Goal: Task Accomplishment & Management: Use online tool/utility

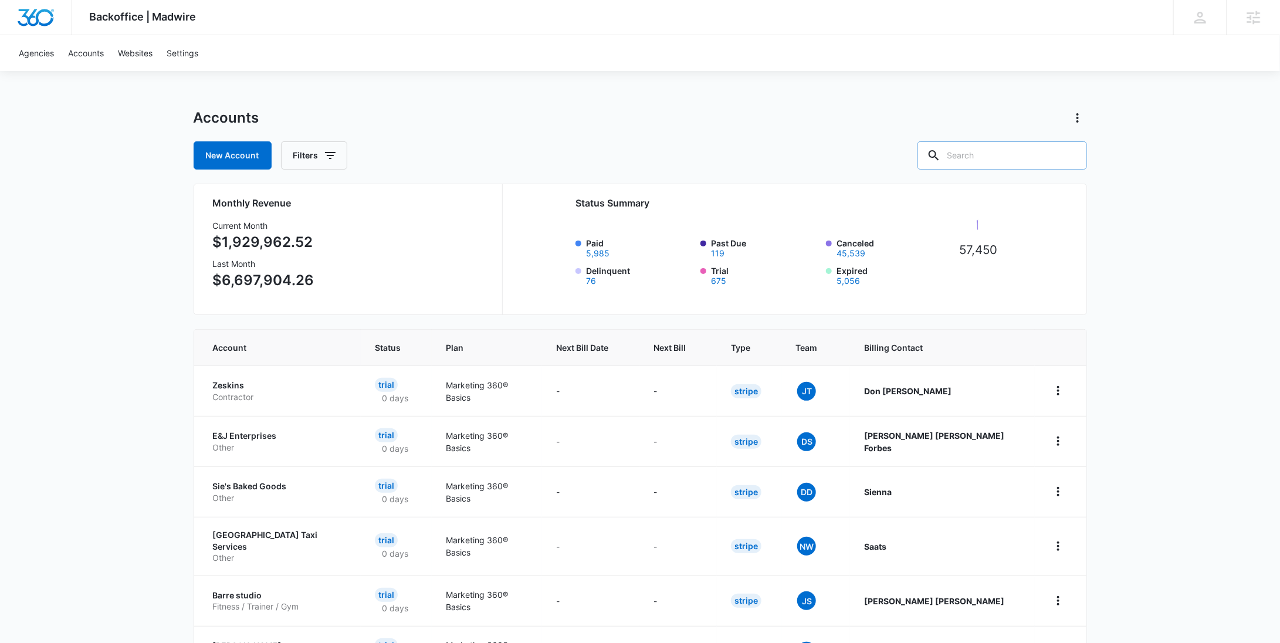
click at [997, 148] on input "text" at bounding box center [1002, 155] width 170 height 28
paste input "M337926"
type input "M337926"
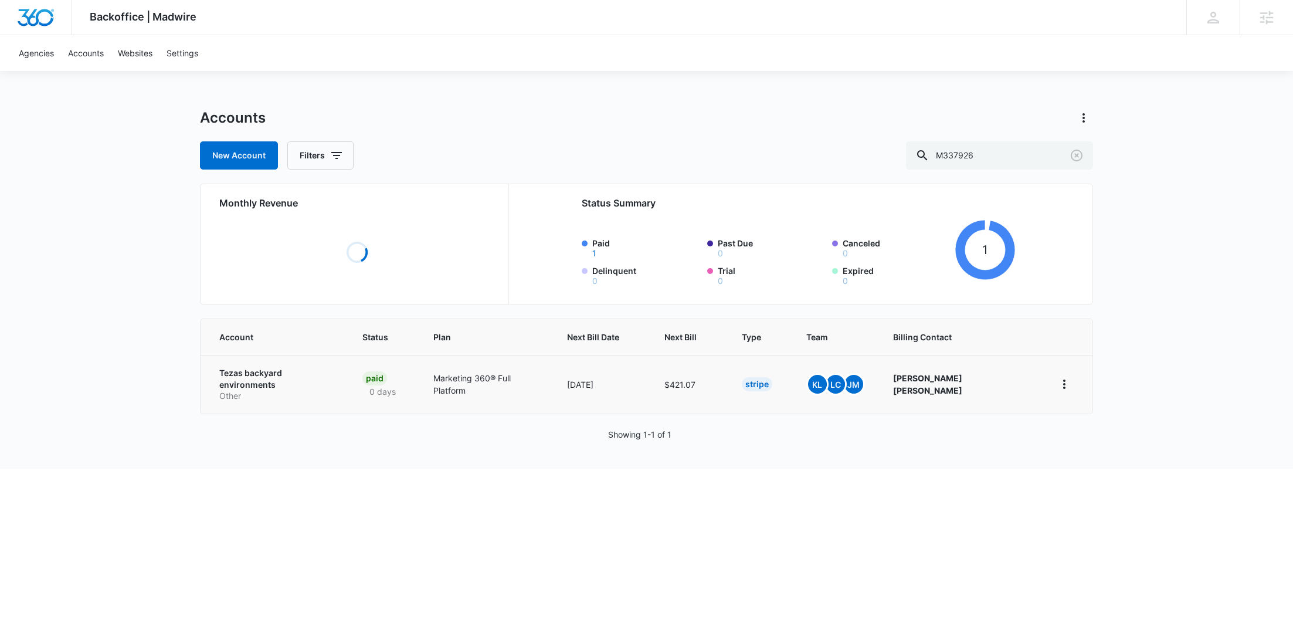
click at [232, 379] on p "Tezas backyard environments" at bounding box center [276, 378] width 115 height 23
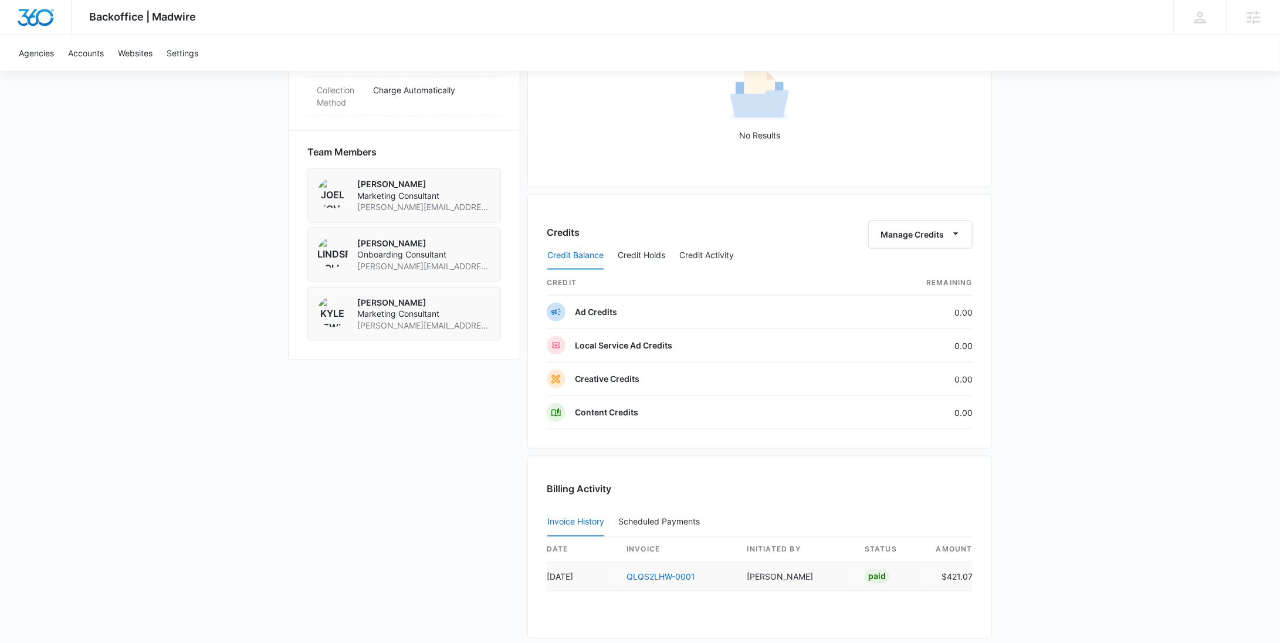
scroll to position [846, 0]
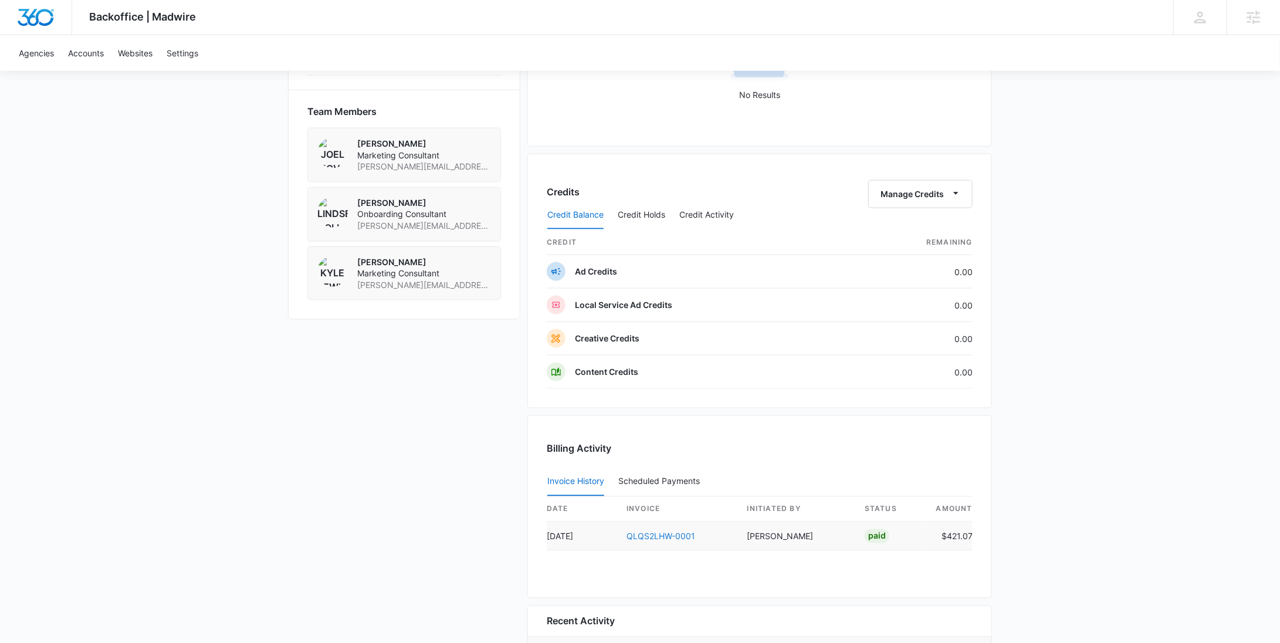
click at [680, 534] on link "QLQS2LHW-0001" at bounding box center [660, 536] width 69 height 10
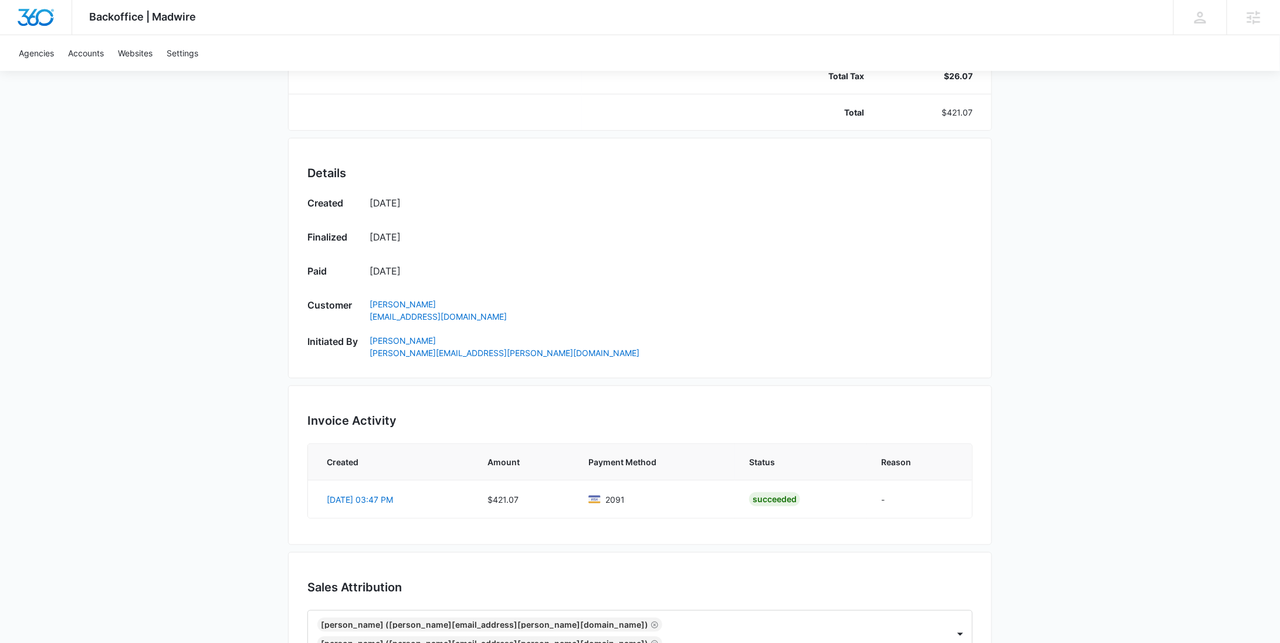
scroll to position [449, 0]
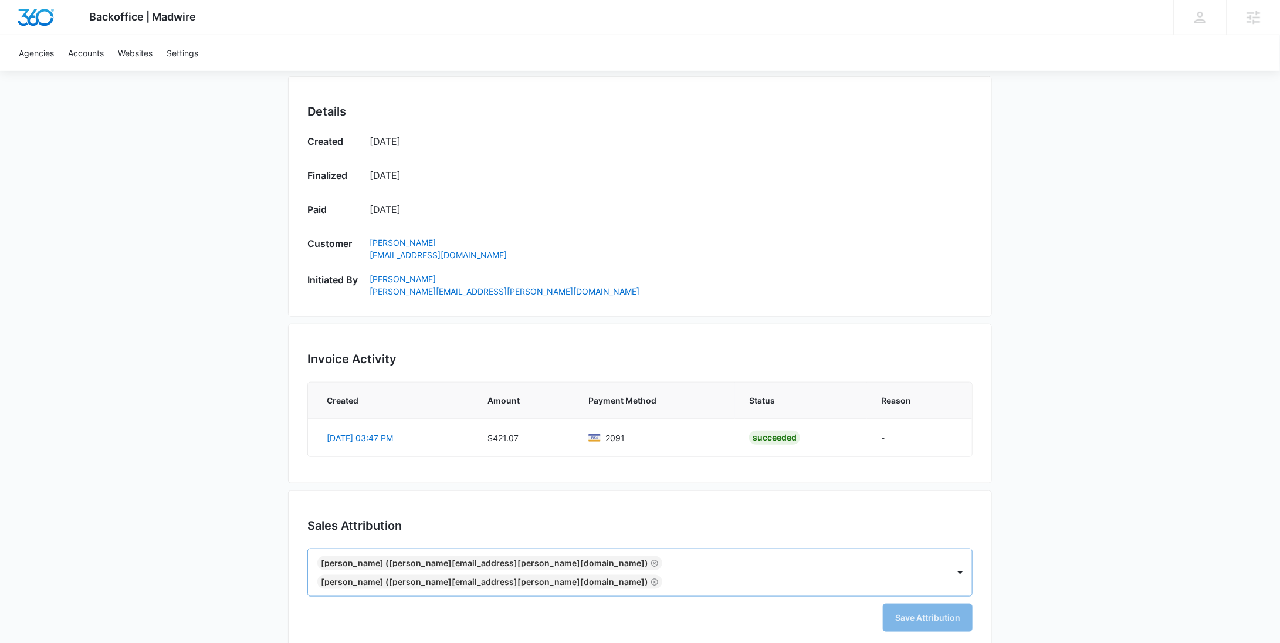
click at [659, 578] on icon "Remove Kyle Lewis (kyle.lewis@madwire.com)" at bounding box center [655, 582] width 8 height 9
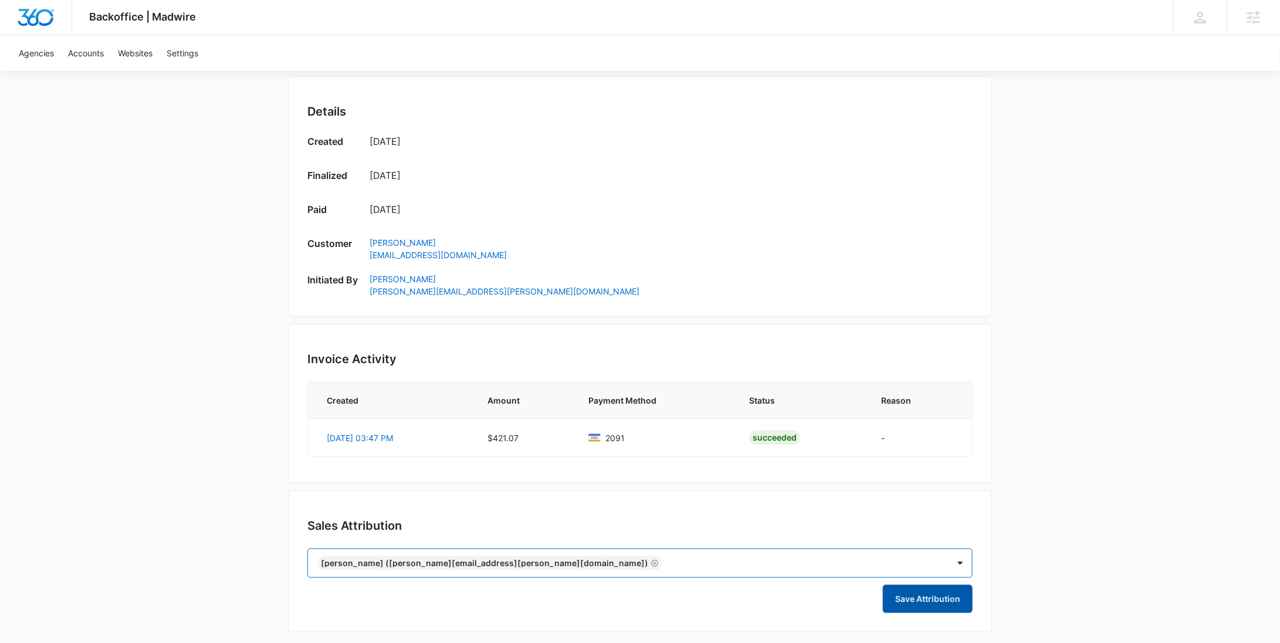
click at [943, 591] on button "Save Attribution" at bounding box center [928, 599] width 90 height 28
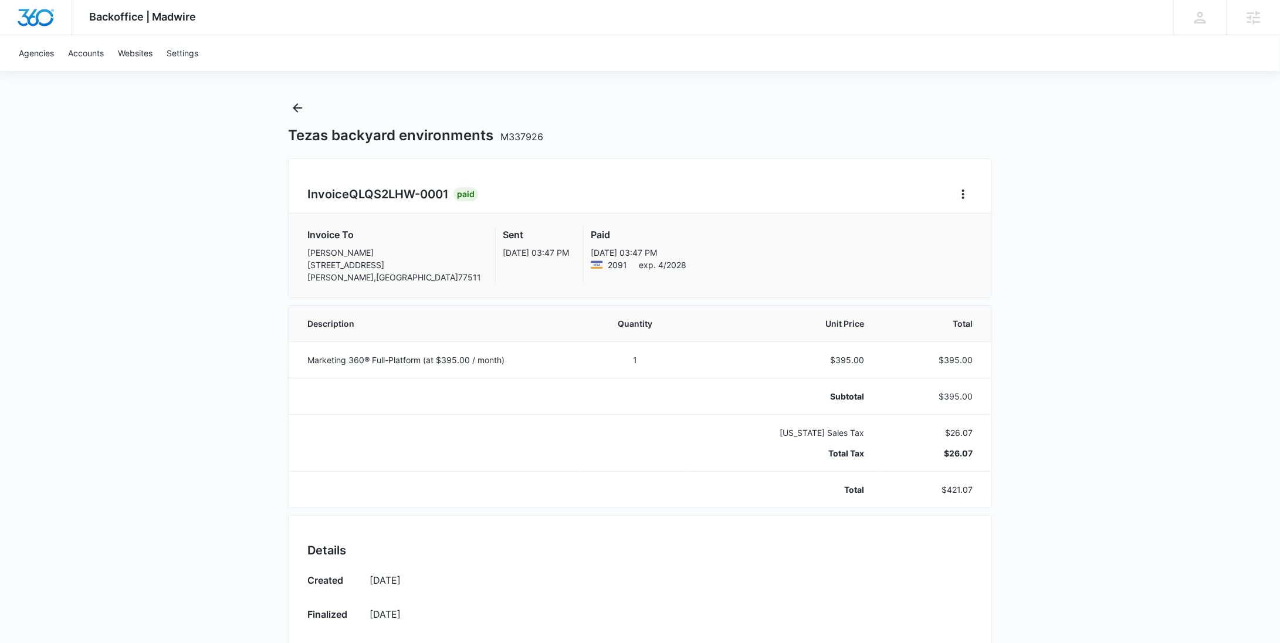
scroll to position [0, 0]
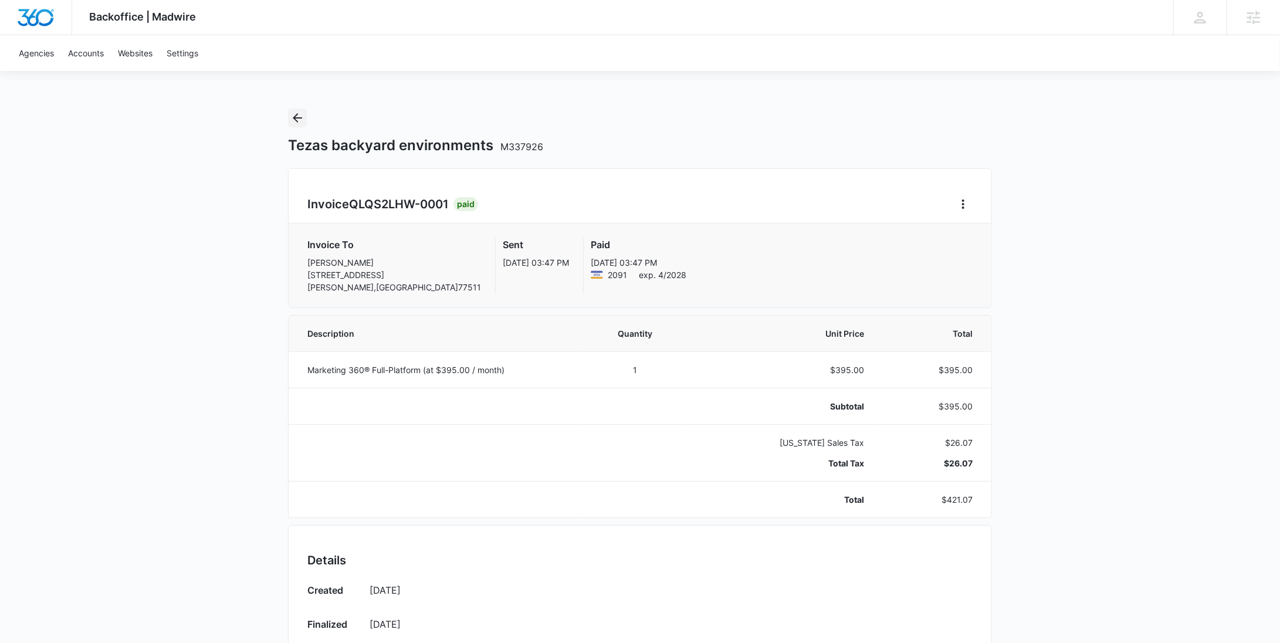
click at [301, 121] on icon "Back" at bounding box center [297, 118] width 14 height 14
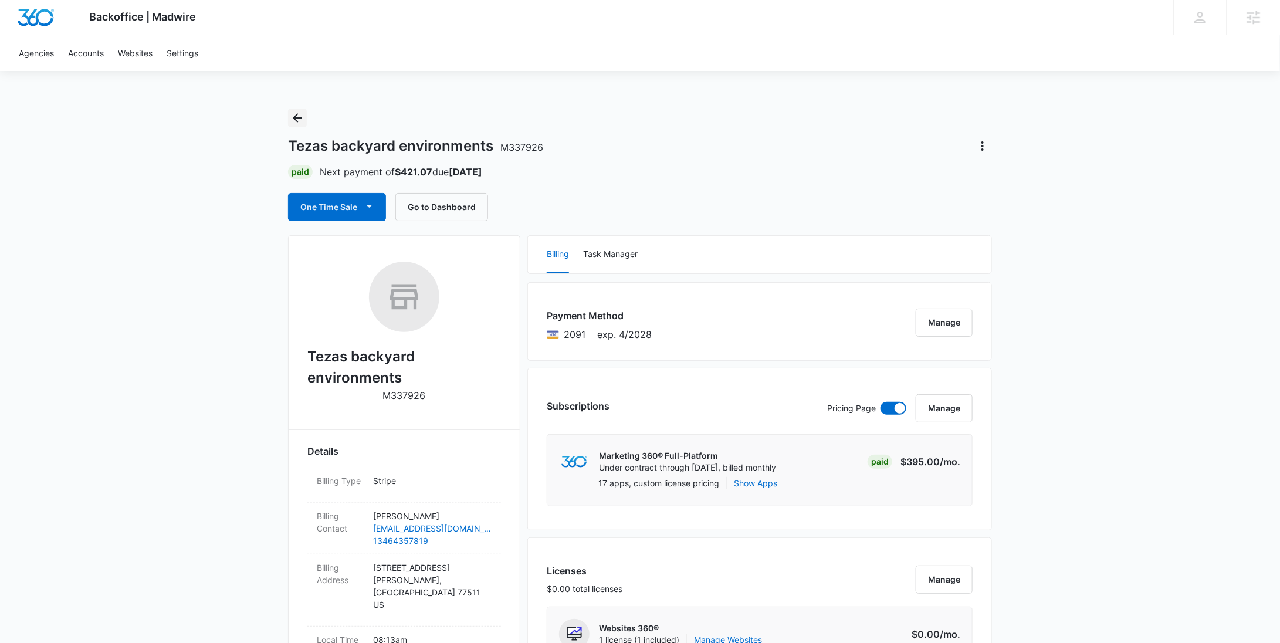
click at [293, 119] on icon "Back" at bounding box center [297, 118] width 14 height 14
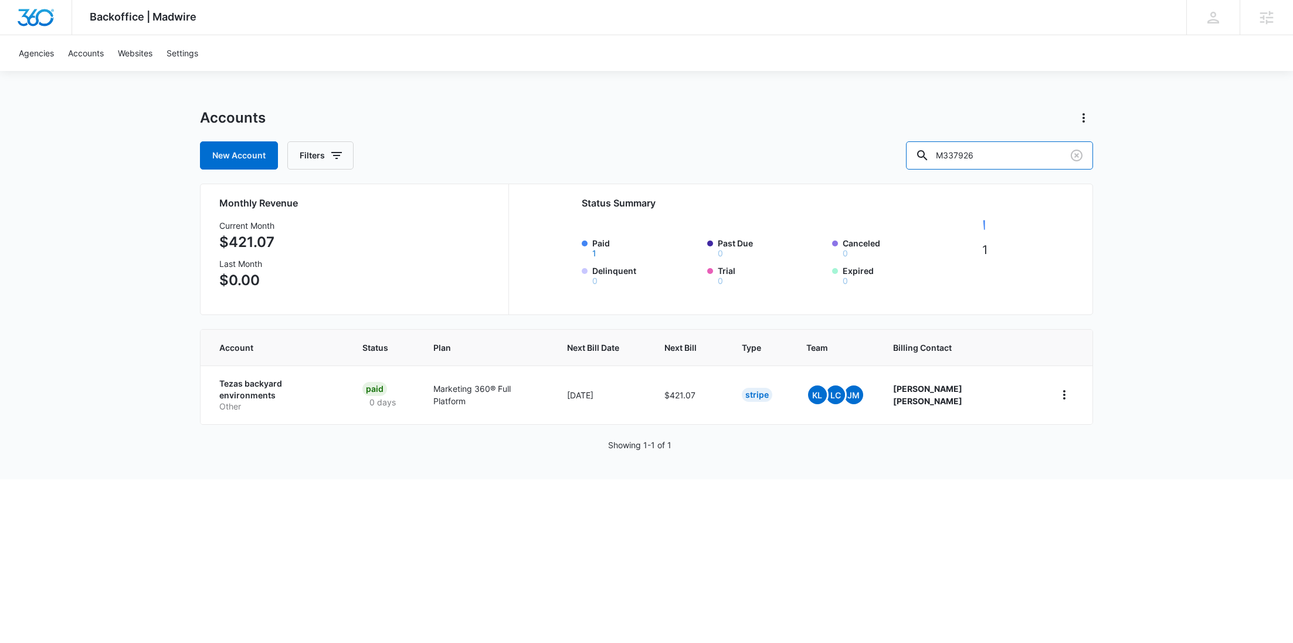
drag, startPoint x: 1001, startPoint y: 163, endPoint x: 893, endPoint y: 160, distance: 108.6
click at [899, 162] on div "New Account Filters M337926" at bounding box center [646, 155] width 893 height 28
paste input "1525"
type input "M315256"
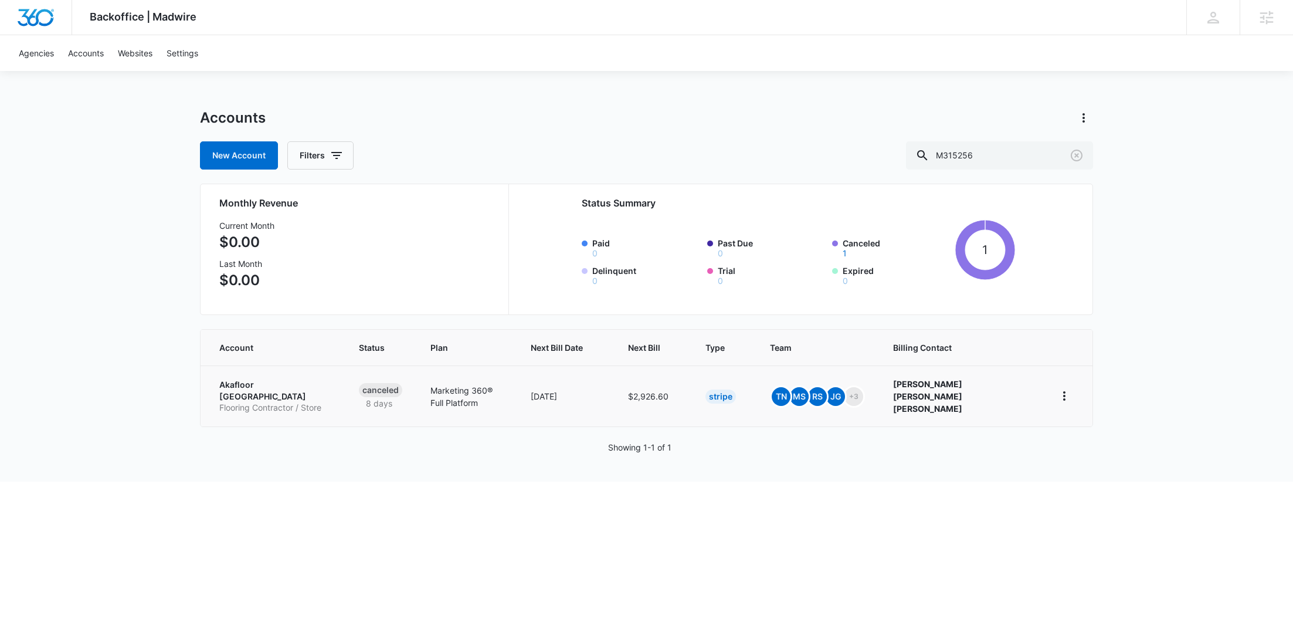
click at [270, 402] on p "Flooring Contractor / Store" at bounding box center [274, 408] width 111 height 12
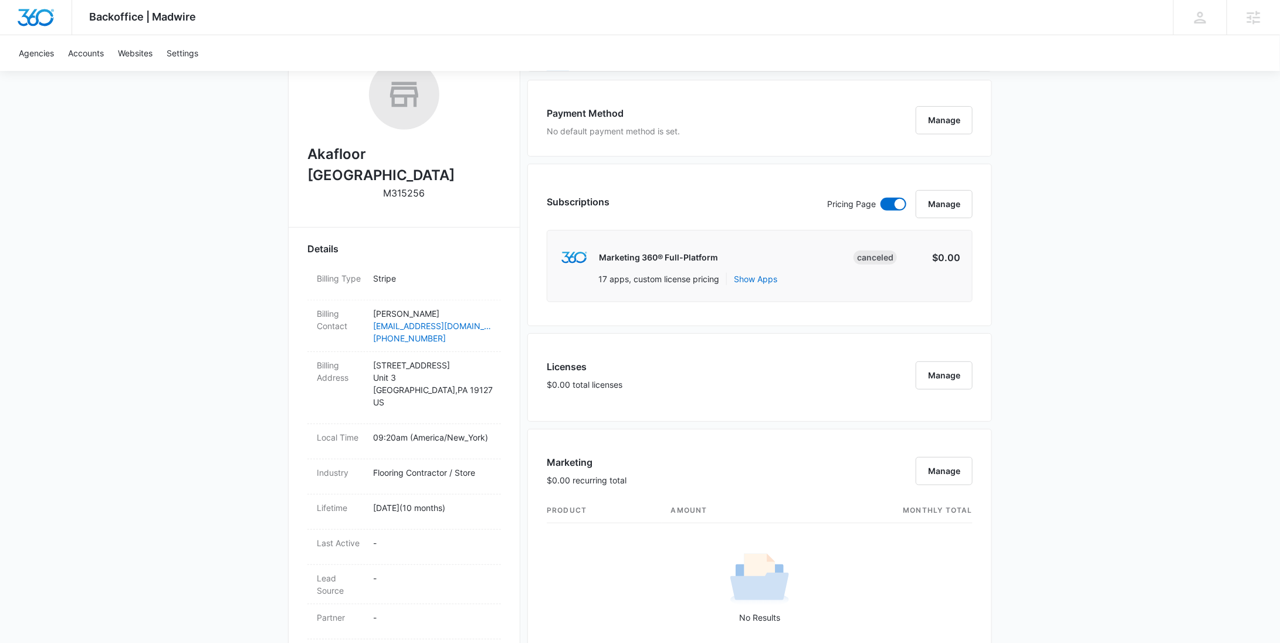
scroll to position [687, 0]
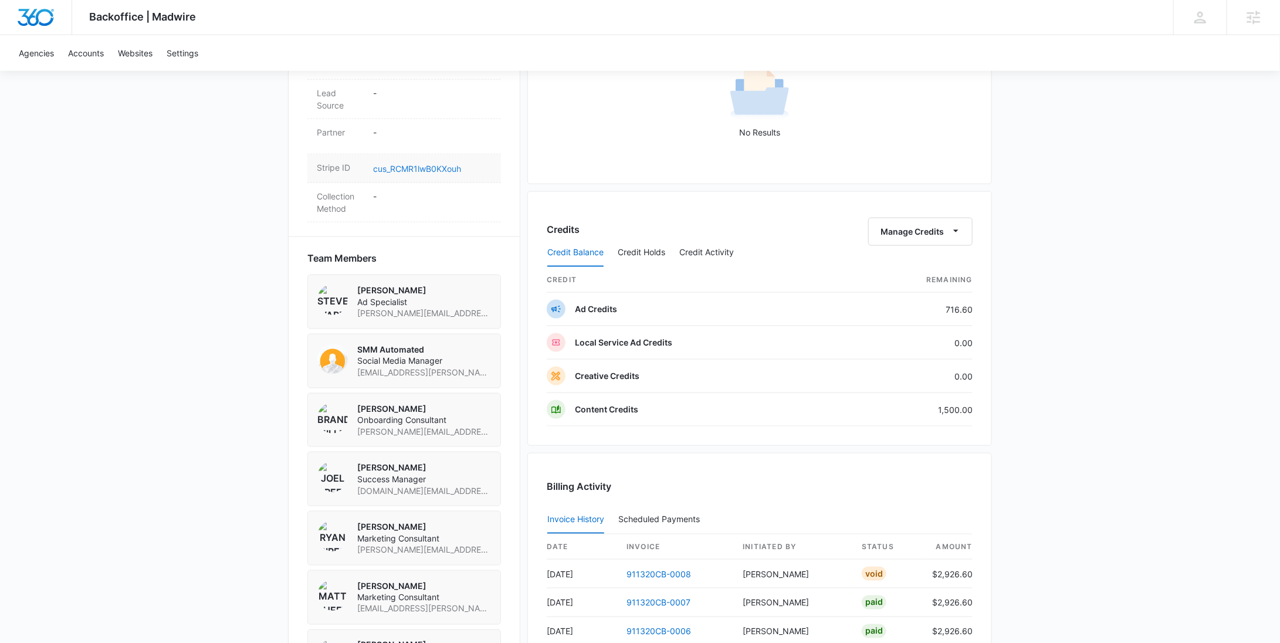
click at [432, 164] on link "cus_RCMR1lwB0KXouh" at bounding box center [417, 169] width 88 height 10
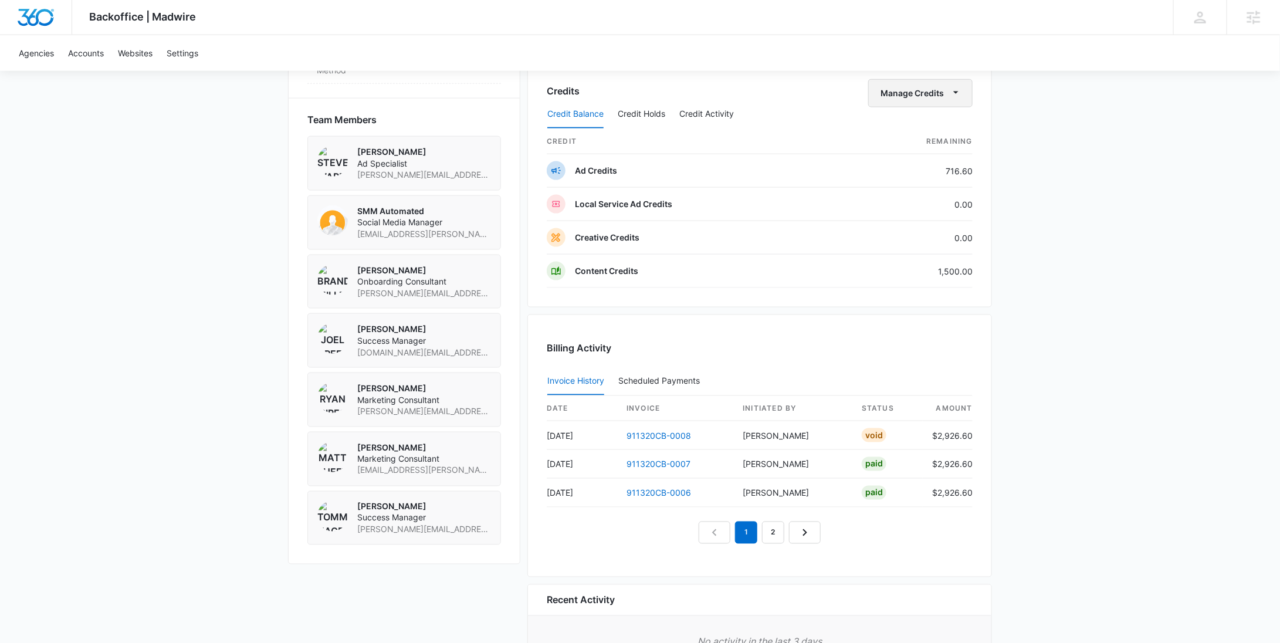
scroll to position [817, 0]
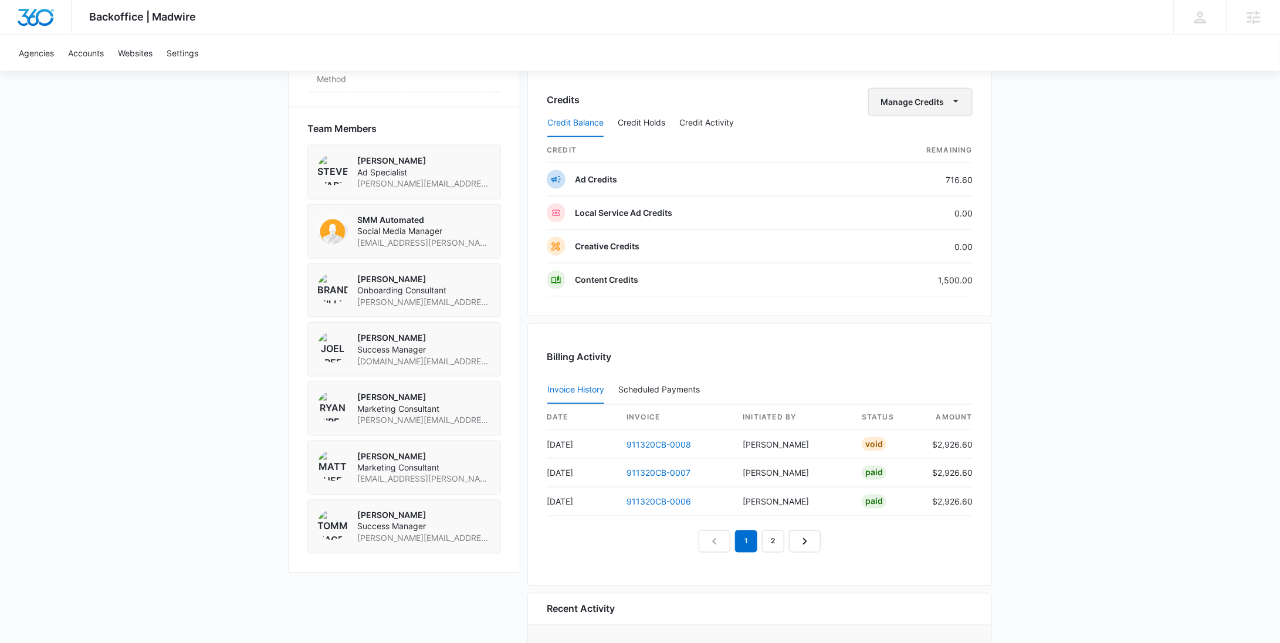
click at [916, 93] on button "Manage Credits" at bounding box center [920, 102] width 104 height 28
click at [910, 157] on div "Withdraw Credits" at bounding box center [939, 155] width 110 height 8
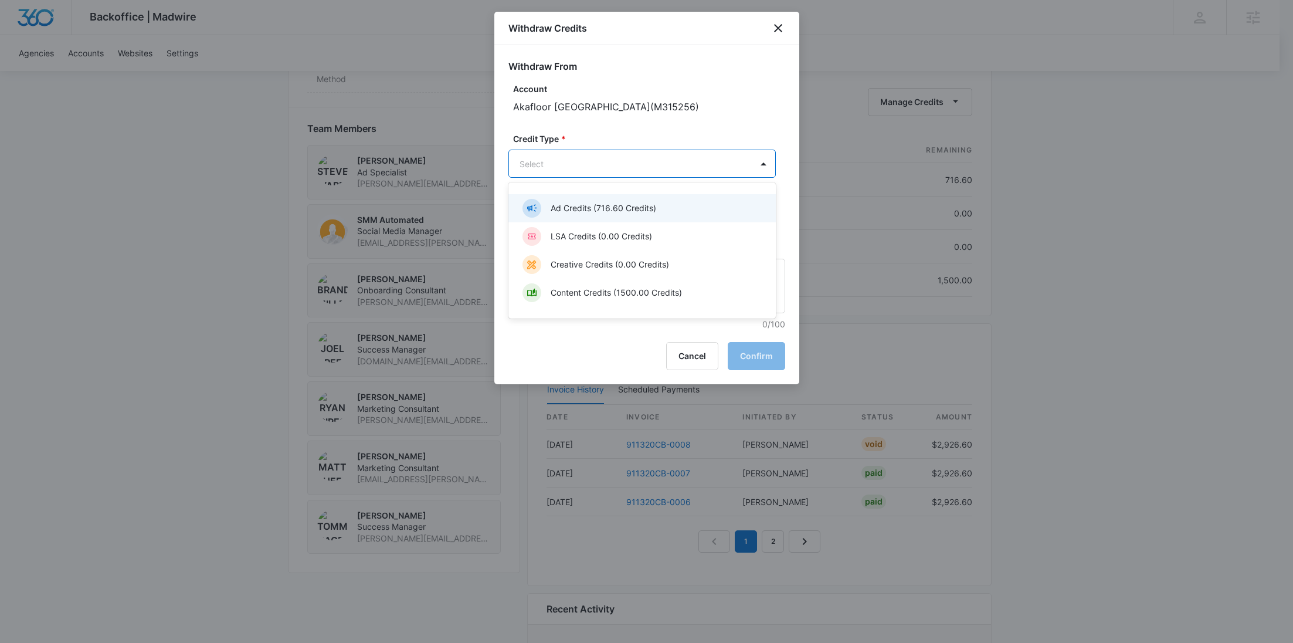
click at [612, 285] on div "Content Credits (1500.00 Credits)" at bounding box center [641, 292] width 237 height 19
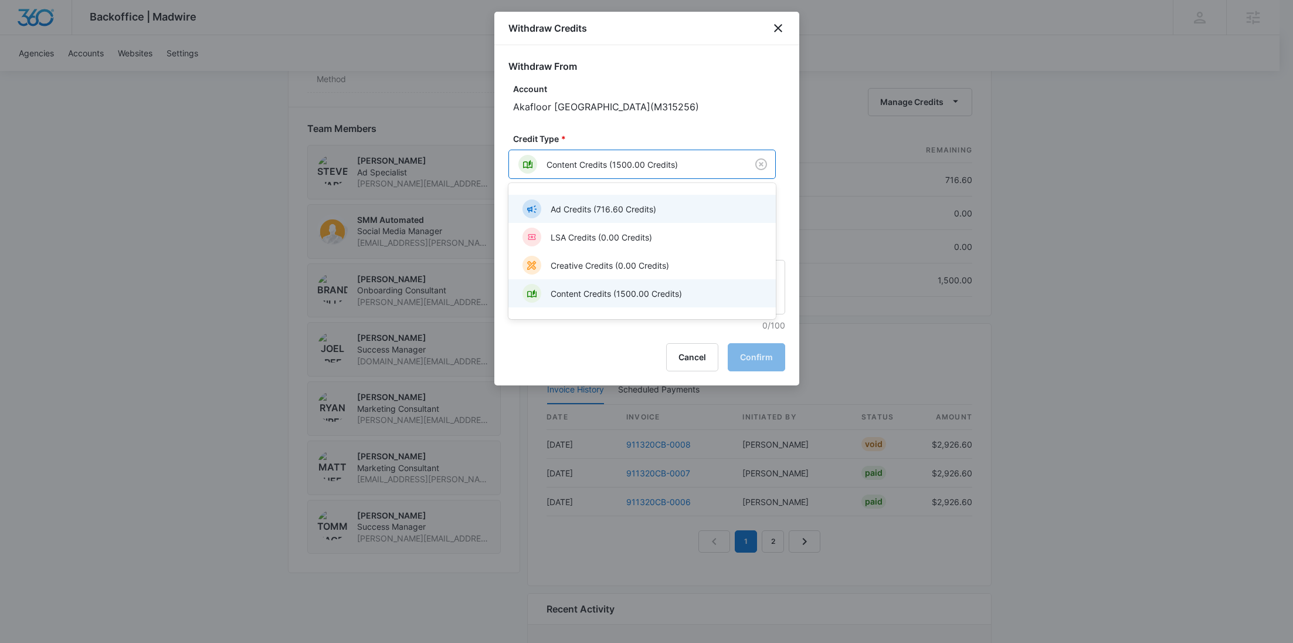
click at [573, 206] on p "Ad Credits (716.60 Credits)" at bounding box center [604, 209] width 106 height 12
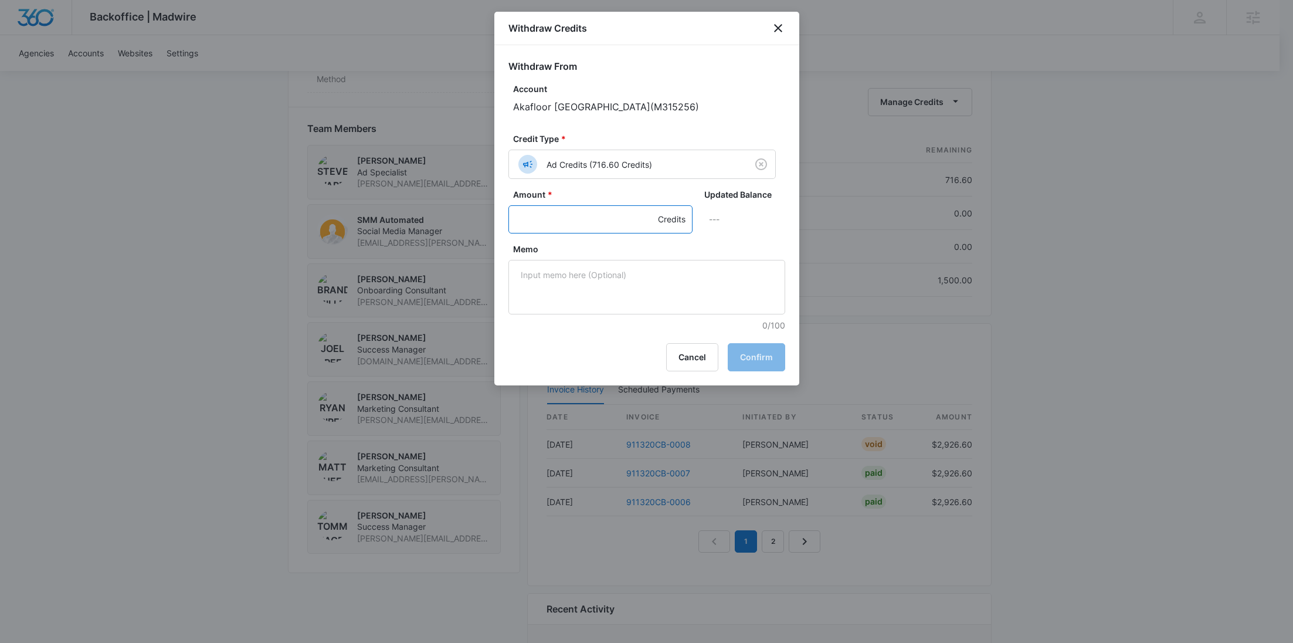
click at [548, 221] on input "Amount *" at bounding box center [601, 219] width 184 height 28
type input "1000"
click at [576, 283] on textarea "Memo" at bounding box center [647, 287] width 277 height 55
paste textarea "911320CB-0007"
drag, startPoint x: 593, startPoint y: 287, endPoint x: 481, endPoint y: 284, distance: 112.1
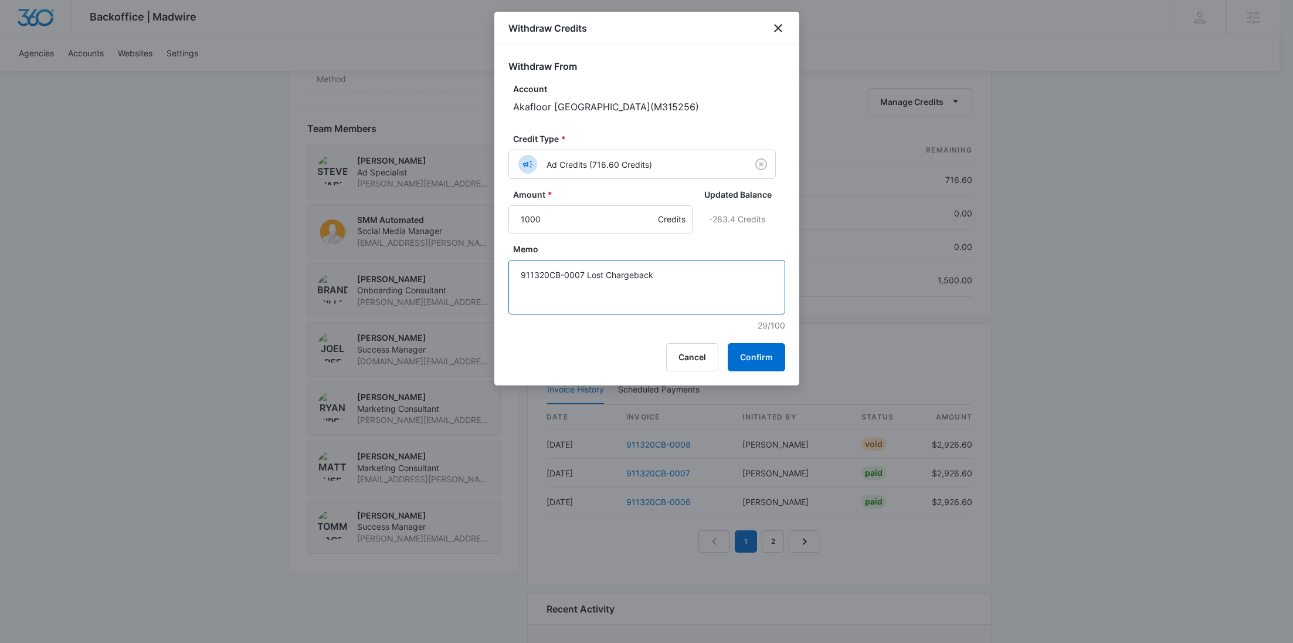
type textarea "911320CB-0007 Lost Chargeback"
drag, startPoint x: 481, startPoint y: 284, endPoint x: 476, endPoint y: 250, distance: 34.9
click at [476, 250] on div at bounding box center [646, 321] width 1293 height 643
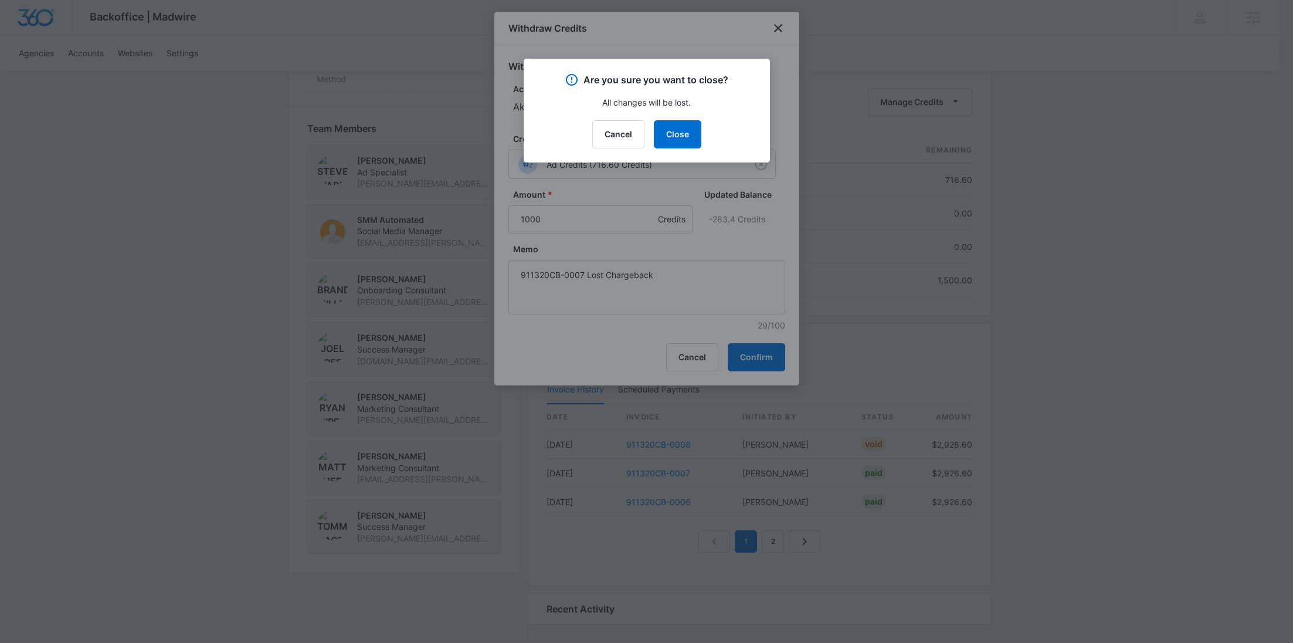
click at [693, 279] on div at bounding box center [646, 321] width 1293 height 643
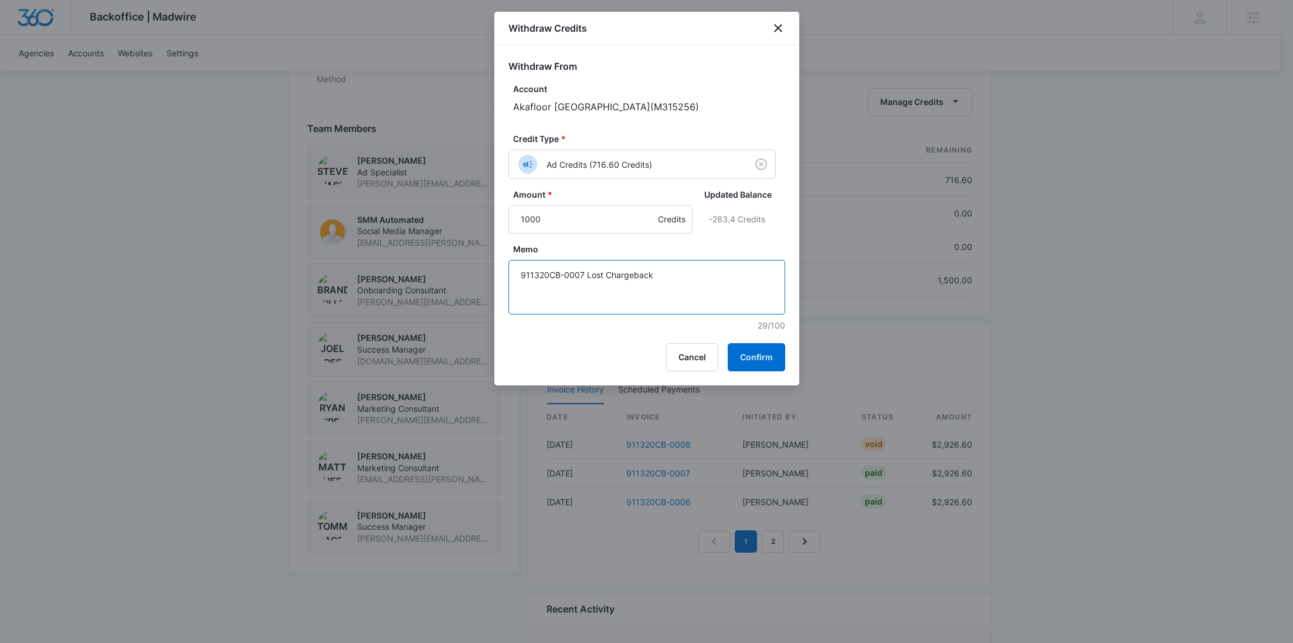
drag, startPoint x: 600, startPoint y: 272, endPoint x: 492, endPoint y: 267, distance: 108.0
click at [740, 348] on button "Confirm" at bounding box center [756, 357] width 57 height 28
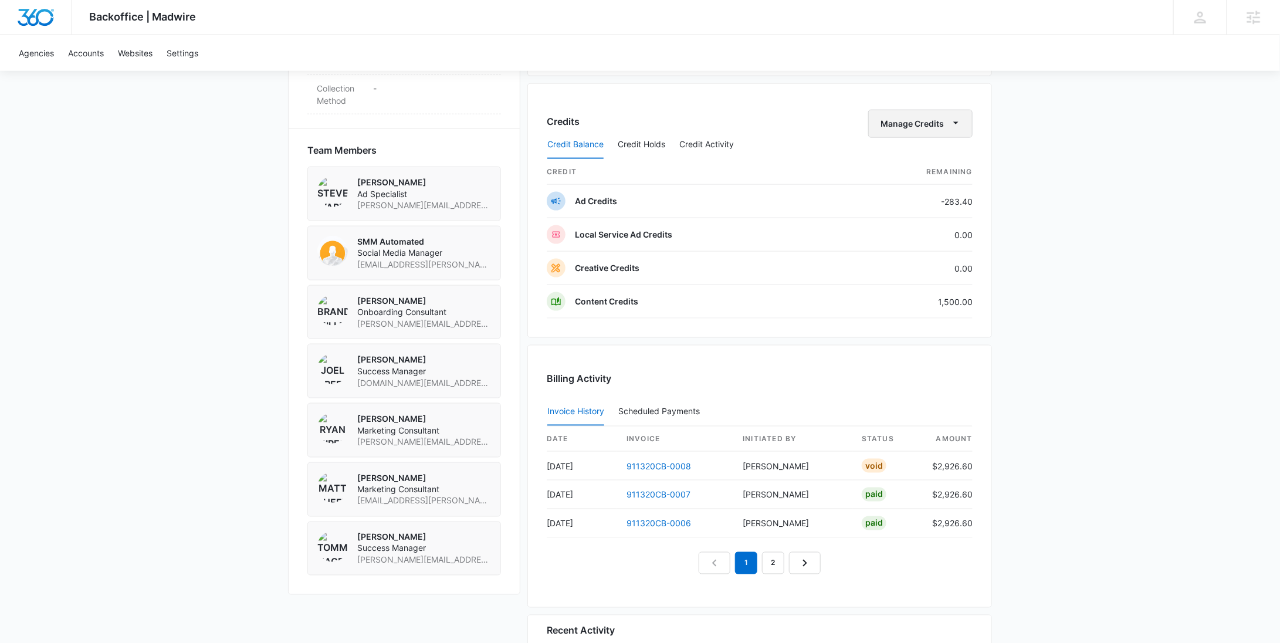
scroll to position [762, 0]
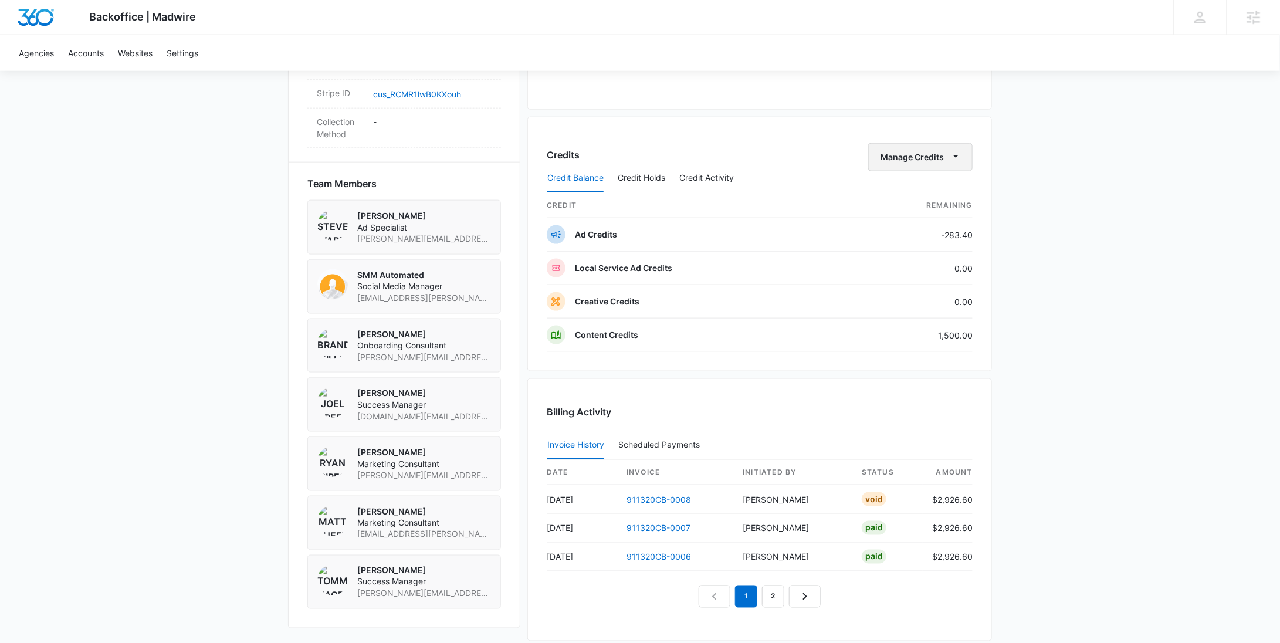
click at [924, 148] on button "Manage Credits" at bounding box center [920, 157] width 104 height 28
click at [917, 206] on div "Withdraw Credits" at bounding box center [939, 210] width 110 height 8
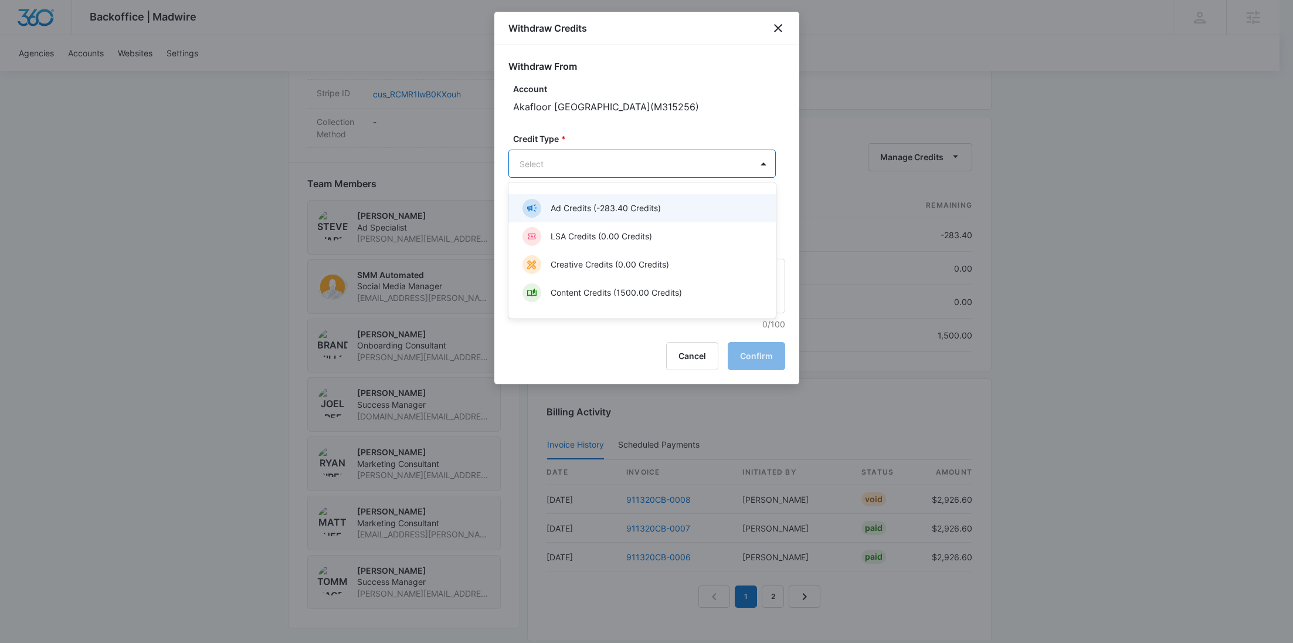
click at [605, 168] on body "Backoffice | Madwire Apps Settings [PERSON_NAME] Young [EMAIL_ADDRESS][PERSON_N…" at bounding box center [646, 14] width 1293 height 1553
click at [602, 282] on div "Content Credits (1500.00 Credits)" at bounding box center [642, 293] width 267 height 28
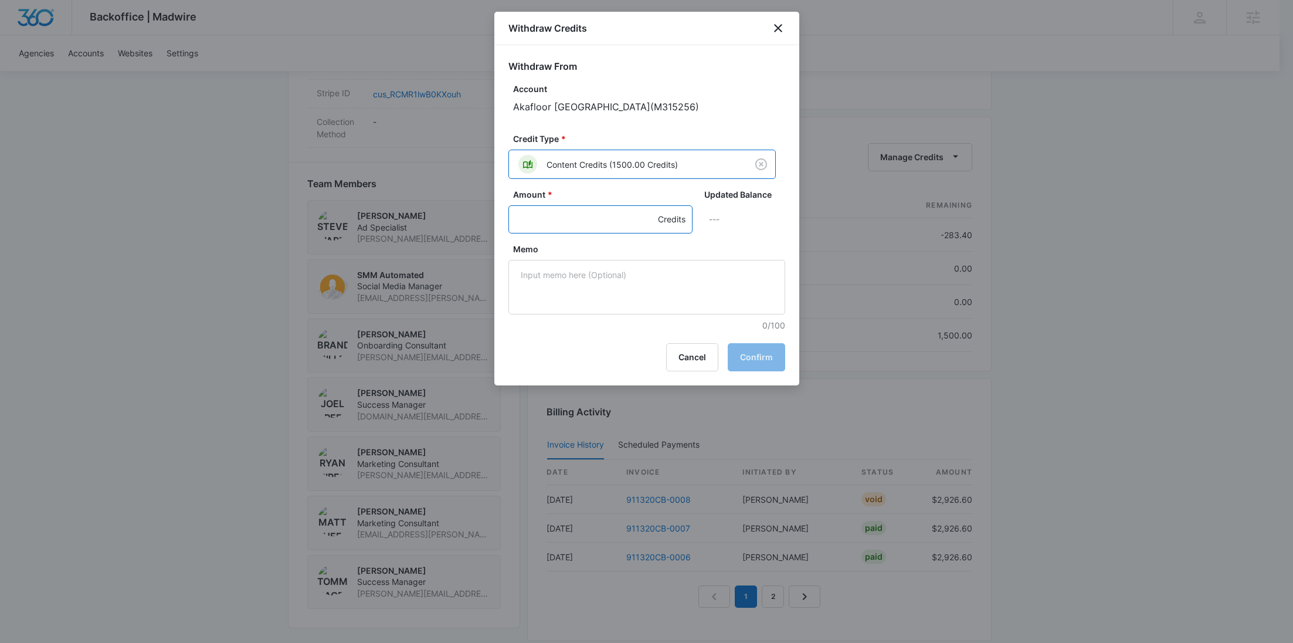
click at [548, 226] on input "Amount *" at bounding box center [601, 219] width 184 height 28
type input "1200"
click at [616, 307] on textarea "Memo" at bounding box center [647, 287] width 277 height 55
paste textarea "911320CB-0007 Lost Chargeback"
type textarea "911320CB-0007 Lost Chargeback"
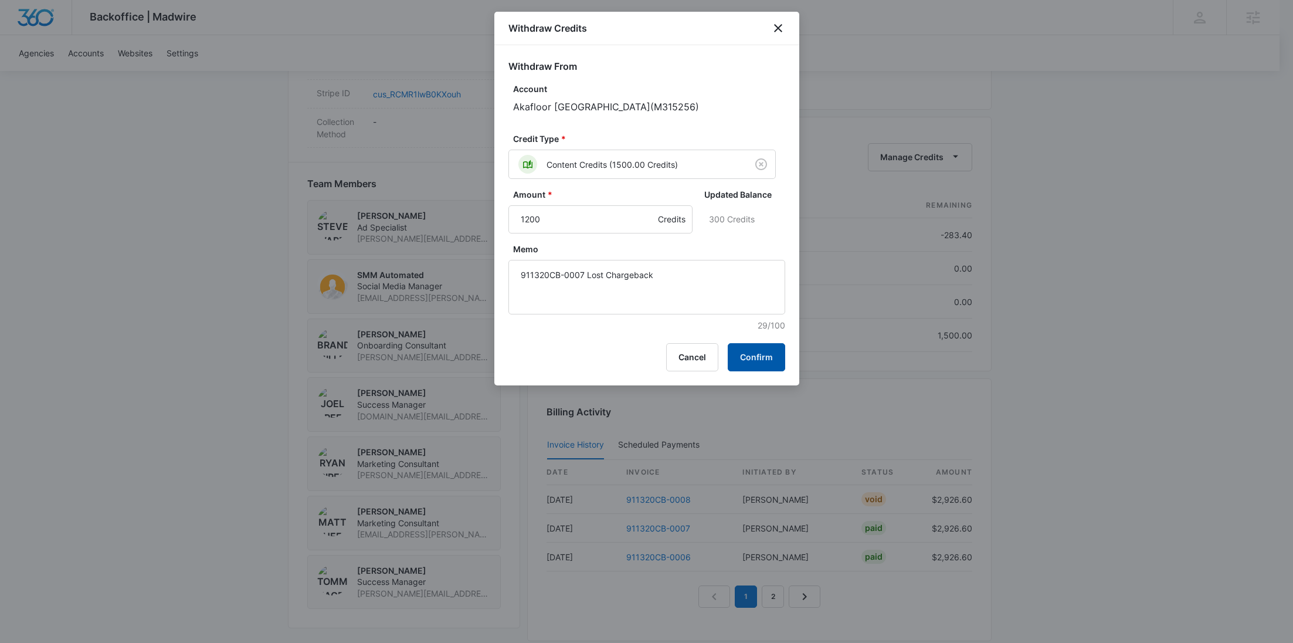
click at [741, 353] on button "Confirm" at bounding box center [756, 357] width 57 height 28
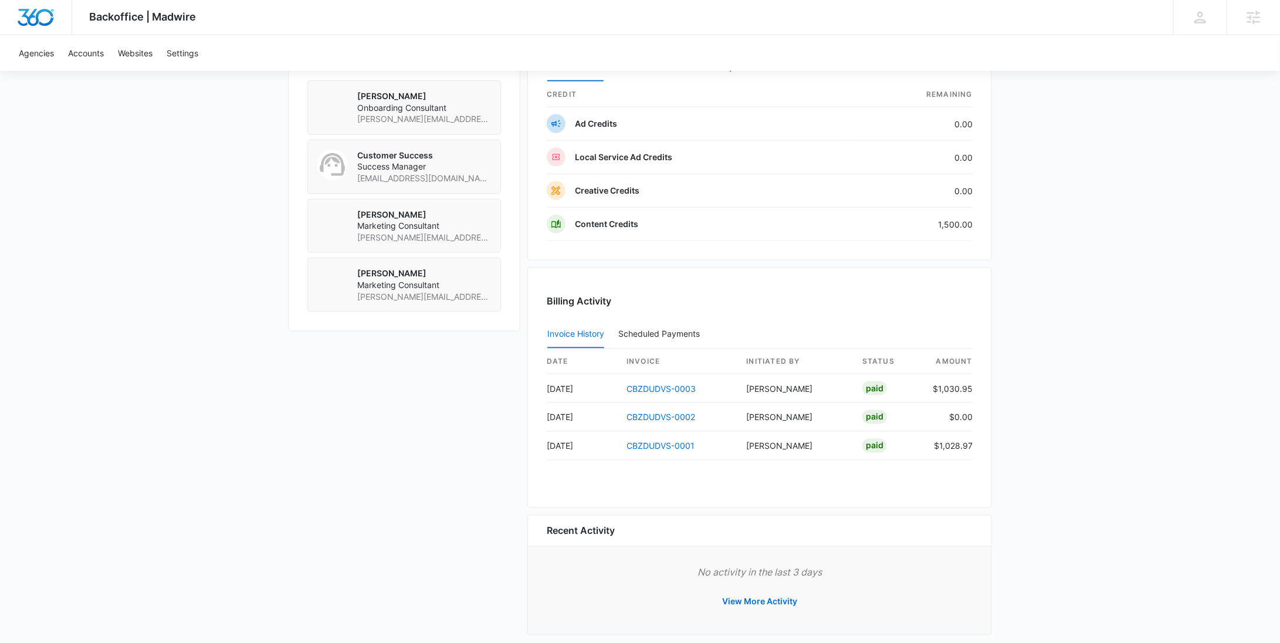
scroll to position [759, 0]
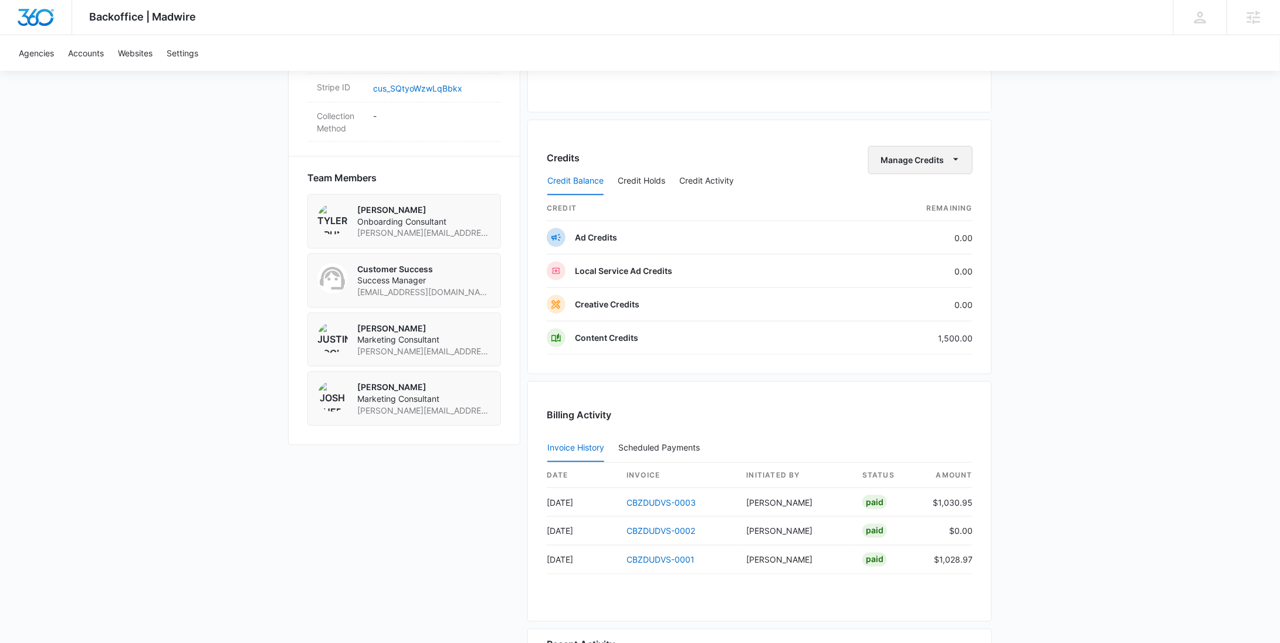
click at [916, 161] on button "Manage Credits" at bounding box center [920, 160] width 104 height 28
click at [917, 214] on div "Withdraw Credits" at bounding box center [939, 213] width 110 height 8
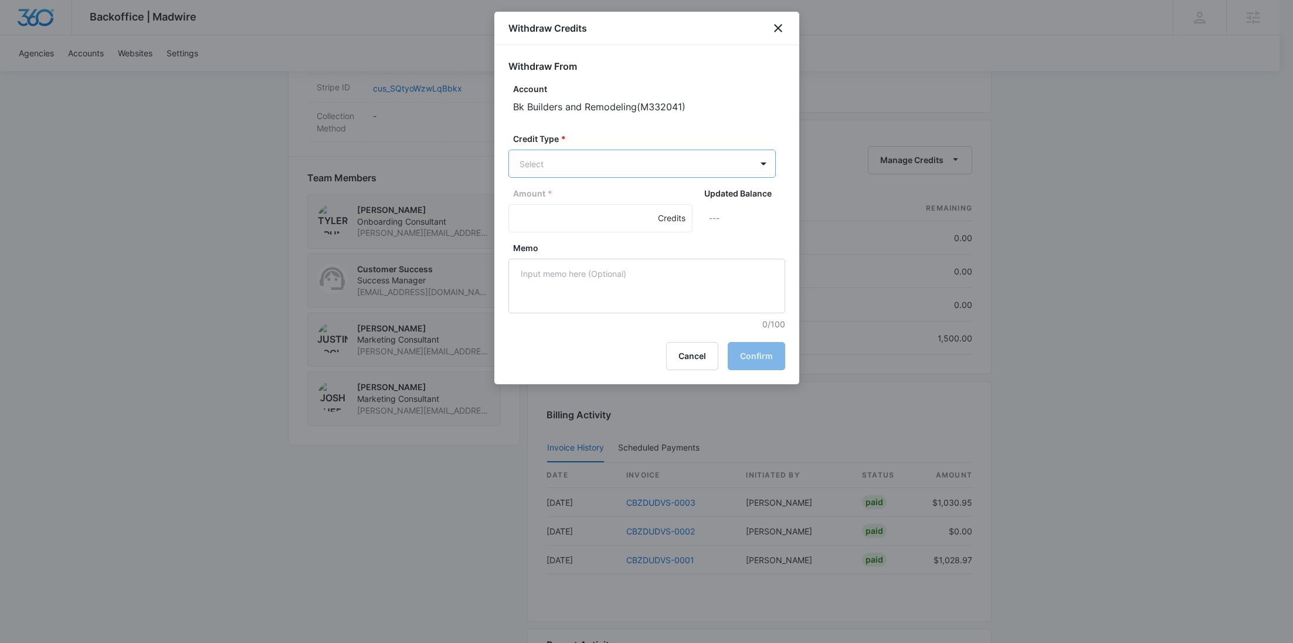
click at [666, 158] on body "Backoffice | Madwire Apps Settings RY Rochelle Young rochelle.young@madwire.com…" at bounding box center [646, 6] width 1293 height 1530
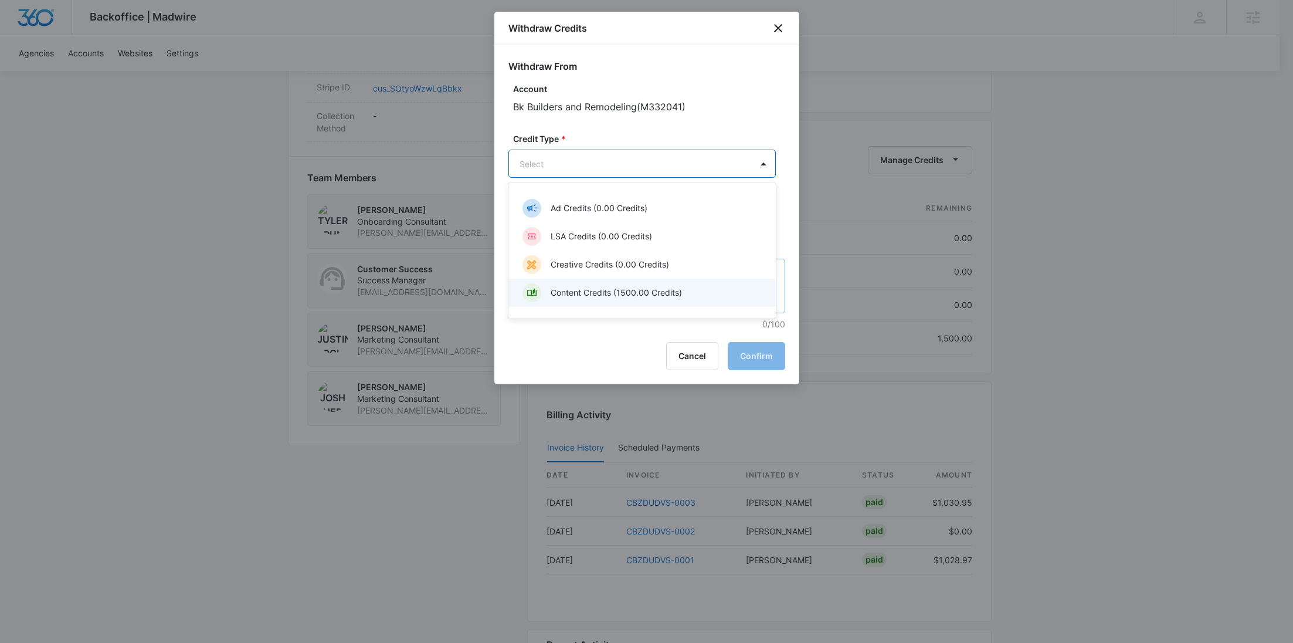
click at [631, 286] on p "Content Credits (1500.00 Credits)" at bounding box center [616, 292] width 131 height 12
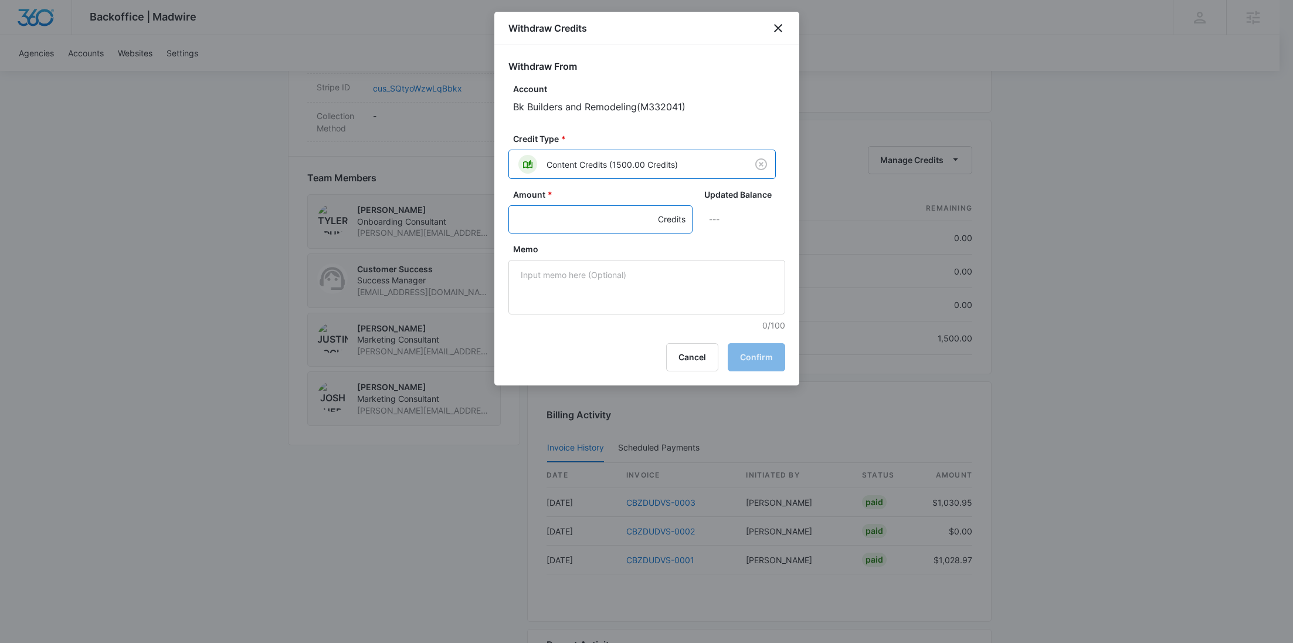
click at [555, 219] on input "Amount *" at bounding box center [601, 219] width 184 height 28
type input "600"
click at [598, 284] on textarea "Memo" at bounding box center [647, 287] width 277 height 55
paste textarea "CBZDUDVS-0003"
type textarea "CBZDUDVS-0003 Lost Chargeback"
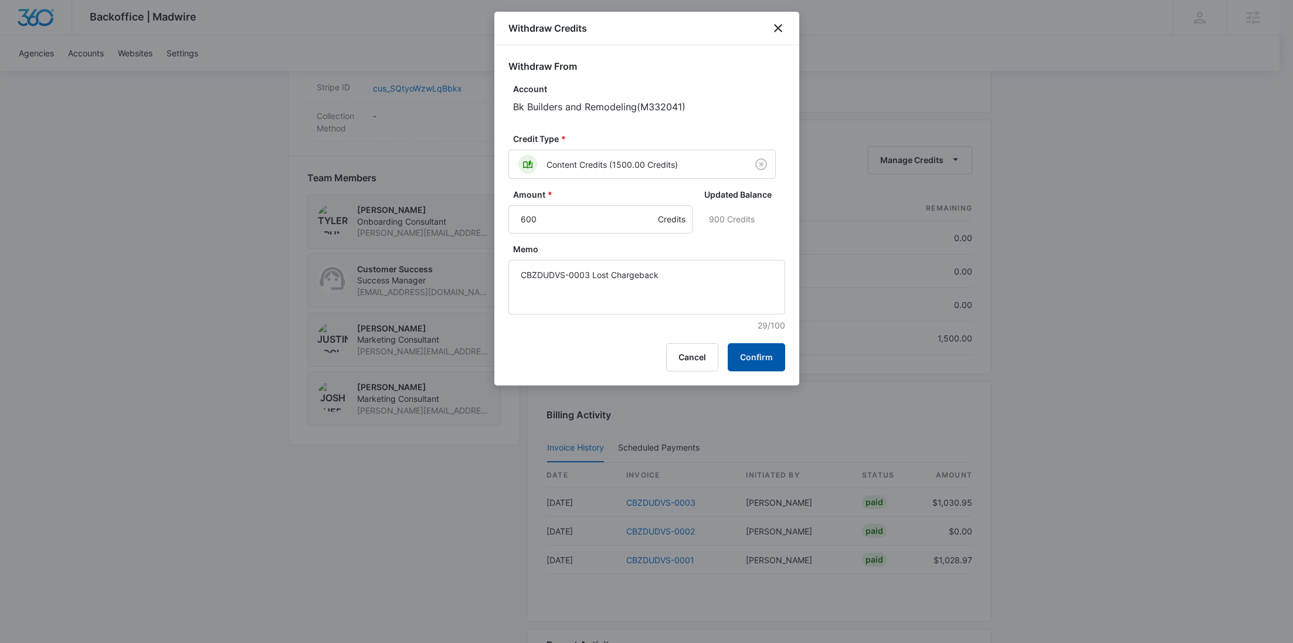
click at [775, 355] on button "Confirm" at bounding box center [756, 357] width 57 height 28
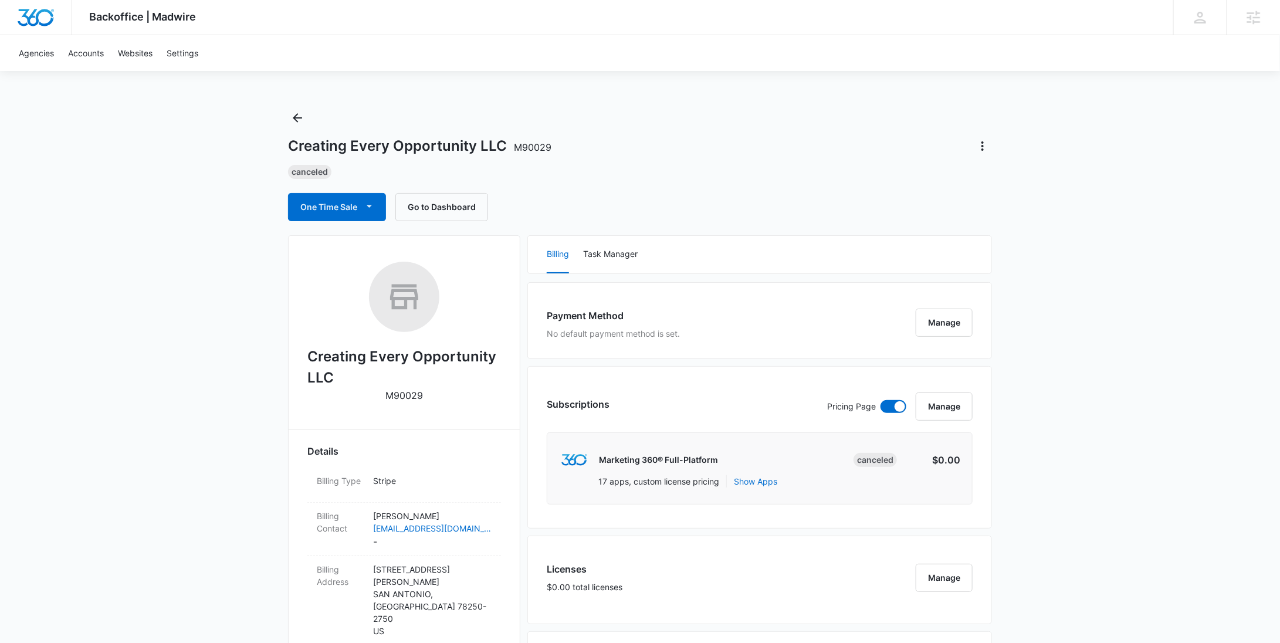
scroll to position [784, 0]
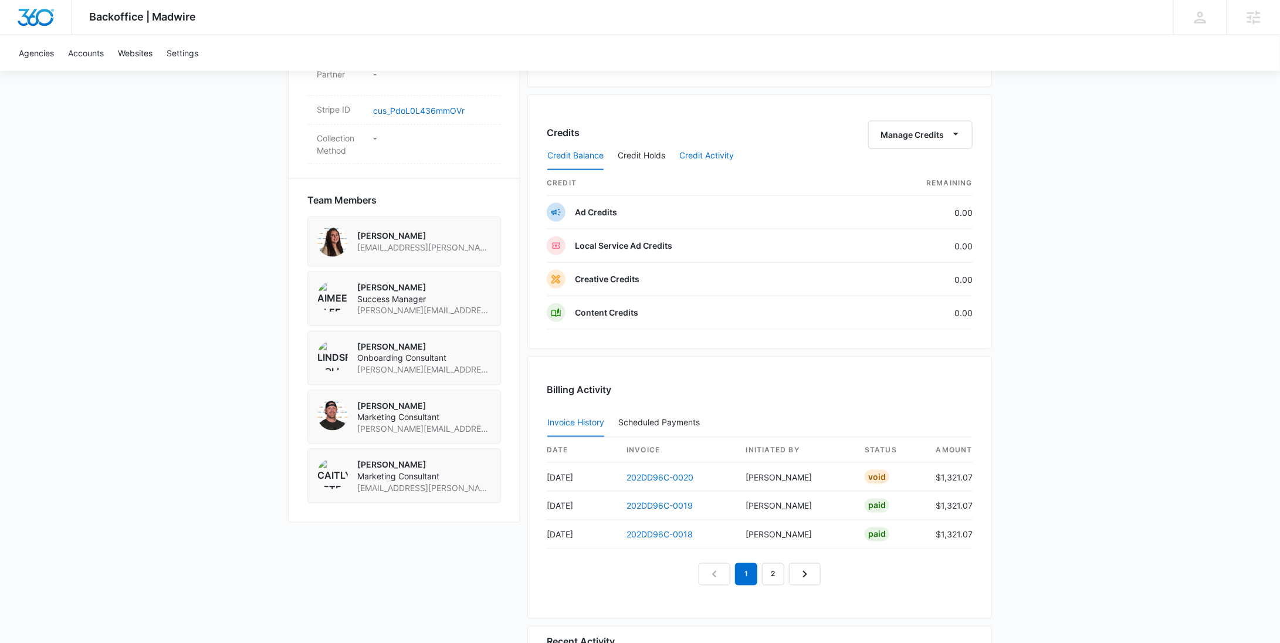
click at [690, 153] on button "Credit Activity" at bounding box center [706, 156] width 55 height 28
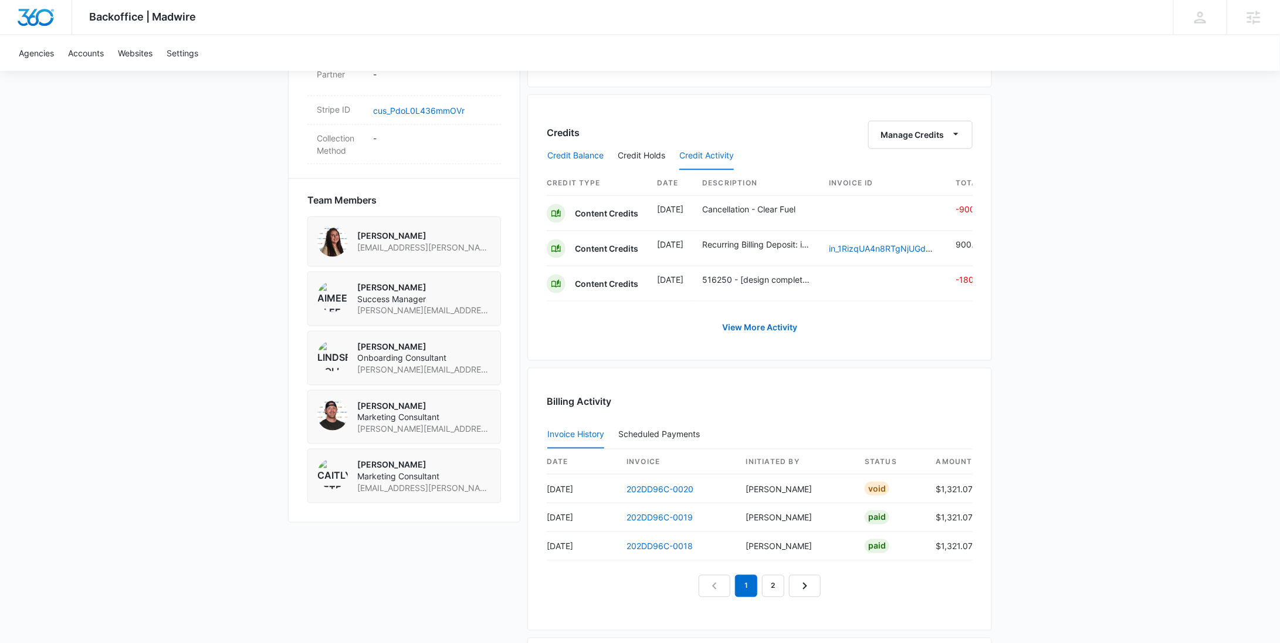
click at [591, 153] on button "Credit Balance" at bounding box center [575, 156] width 56 height 28
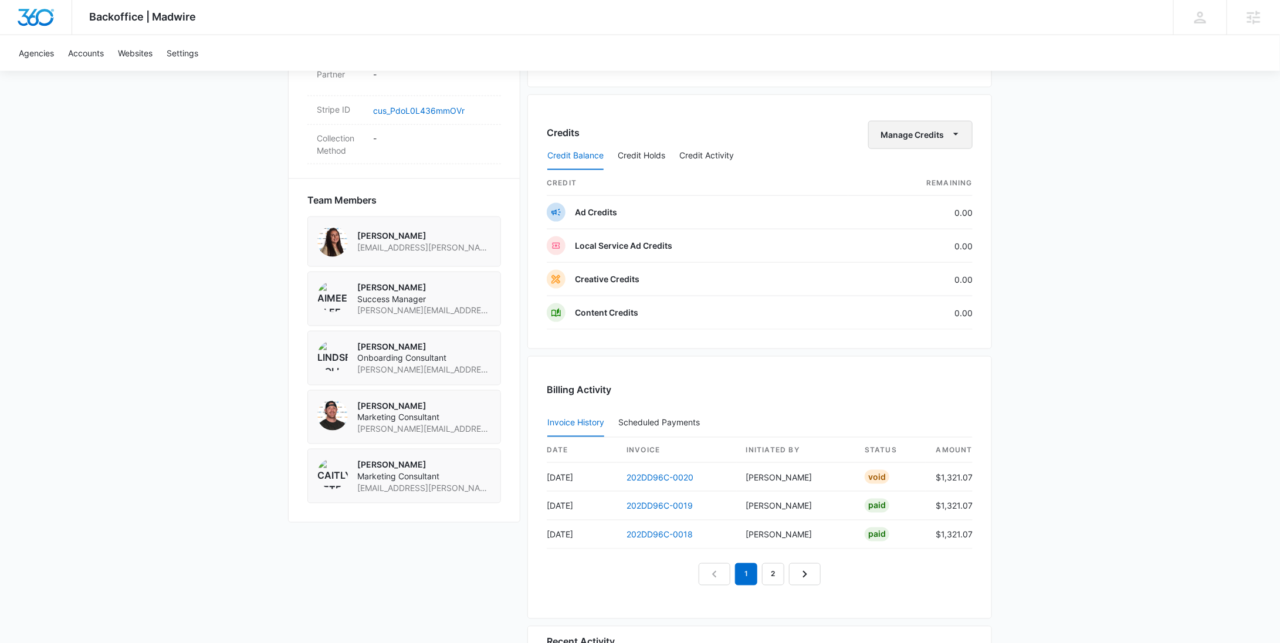
click at [936, 131] on button "Manage Credits" at bounding box center [920, 135] width 104 height 28
click at [922, 187] on div "Withdraw Credits" at bounding box center [939, 188] width 110 height 8
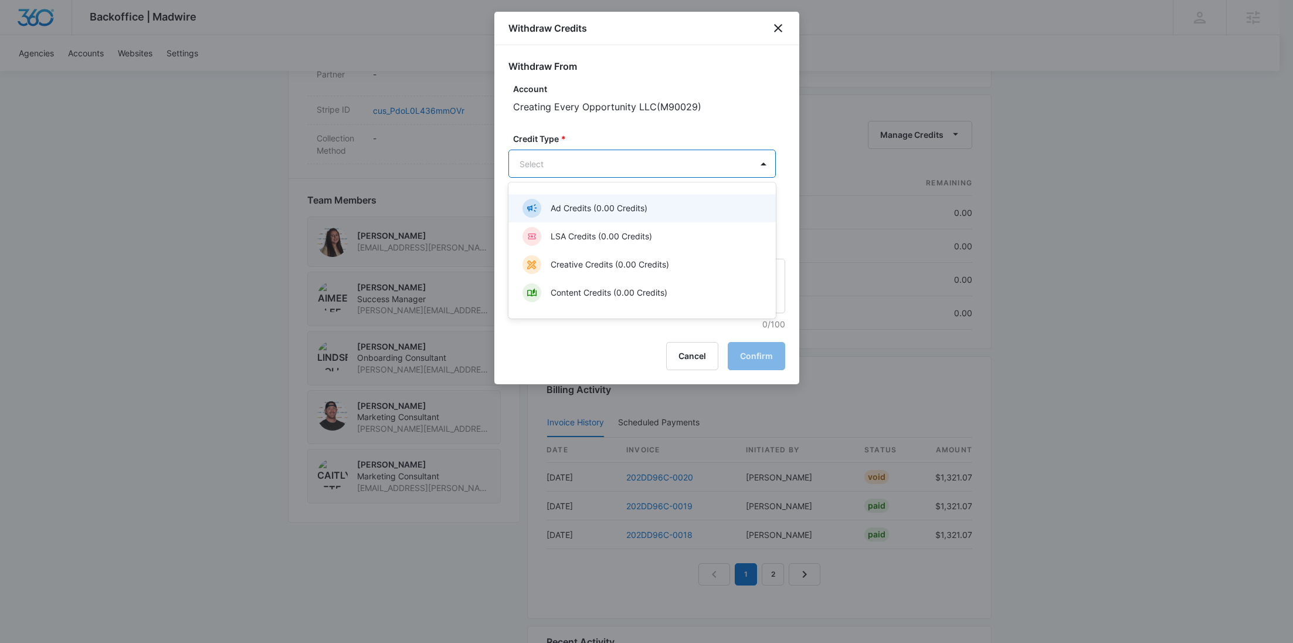
click at [630, 294] on p "Content Credits (0.00 Credits)" at bounding box center [609, 292] width 117 height 12
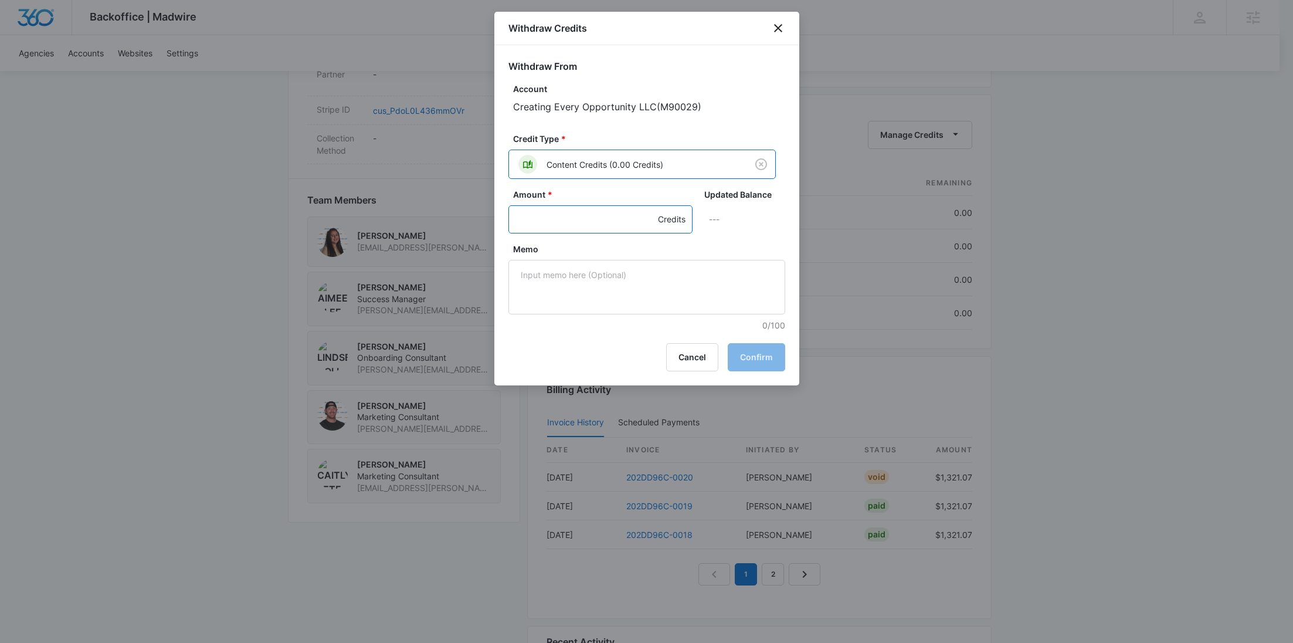
click at [584, 218] on input "Amount *" at bounding box center [601, 219] width 184 height 28
type input "900"
click at [700, 311] on textarea "Memo" at bounding box center [647, 287] width 277 height 55
paste textarea "202DD96C-0019"
type textarea "202DD96C-0019 Lost Chargeback"
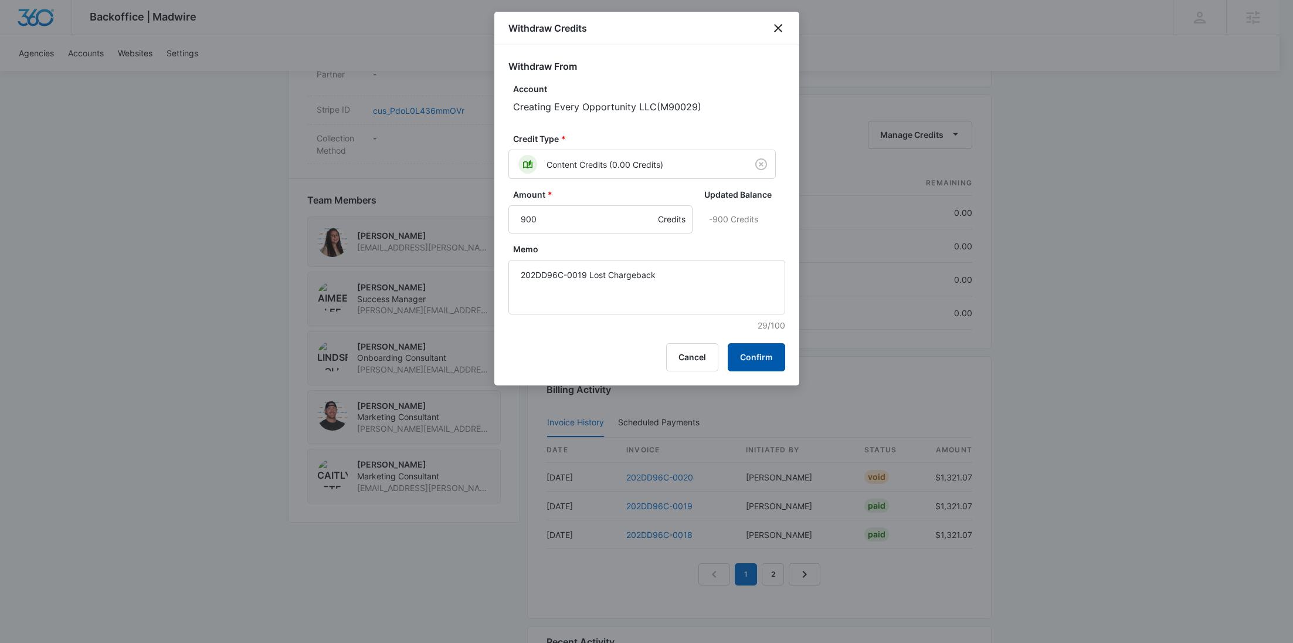
click at [752, 347] on button "Confirm" at bounding box center [756, 357] width 57 height 28
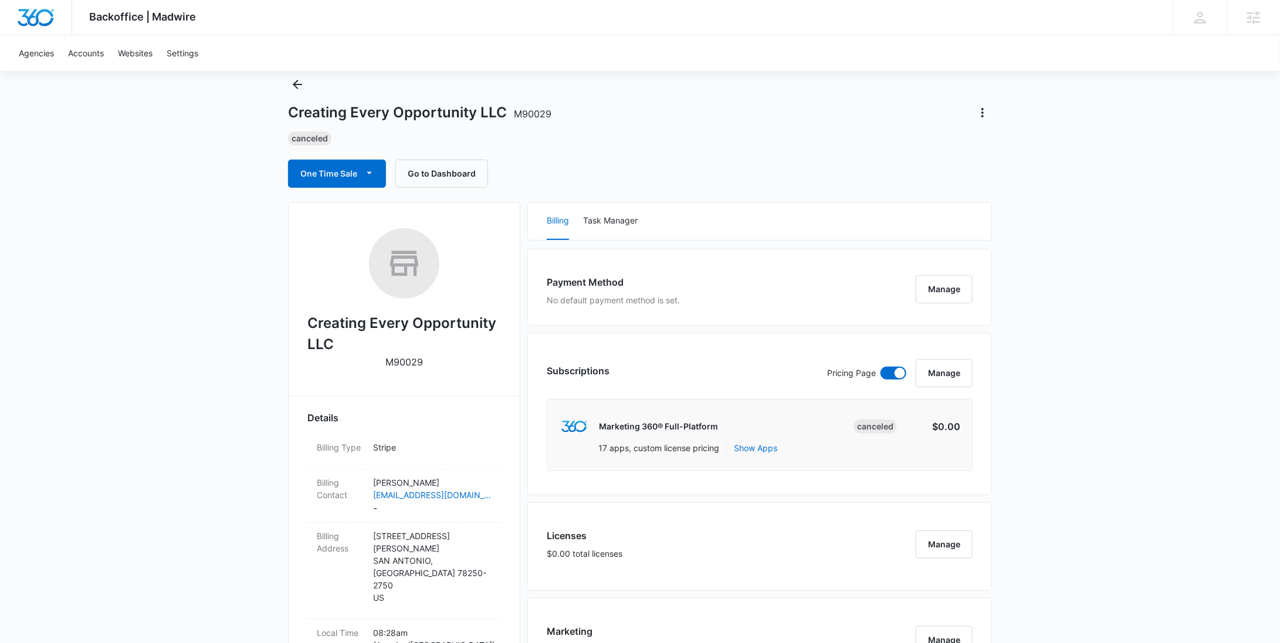
scroll to position [0, 0]
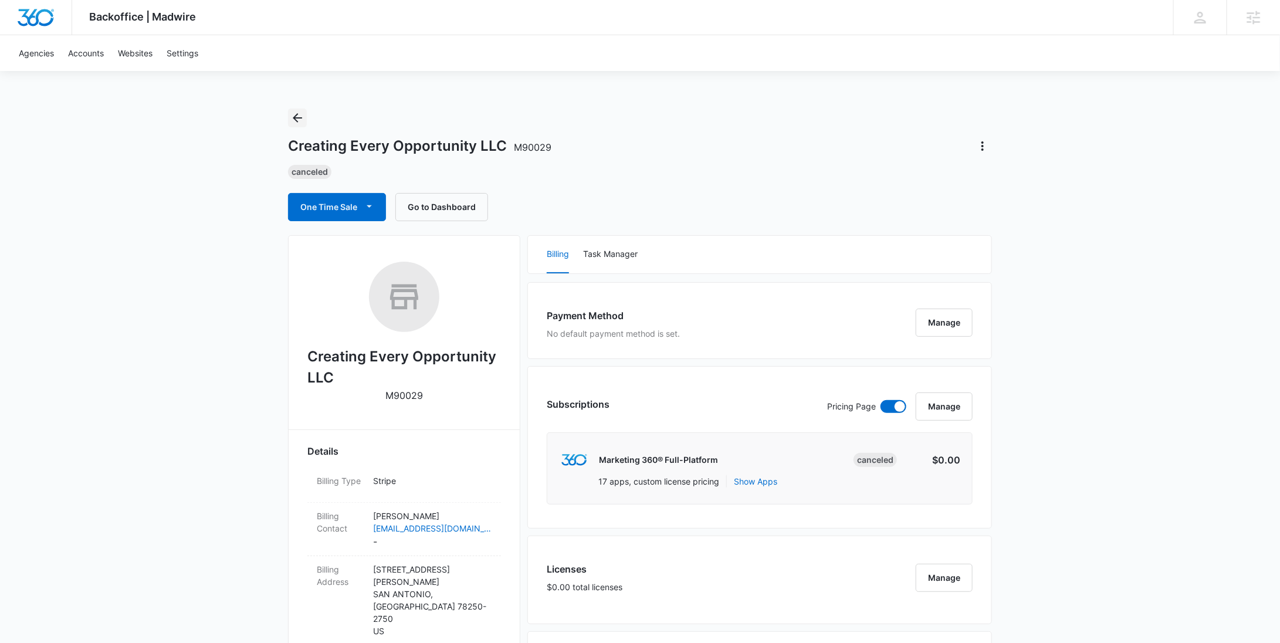
drag, startPoint x: 303, startPoint y: 115, endPoint x: 316, endPoint y: 116, distance: 12.3
click at [303, 115] on icon "Back" at bounding box center [297, 118] width 14 height 14
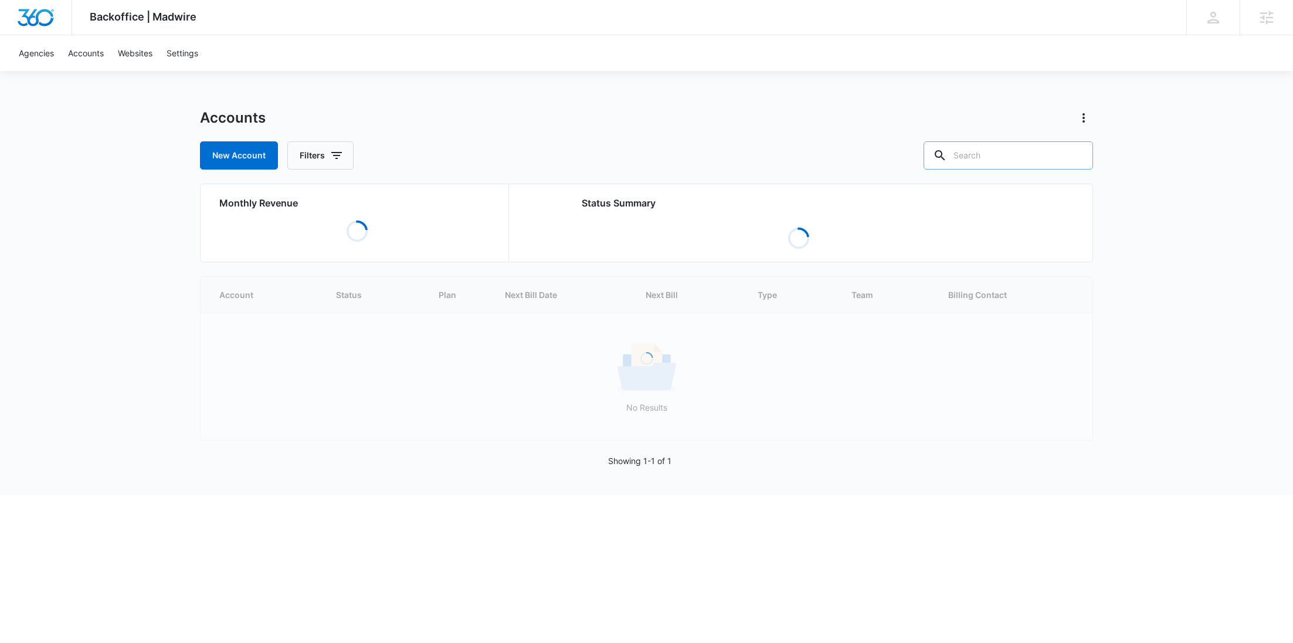
click at [1043, 164] on input "text" at bounding box center [1009, 155] width 170 height 28
paste input "M35851"
type input "M35851"
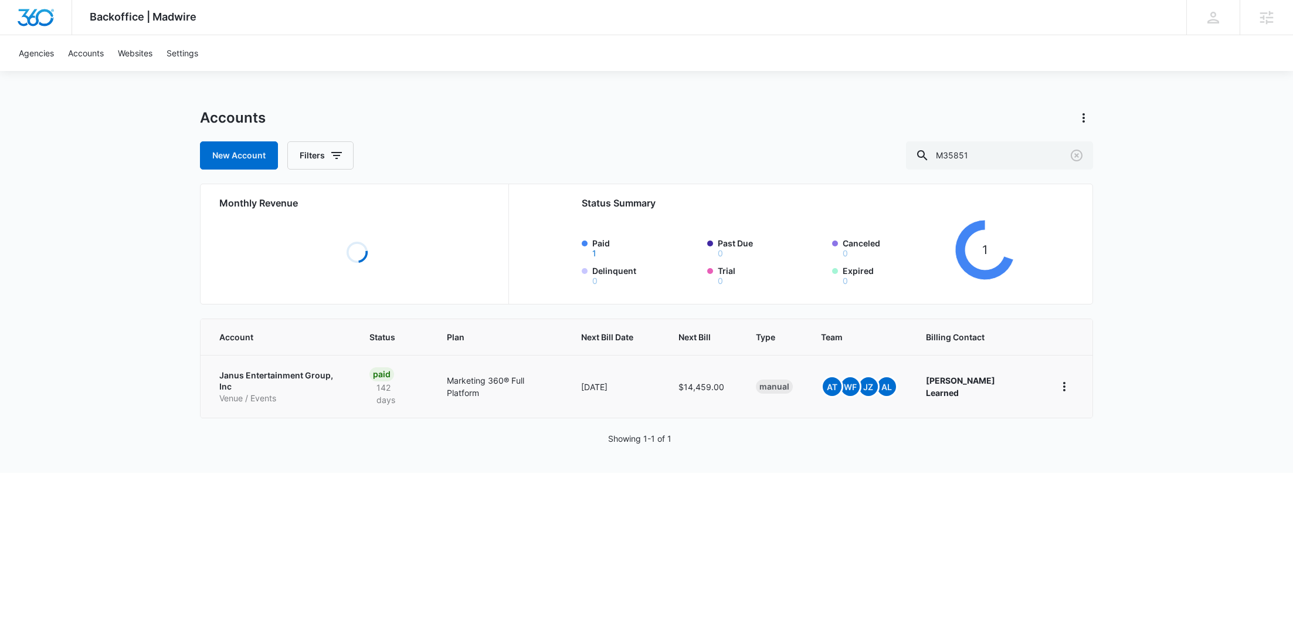
click at [259, 392] on p "Venue / Events" at bounding box center [280, 398] width 122 height 12
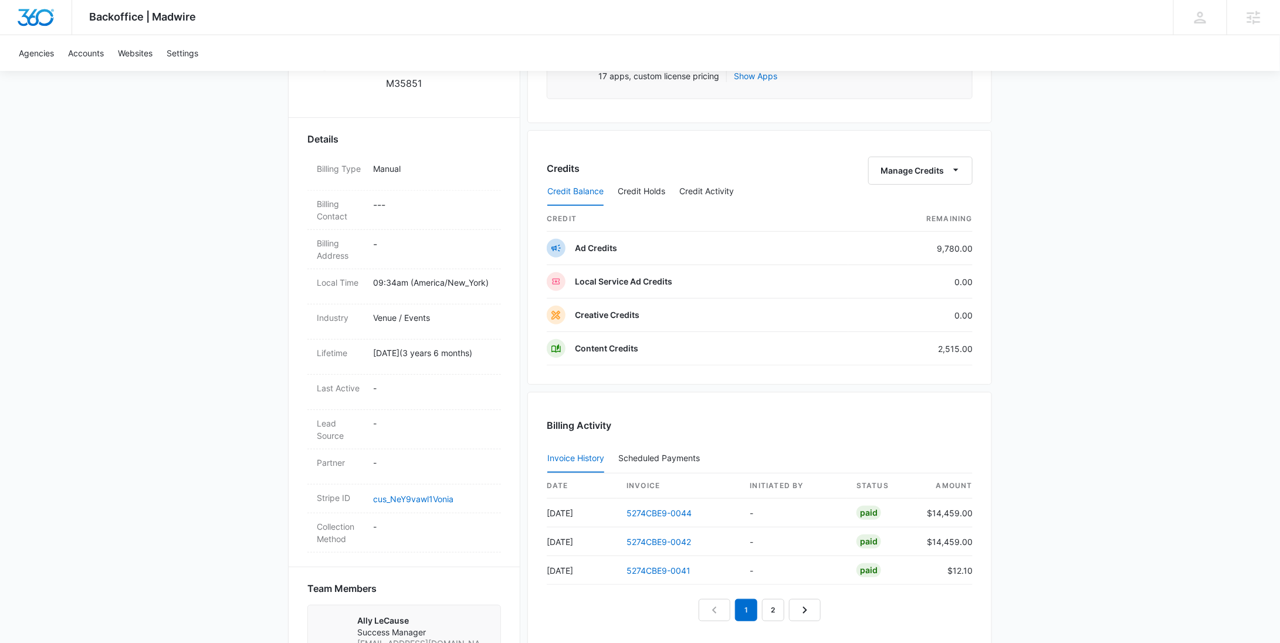
scroll to position [218, 0]
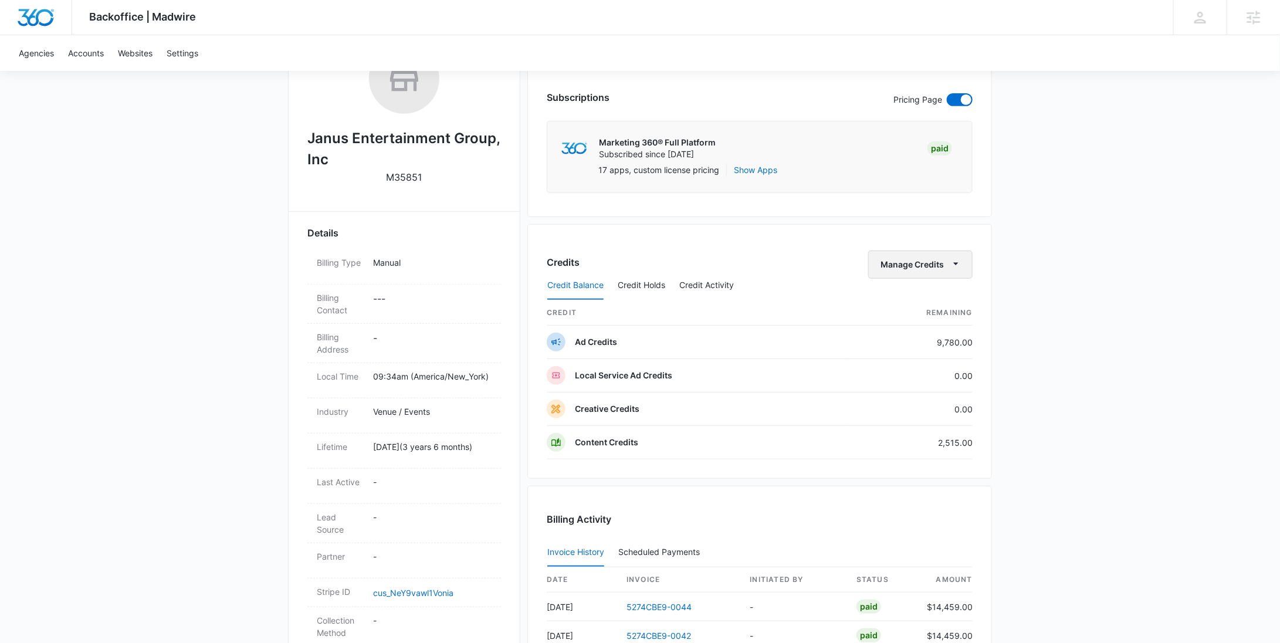
click at [902, 268] on button "Manage Credits" at bounding box center [920, 264] width 104 height 28
click at [913, 350] on div "Transfer To Another Account" at bounding box center [939, 354] width 110 height 8
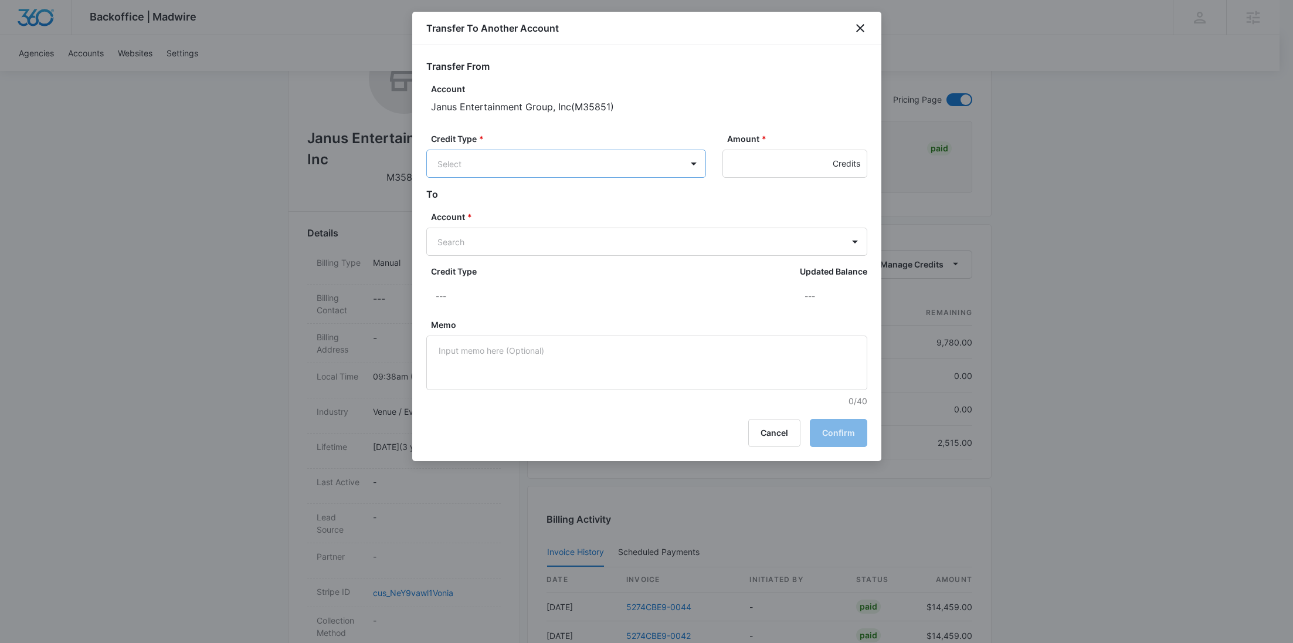
click at [614, 164] on body "Backoffice | Madwire Apps Settings RY Rochelle Young rochelle.young@madwire.com…" at bounding box center [646, 373] width 1293 height 1182
click at [598, 208] on div "Ad Credits (9780.00 Credits)" at bounding box center [565, 208] width 249 height 19
click at [774, 162] on input "Amount *" at bounding box center [795, 164] width 145 height 28
click at [577, 243] on body "Backoffice | Madwire Apps Settings RY Rochelle Young rochelle.young@madwire.com…" at bounding box center [646, 373] width 1293 height 1182
paste input "M35852"
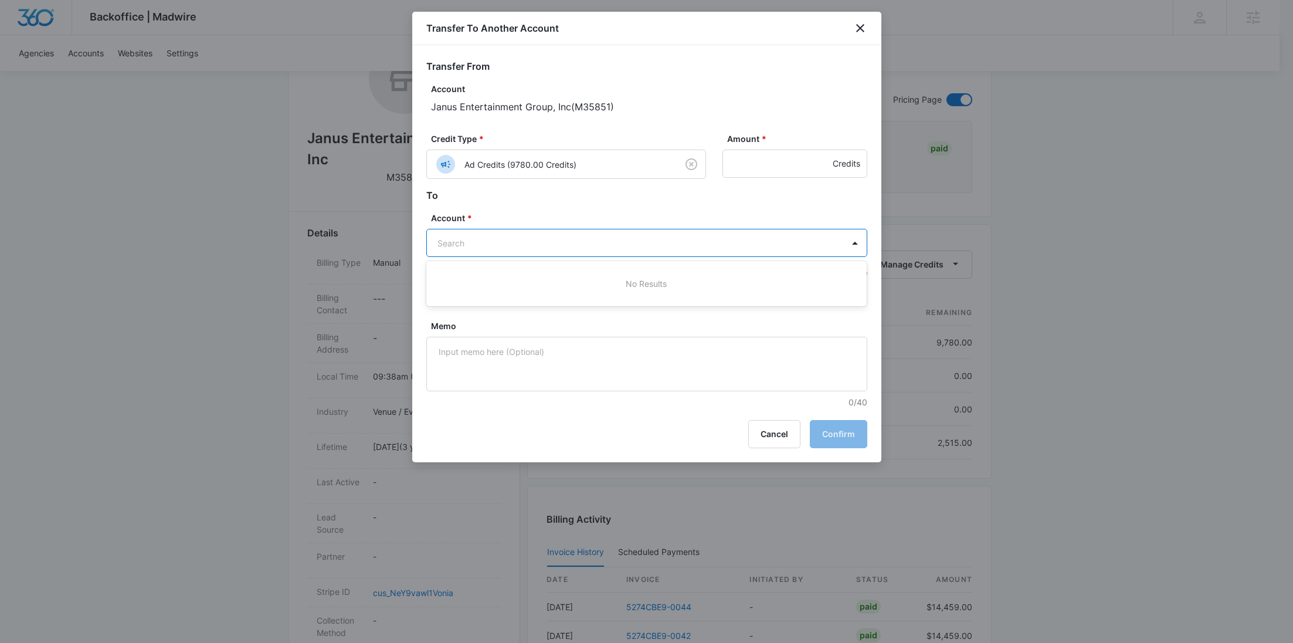
type input "M35852"
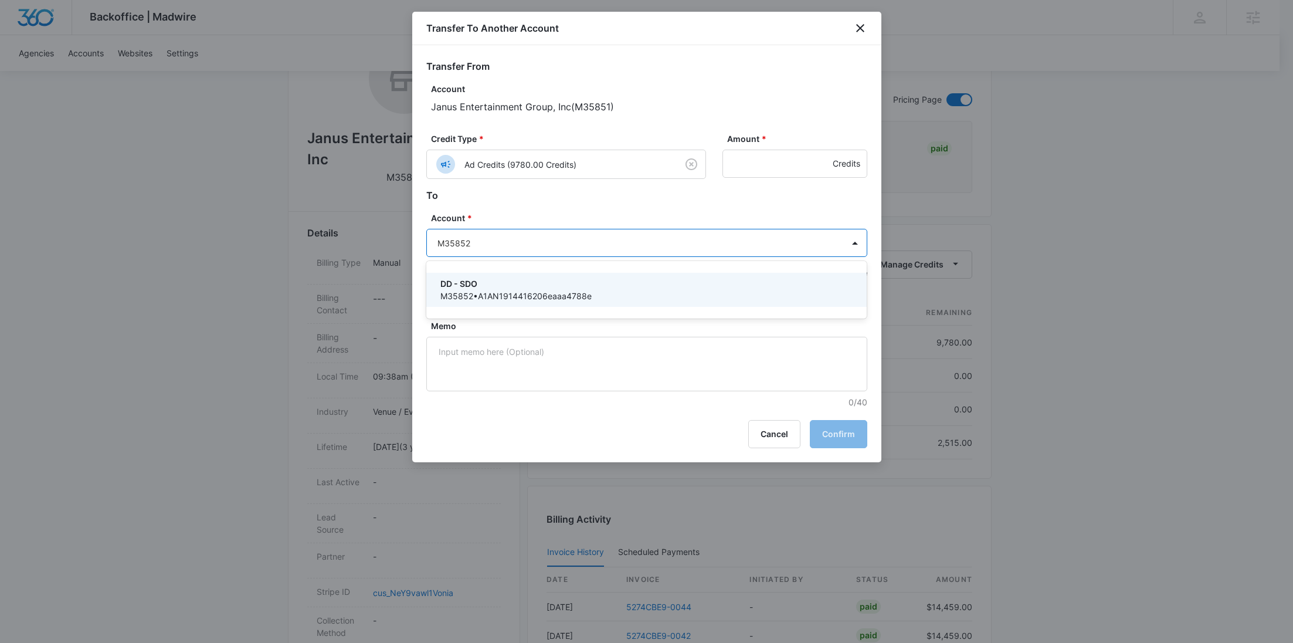
click at [492, 275] on div "DD - SDO M35852 • A1AN1914416206eaaa4788e" at bounding box center [646, 290] width 441 height 34
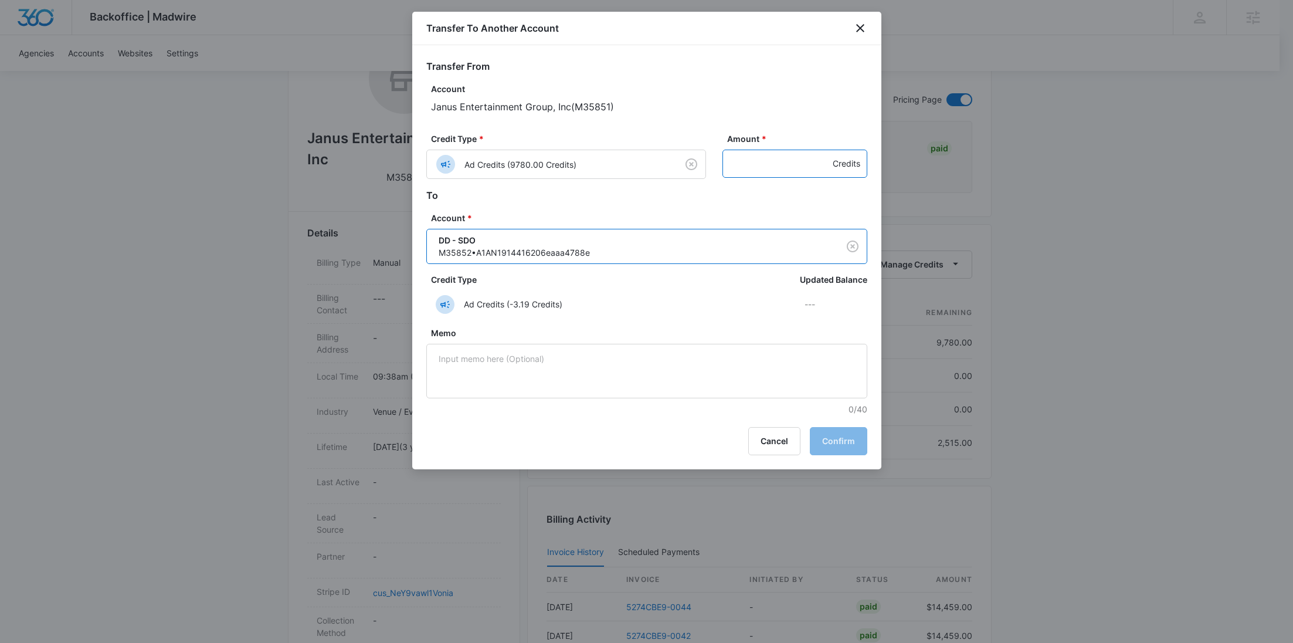
click at [751, 167] on input "Amount *" at bounding box center [795, 164] width 145 height 28
paste input "684"
type input "684"
click at [838, 437] on button "Confirm" at bounding box center [838, 441] width 57 height 28
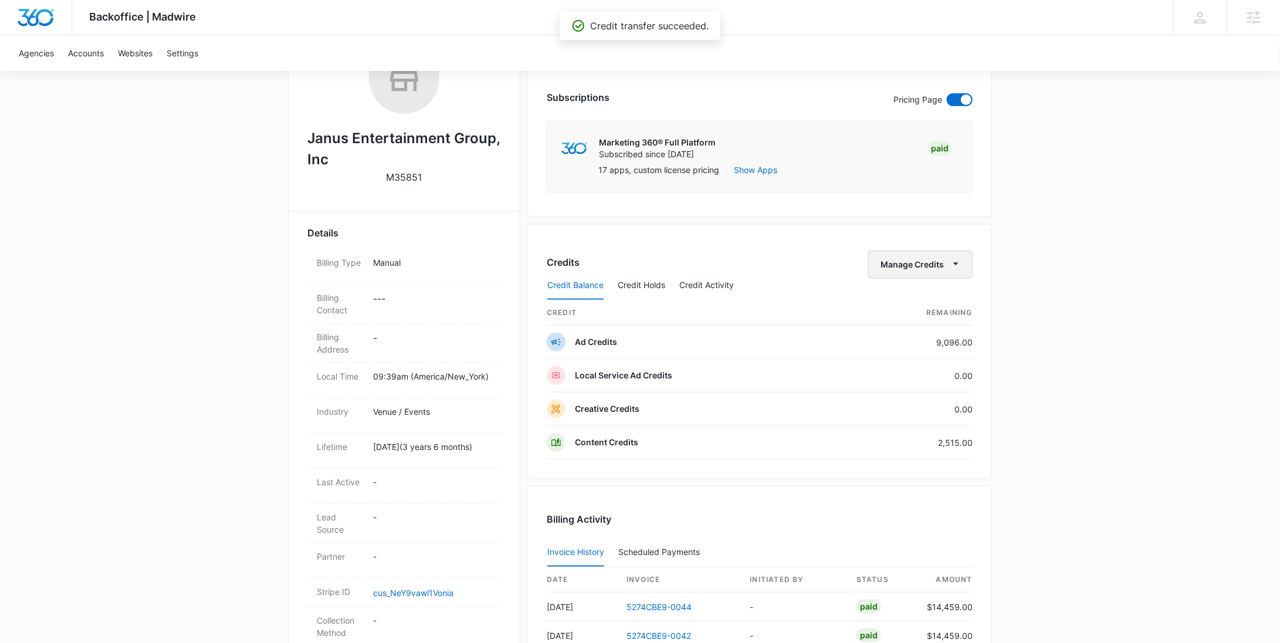
click at [880, 260] on button "Manage Credits" at bounding box center [920, 264] width 104 height 28
click at [890, 358] on button "Transfer To Another Account" at bounding box center [946, 354] width 152 height 18
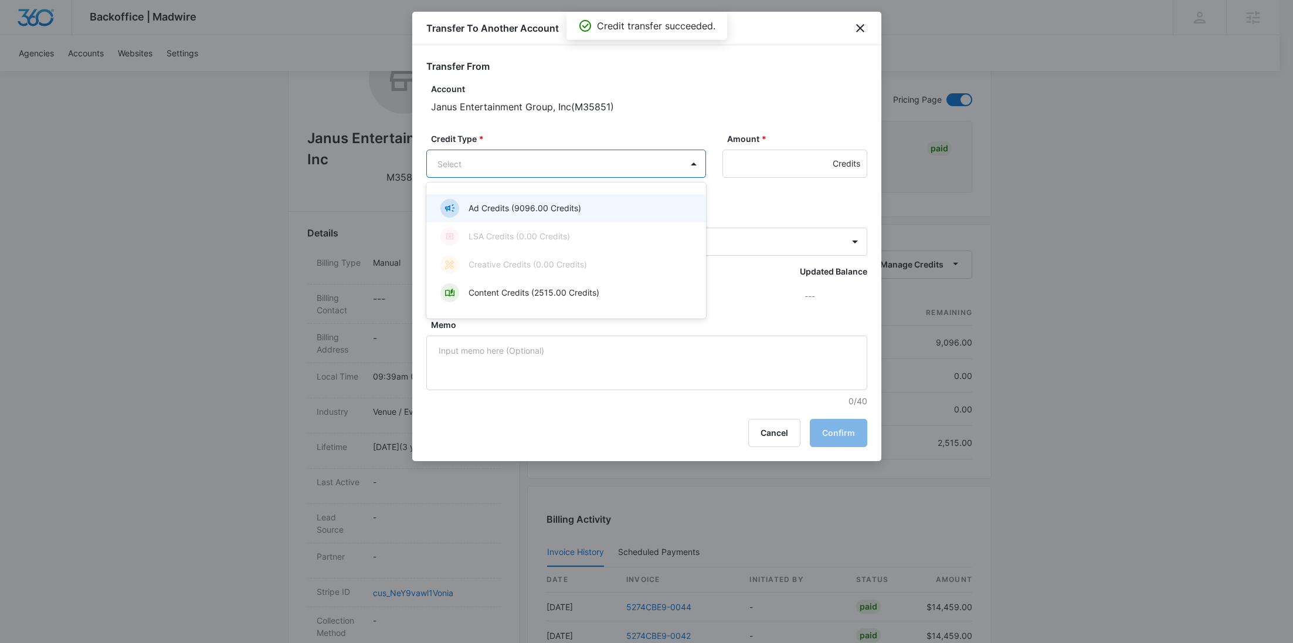
drag, startPoint x: 585, startPoint y: 166, endPoint x: 584, endPoint y: 200, distance: 34.0
click at [587, 167] on body "Backoffice | Madwire Apps Settings RY Rochelle Young rochelle.young@madwire.com…" at bounding box center [646, 373] width 1293 height 1182
click at [577, 218] on div "Ad Credits (9096.00 Credits)" at bounding box center [566, 208] width 280 height 28
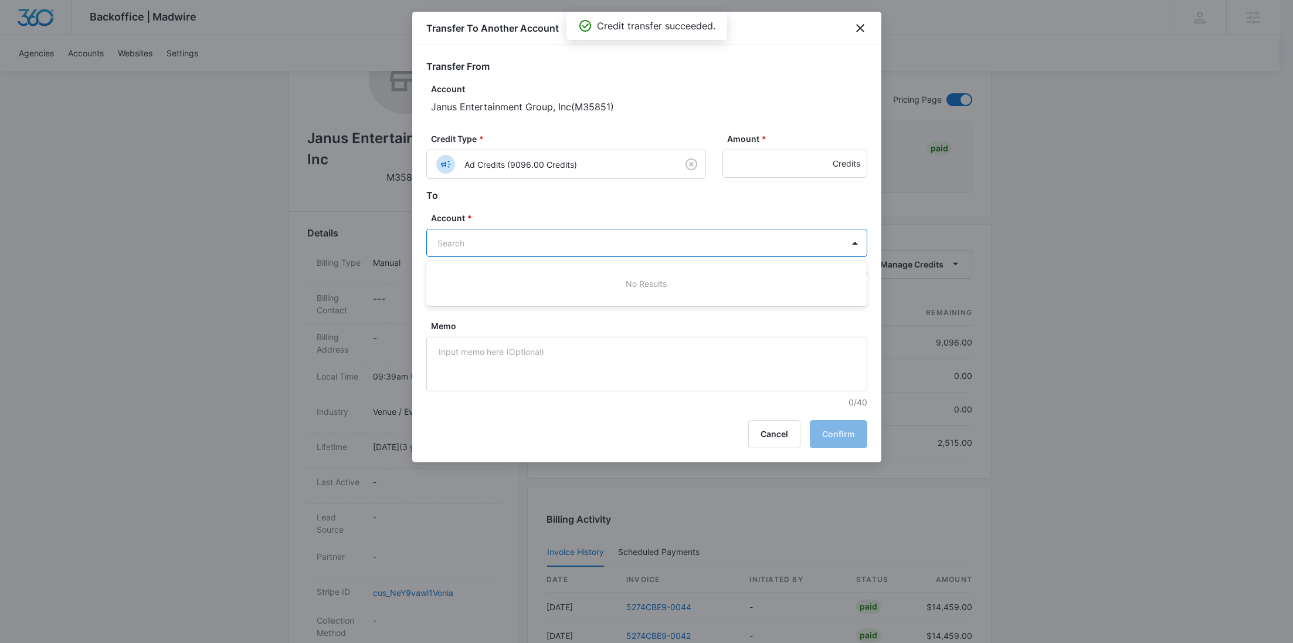
click at [523, 250] on body "Backoffice | Madwire Apps Settings RY Rochelle Young rochelle.young@madwire.com…" at bounding box center [646, 373] width 1293 height 1182
paste input "M35853"
type input "M35853"
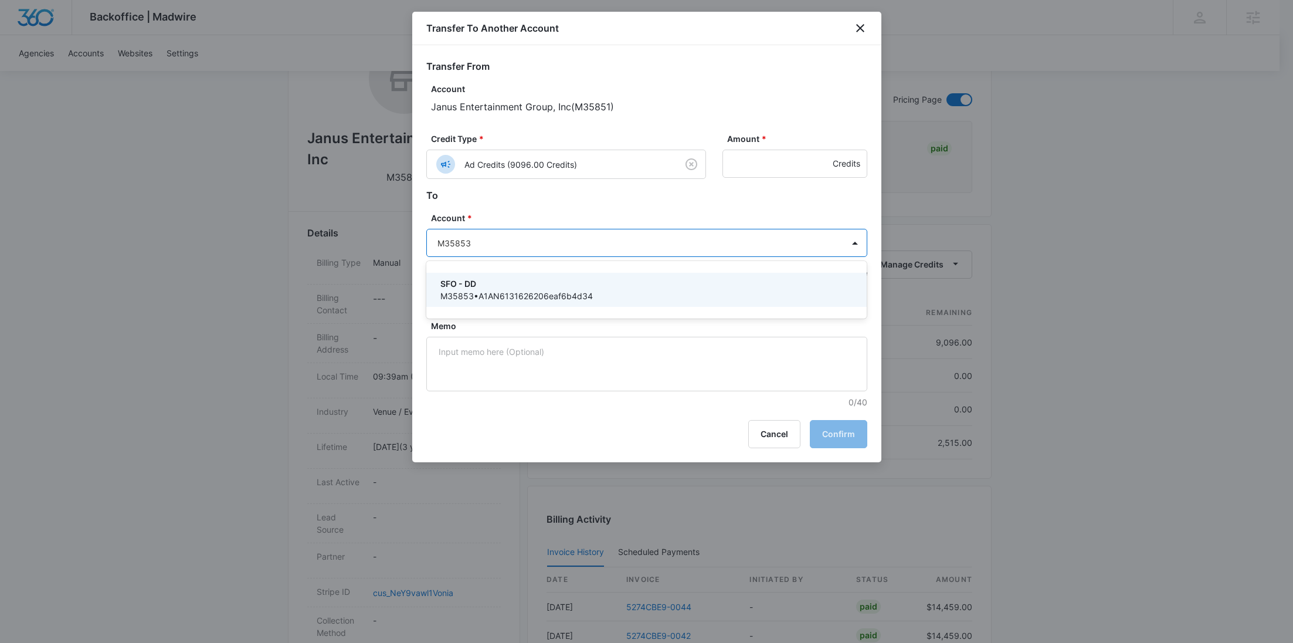
click at [481, 282] on p "SFO - DD" at bounding box center [646, 283] width 411 height 12
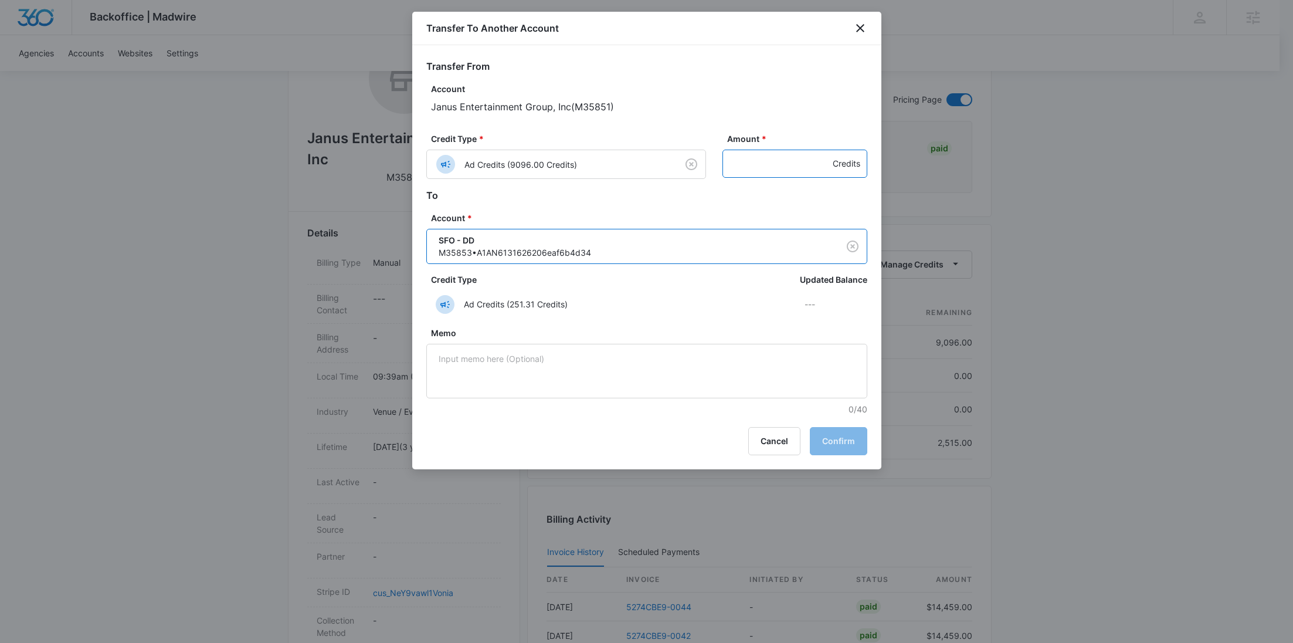
click at [747, 172] on input "Amount *" at bounding box center [795, 164] width 145 height 28
paste input "844"
type input "844"
click at [833, 434] on button "Confirm" at bounding box center [838, 441] width 57 height 28
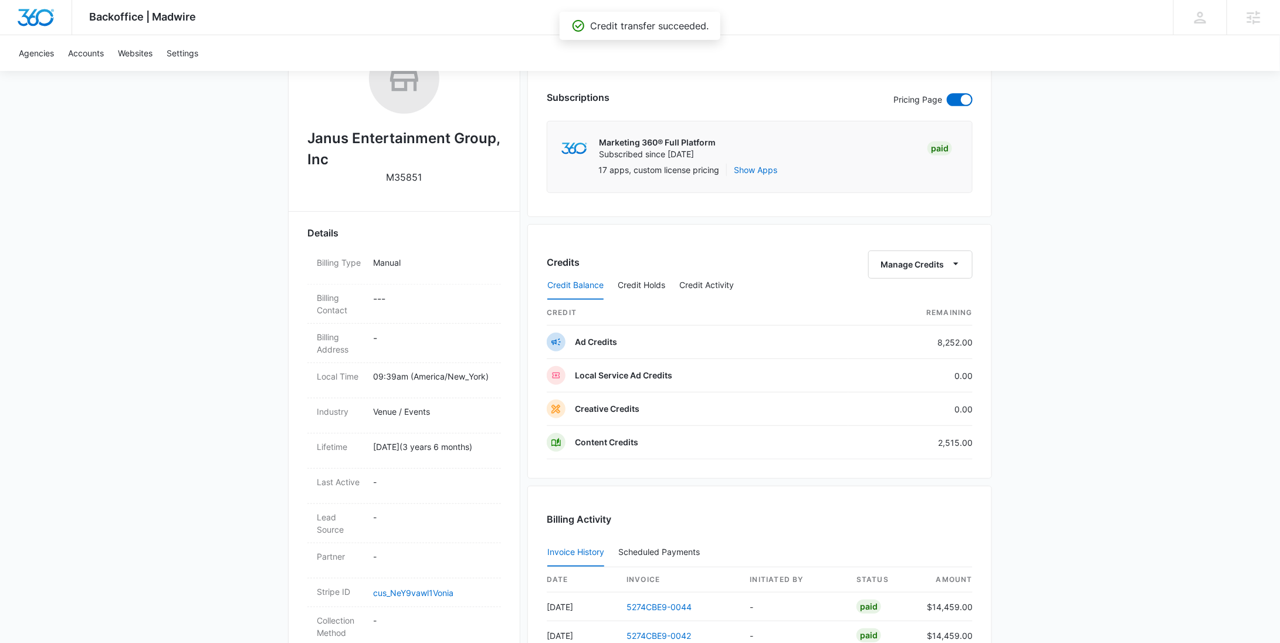
click at [930, 271] on div "Credit Balance Credit Holds Credit Activity" at bounding box center [760, 285] width 426 height 29
click at [925, 265] on button "Manage Credits" at bounding box center [920, 264] width 104 height 28
click at [929, 353] on div "Transfer To Another Account" at bounding box center [939, 354] width 110 height 8
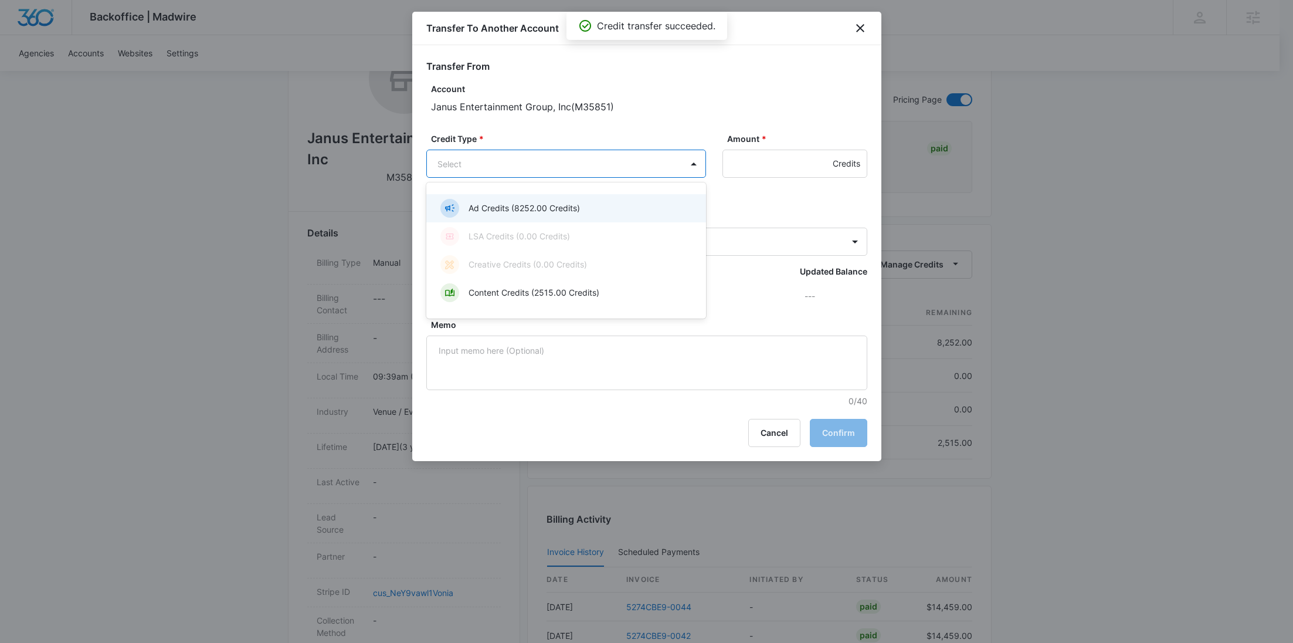
drag, startPoint x: 601, startPoint y: 158, endPoint x: 578, endPoint y: 198, distance: 46.5
click at [602, 158] on body "Backoffice | Madwire Apps Settings RY Rochelle Young rochelle.young@madwire.com…" at bounding box center [646, 373] width 1293 height 1182
click at [575, 201] on div "Ad Credits (8252.00 Credits)" at bounding box center [565, 208] width 249 height 19
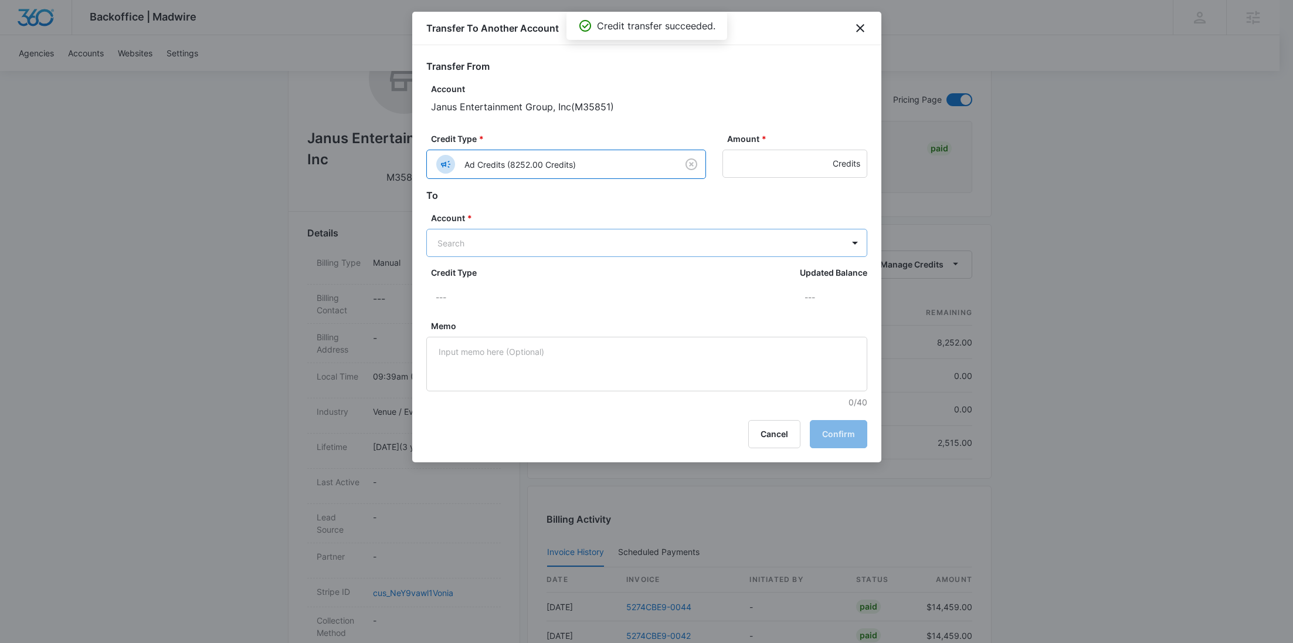
click at [507, 235] on body "Backoffice | Madwire Apps Settings RY Rochelle Young rochelle.young@madwire.com…" at bounding box center [646, 373] width 1293 height 1182
paste input "M35855"
type input "M35855"
click at [530, 245] on body "Backoffice | Madwire Apps Settings RY Rochelle Young rochelle.young@madwire.com…" at bounding box center [646, 373] width 1293 height 1182
paste input "M35855"
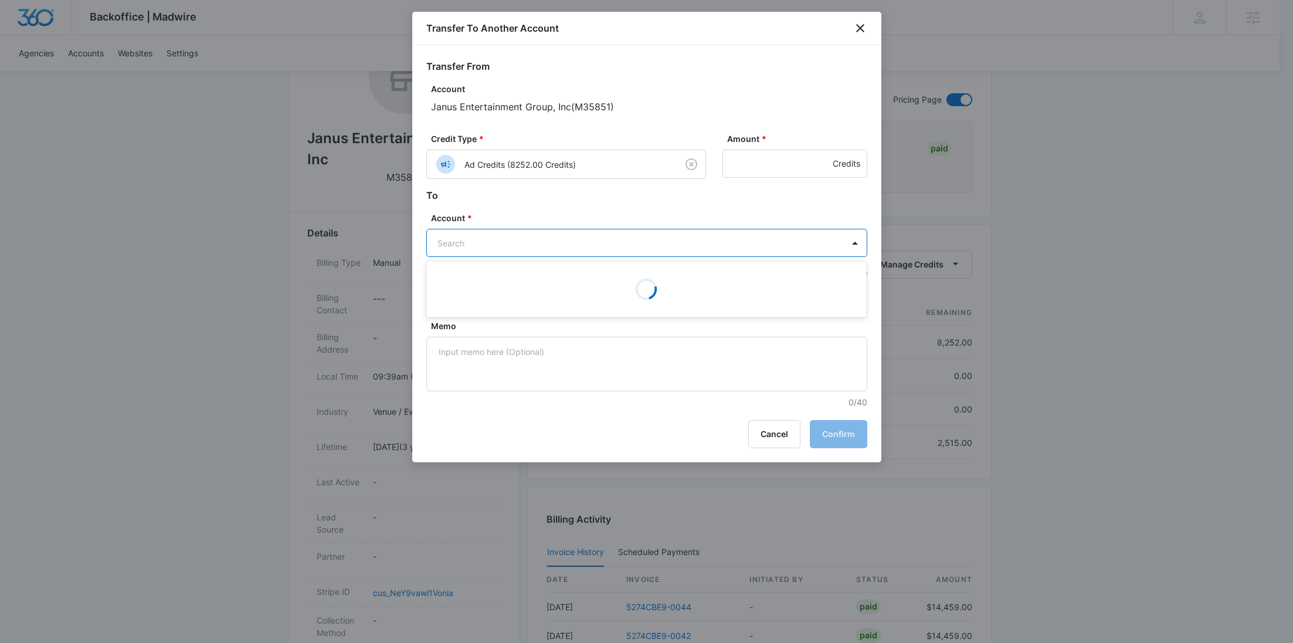
type input "M35855"
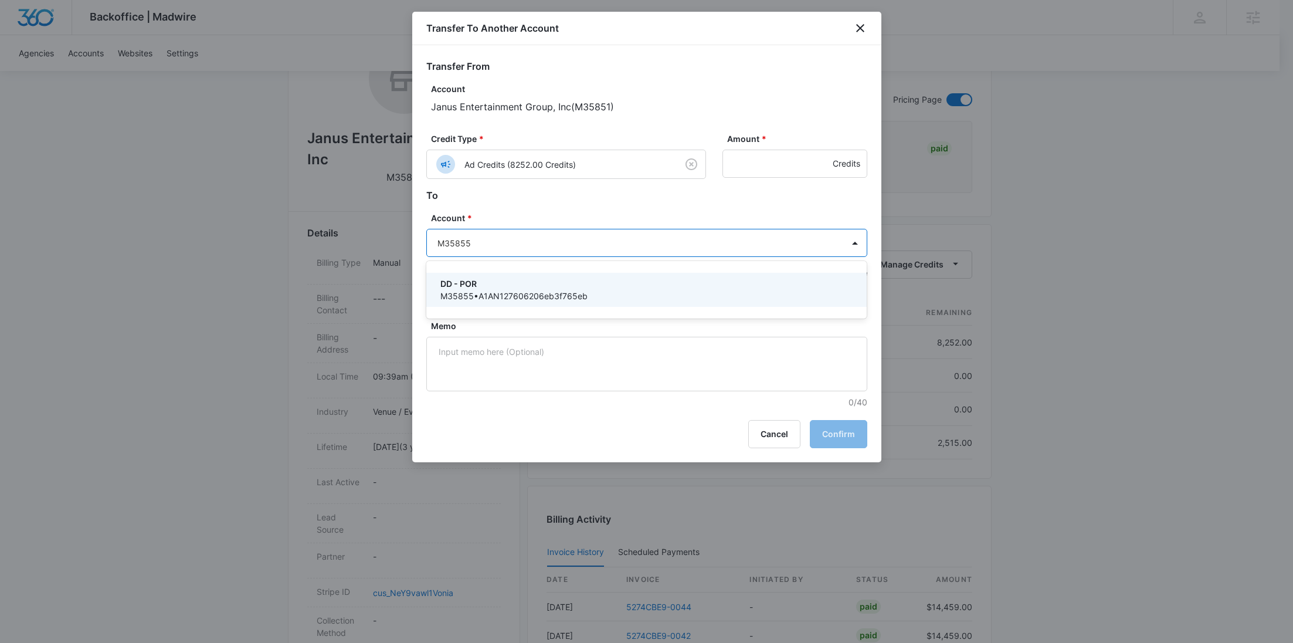
click at [481, 279] on p "DD - POR" at bounding box center [646, 283] width 411 height 12
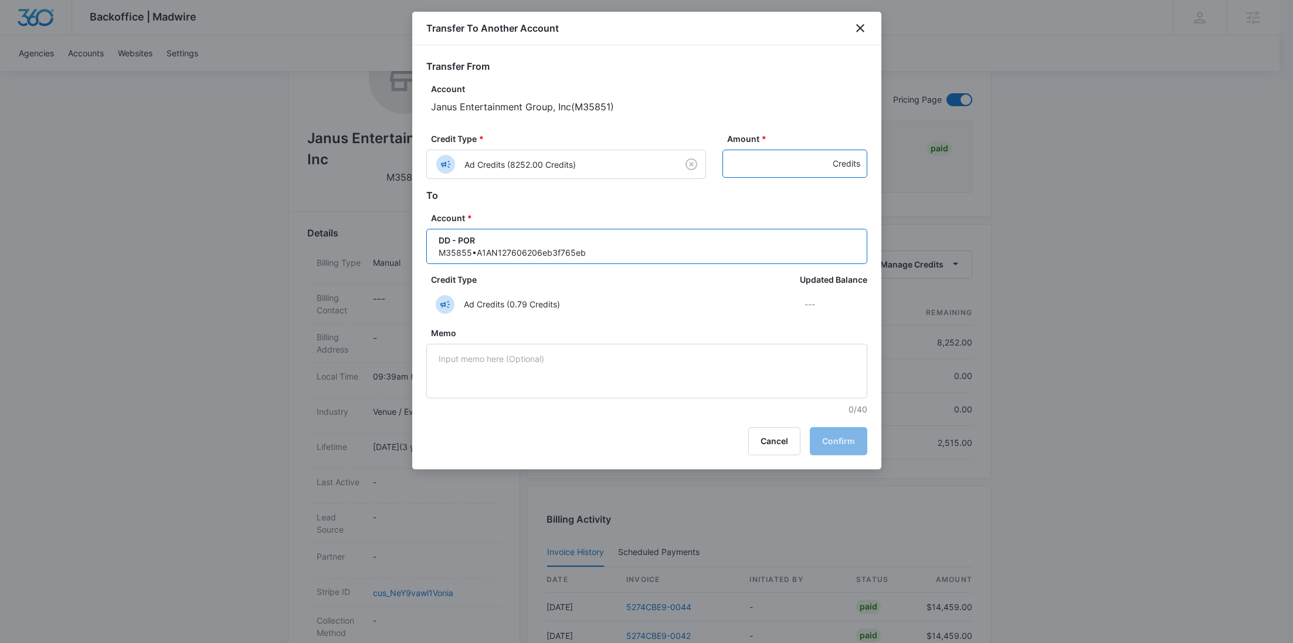
click at [779, 162] on input "Amount *" at bounding box center [795, 164] width 145 height 28
paste input "849"
type input "849"
click at [832, 432] on button "Confirm" at bounding box center [838, 441] width 57 height 28
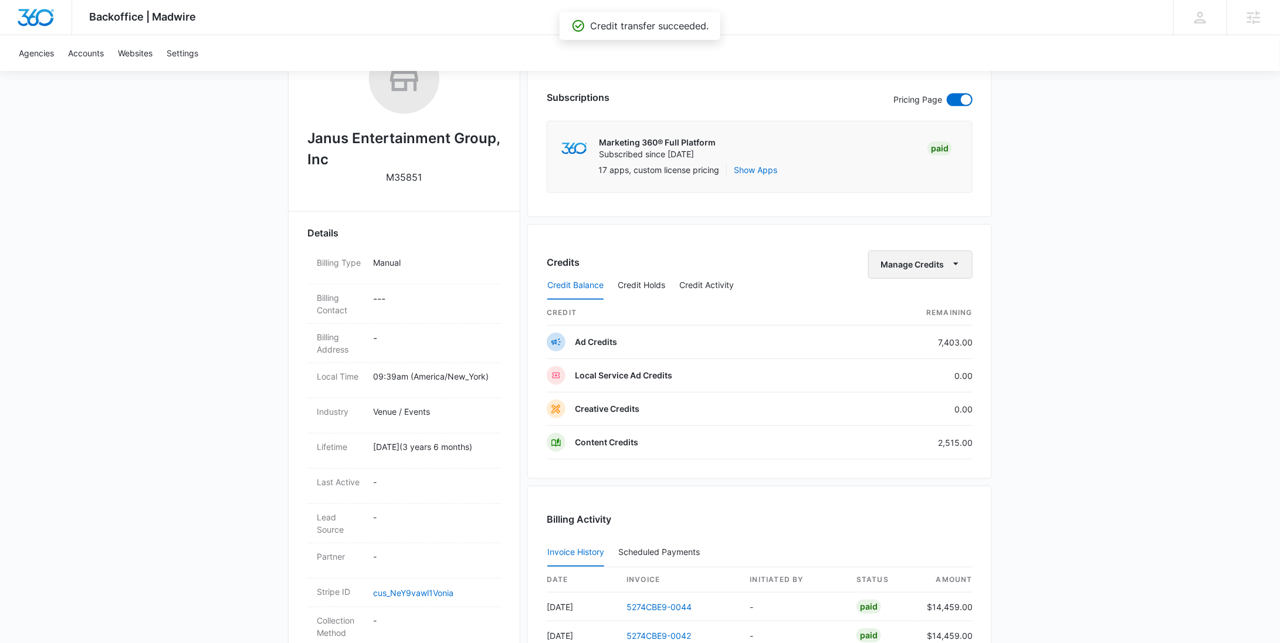
click at [907, 265] on button "Manage Credits" at bounding box center [920, 264] width 104 height 28
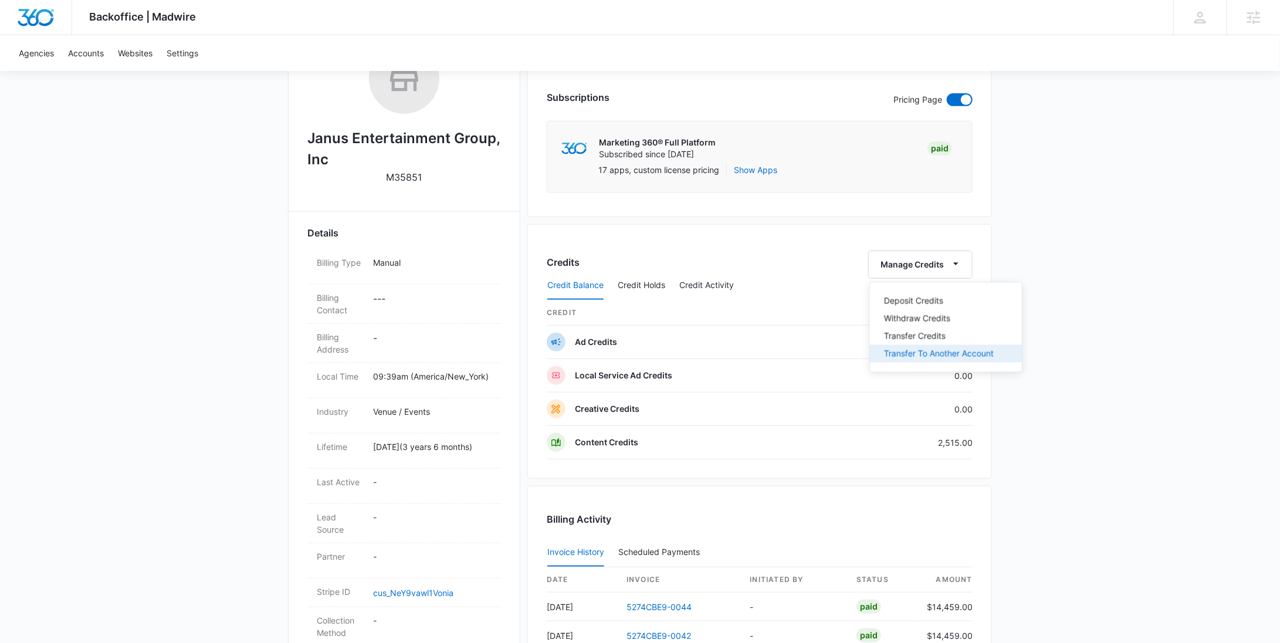
click at [916, 350] on div "Transfer To Another Account" at bounding box center [939, 354] width 110 height 8
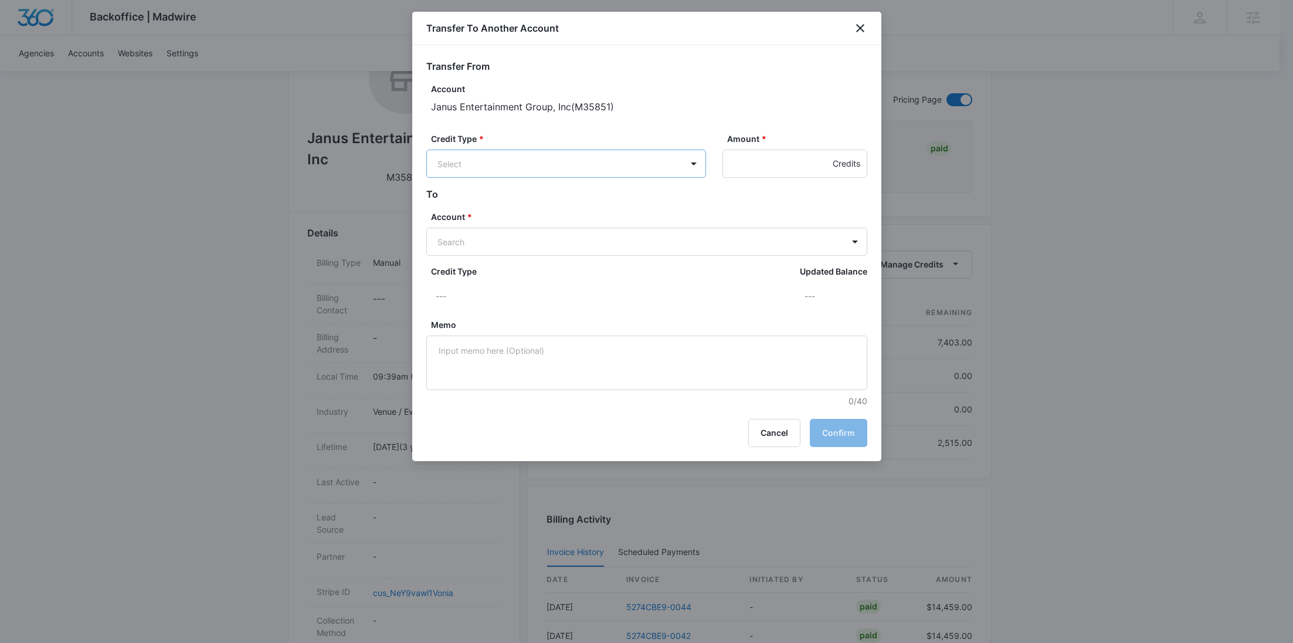
click at [594, 172] on body "Backoffice | Madwire Apps Settings RY Rochelle Young rochelle.young@madwire.com…" at bounding box center [646, 373] width 1293 height 1182
click at [592, 219] on div "Ad Credits (7403.00 Credits)" at bounding box center [566, 208] width 280 height 28
click at [529, 253] on body "Backoffice | Madwire Apps Settings RY Rochelle Young rochelle.young@madwire.com…" at bounding box center [646, 373] width 1293 height 1182
paste input "M35856"
type input "M35856"
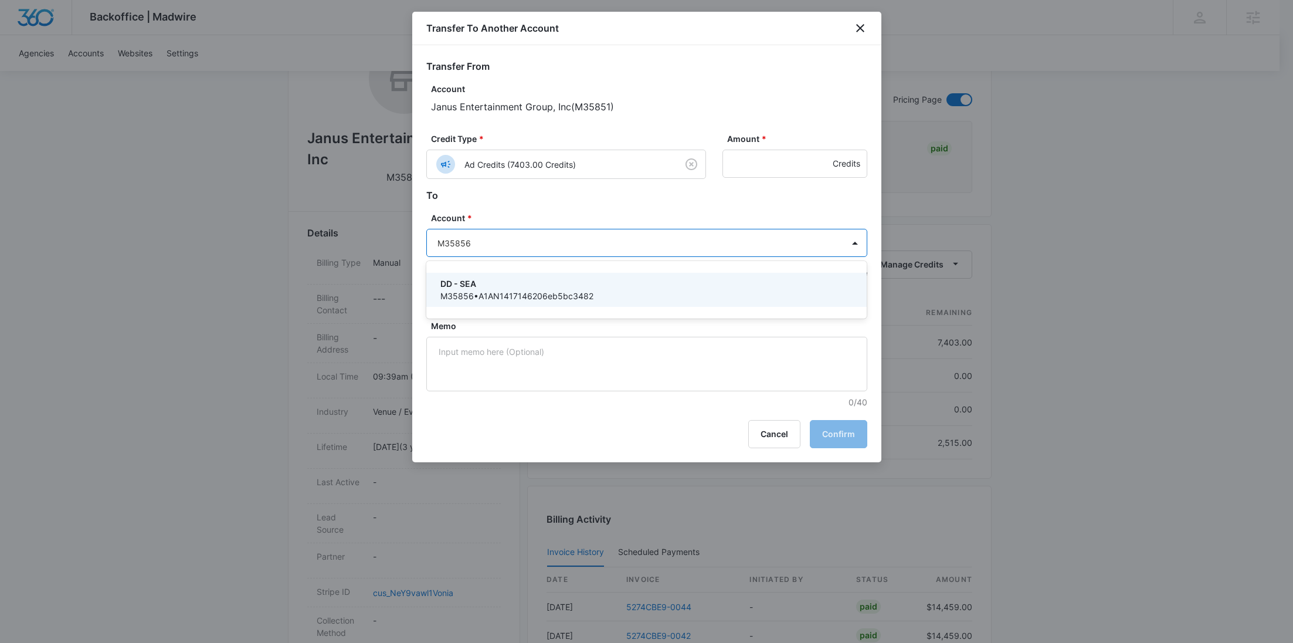
drag, startPoint x: 493, startPoint y: 279, endPoint x: 487, endPoint y: 271, distance: 10.1
click at [493, 279] on p "DD - SEA" at bounding box center [646, 283] width 411 height 12
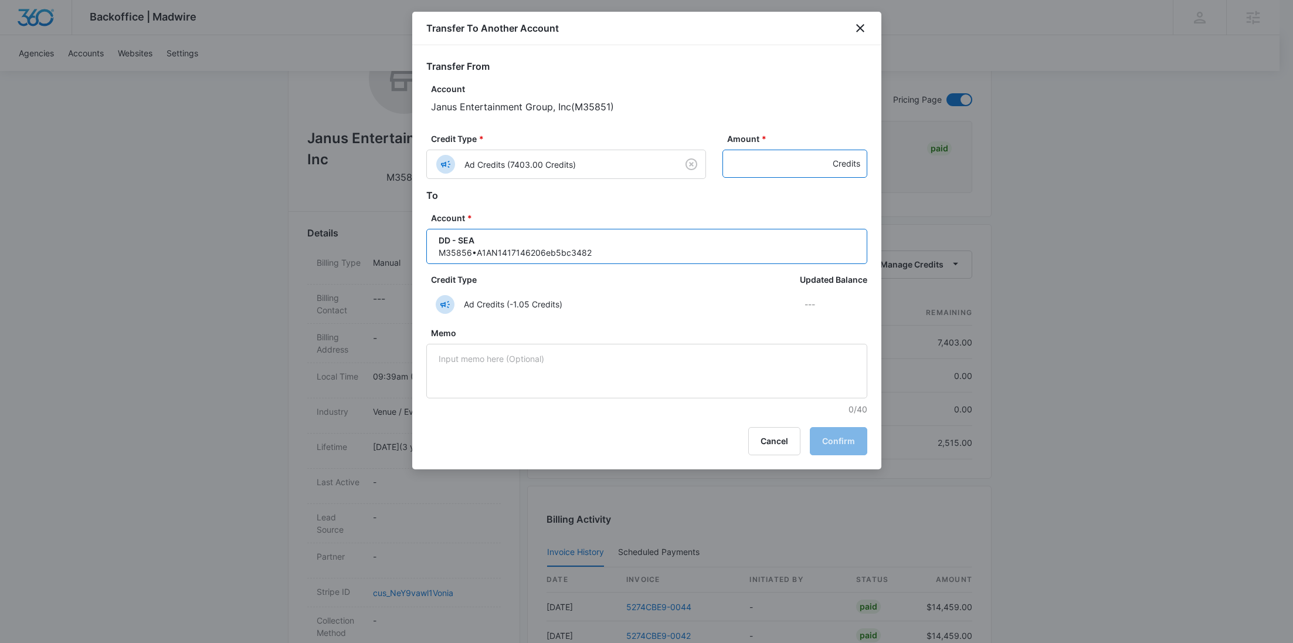
click at [742, 168] on input "Amount *" at bounding box center [795, 164] width 145 height 28
paste input "749"
type input "749"
click at [824, 427] on button "Confirm" at bounding box center [838, 441] width 57 height 28
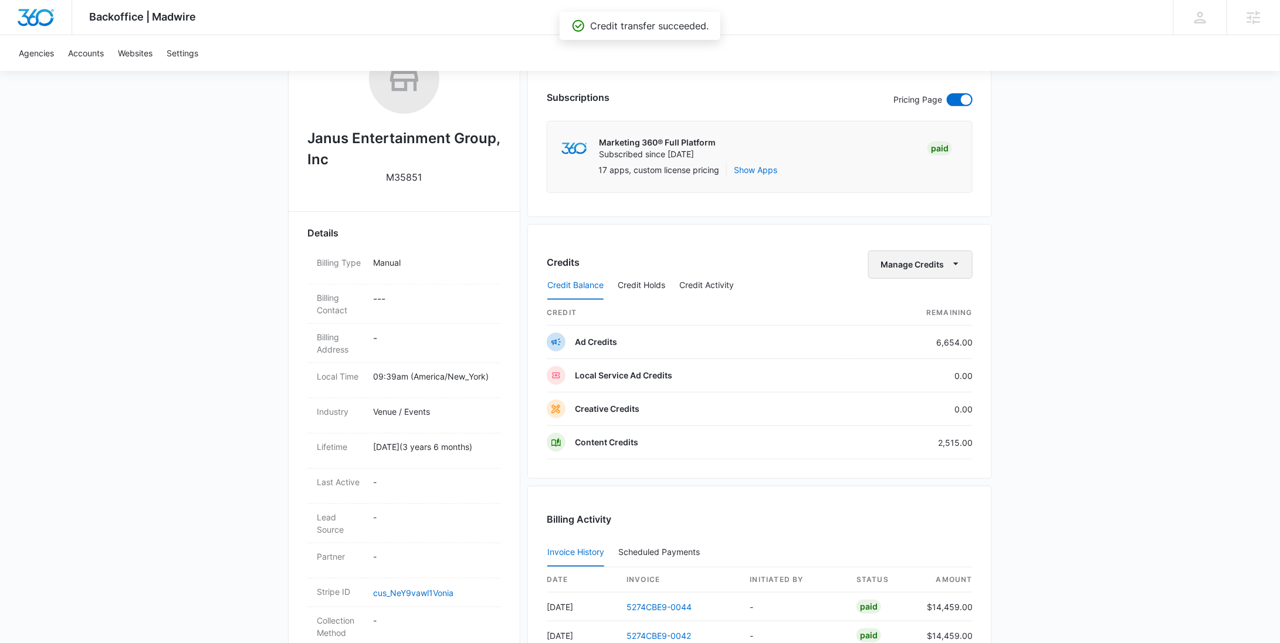
click at [892, 262] on button "Manage Credits" at bounding box center [920, 264] width 104 height 28
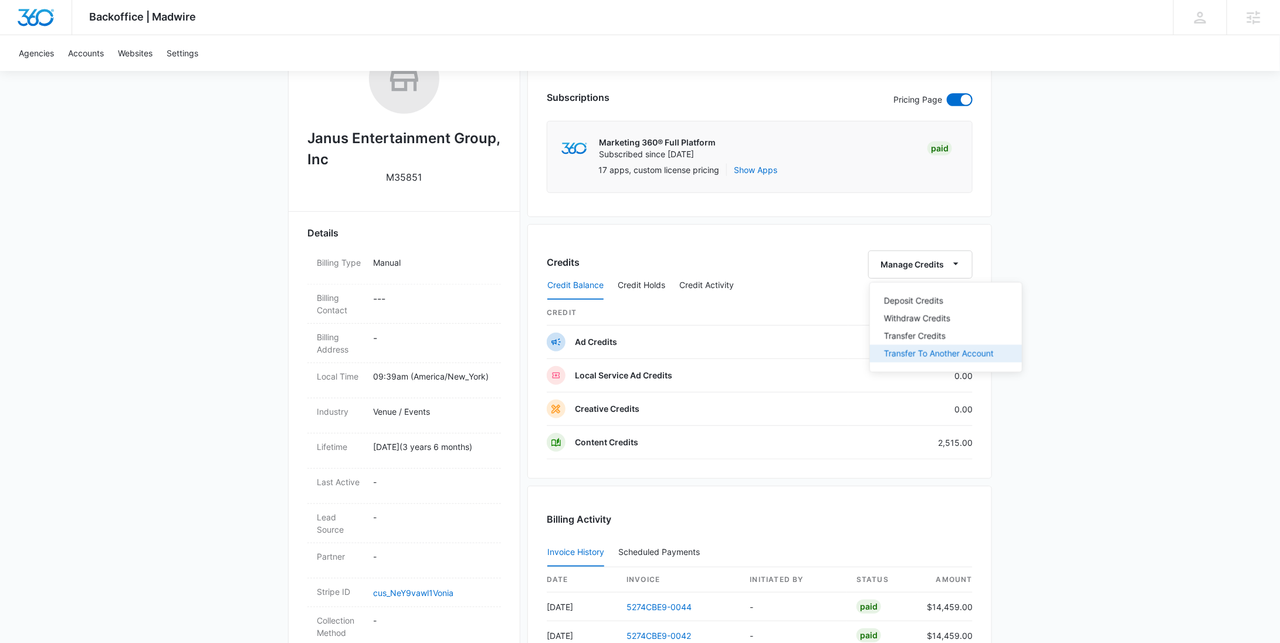
click at [905, 345] on button "Transfer To Another Account" at bounding box center [946, 354] width 152 height 18
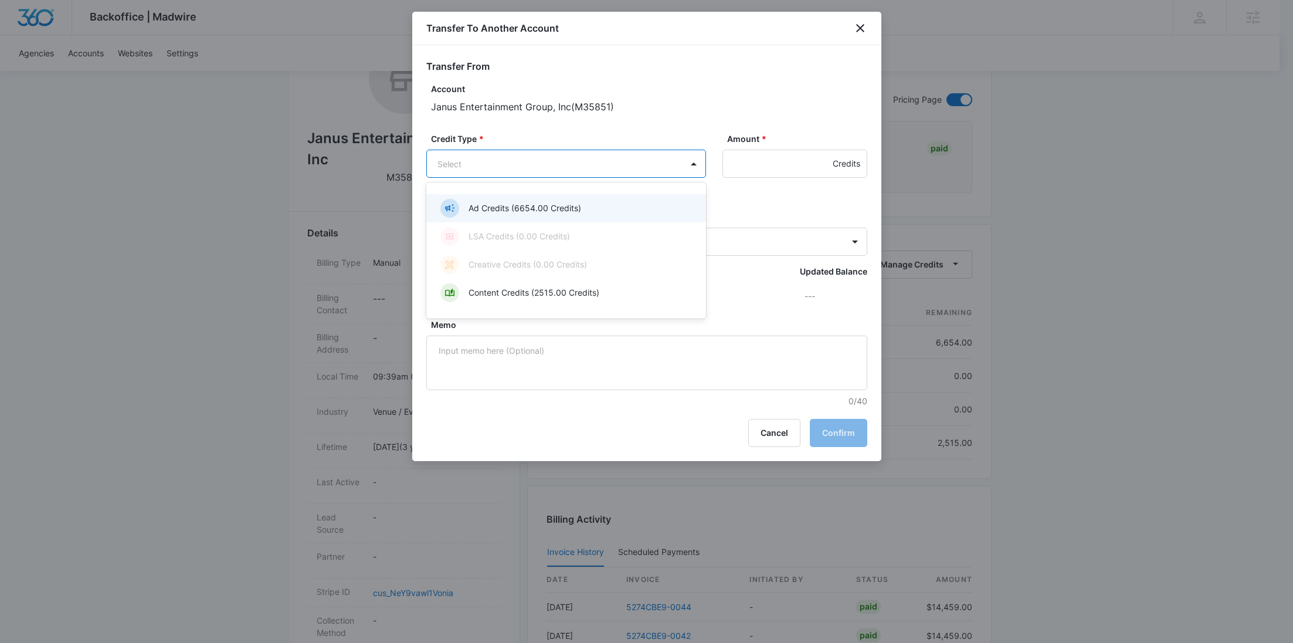
drag, startPoint x: 544, startPoint y: 159, endPoint x: 546, endPoint y: 181, distance: 21.8
click at [544, 160] on body "Backoffice | Madwire Apps Settings RY Rochelle Young rochelle.young@madwire.com…" at bounding box center [646, 373] width 1293 height 1182
click at [537, 205] on p "Ad Credits (6654.00 Credits)" at bounding box center [525, 208] width 113 height 12
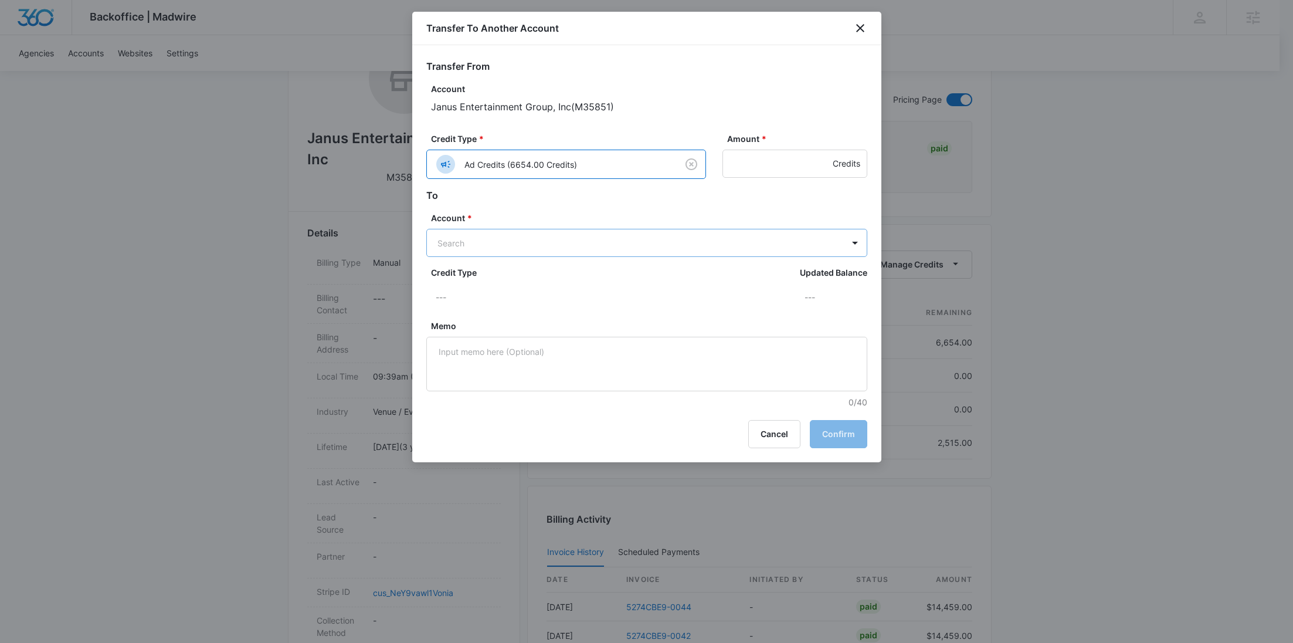
click at [473, 236] on body "Backoffice | Madwire Apps Settings RY Rochelle Young rochelle.young@madwire.com…" at bounding box center [646, 373] width 1293 height 1182
paste input "M35858"
type input "M35858"
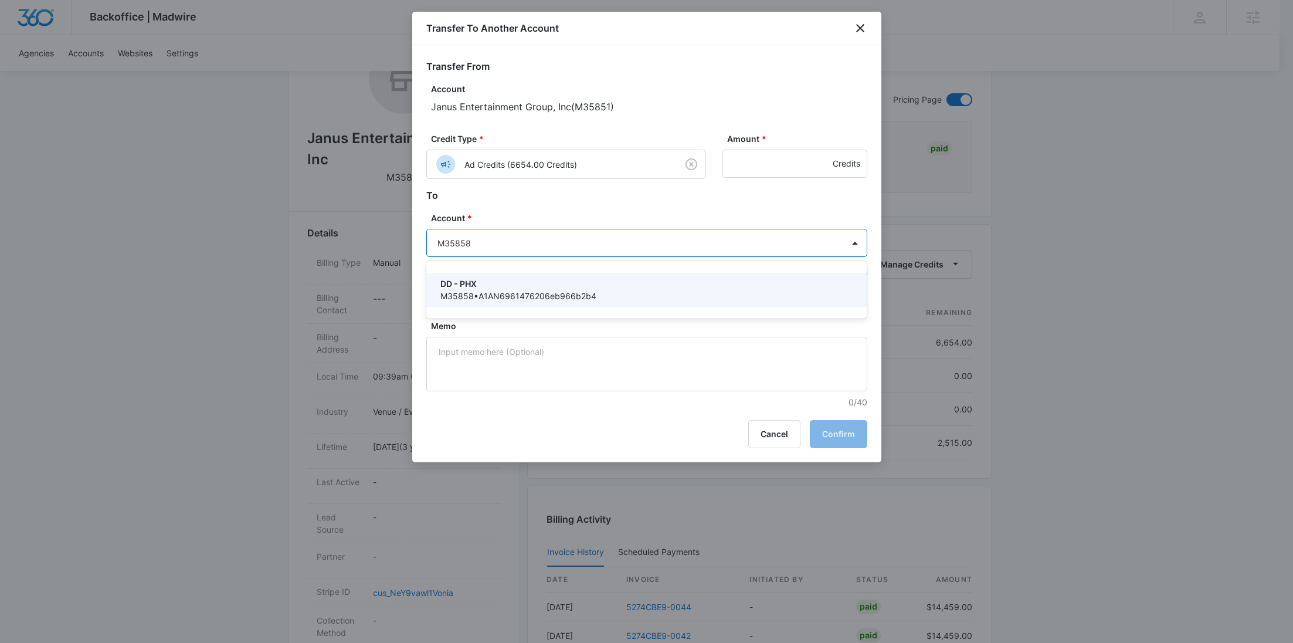
drag, startPoint x: 485, startPoint y: 276, endPoint x: 477, endPoint y: 277, distance: 7.6
click at [477, 277] on p "DD - PHX" at bounding box center [646, 283] width 411 height 12
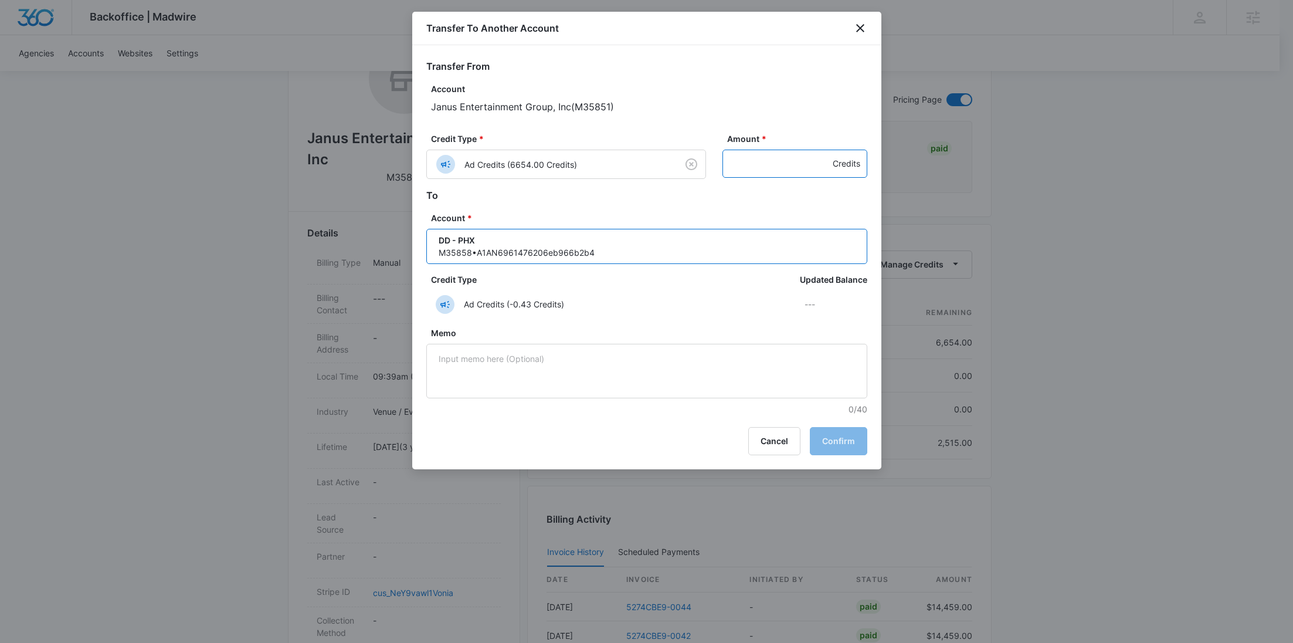
click at [760, 172] on input "Amount *" at bounding box center [795, 164] width 145 height 28
paste input "749"
type input "749"
click at [844, 452] on button "Confirm" at bounding box center [838, 441] width 57 height 28
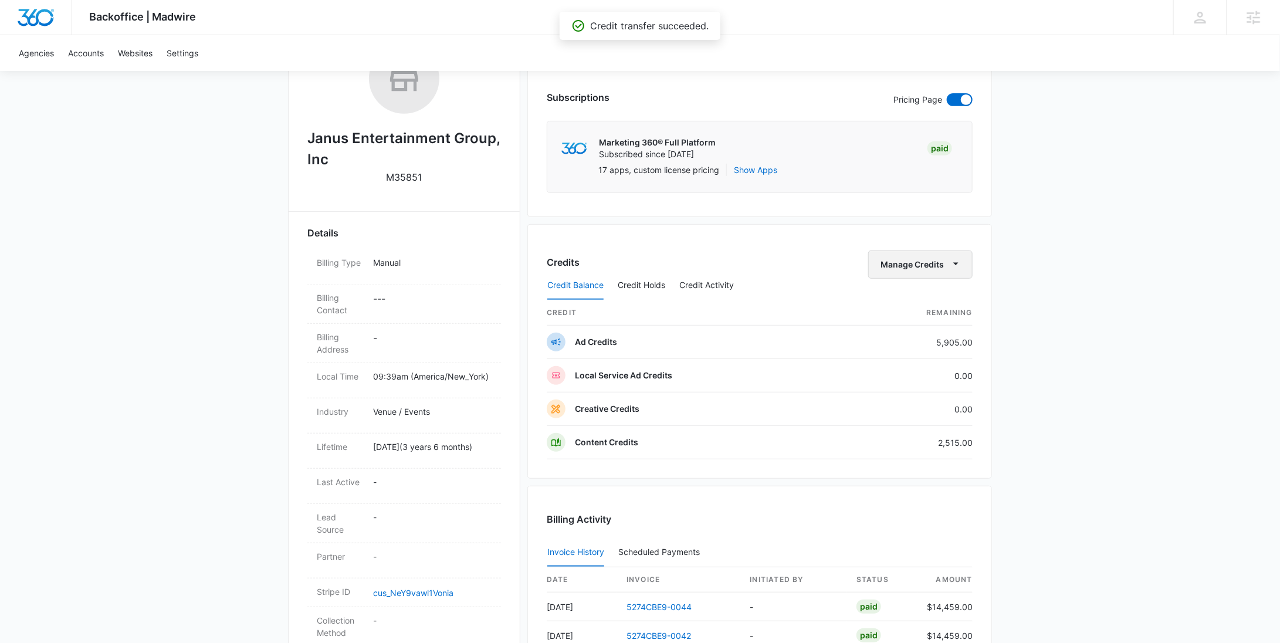
click at [930, 264] on button "Manage Credits" at bounding box center [920, 264] width 104 height 28
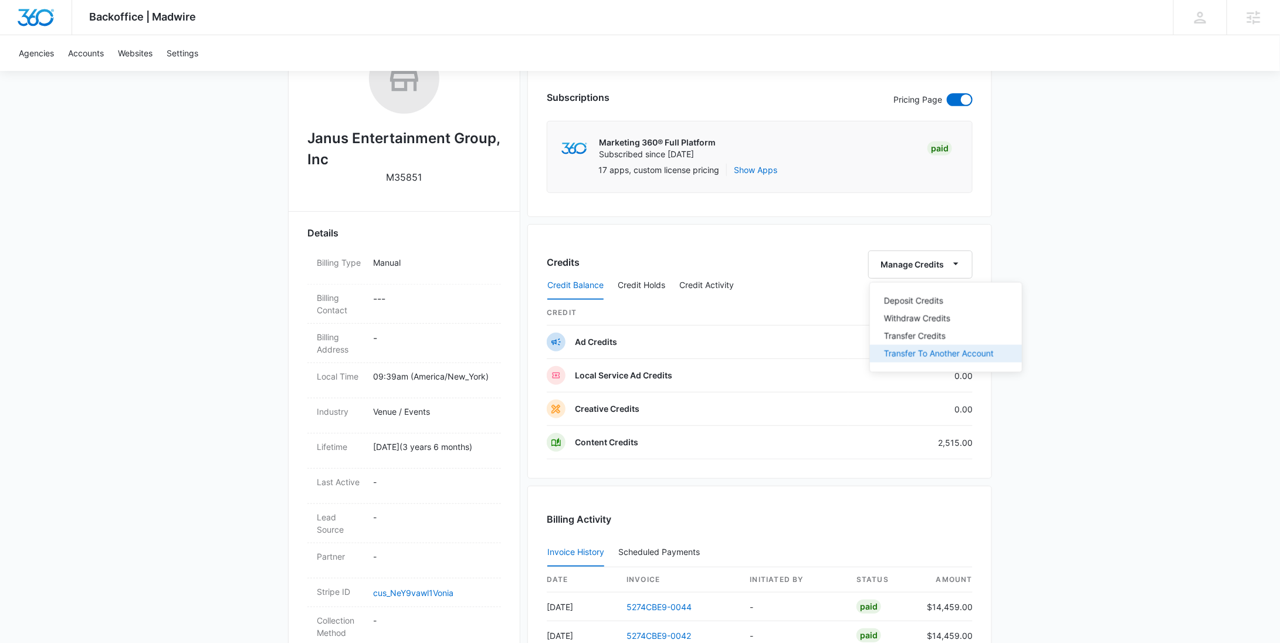
click at [924, 351] on div "Transfer To Another Account" at bounding box center [939, 354] width 110 height 8
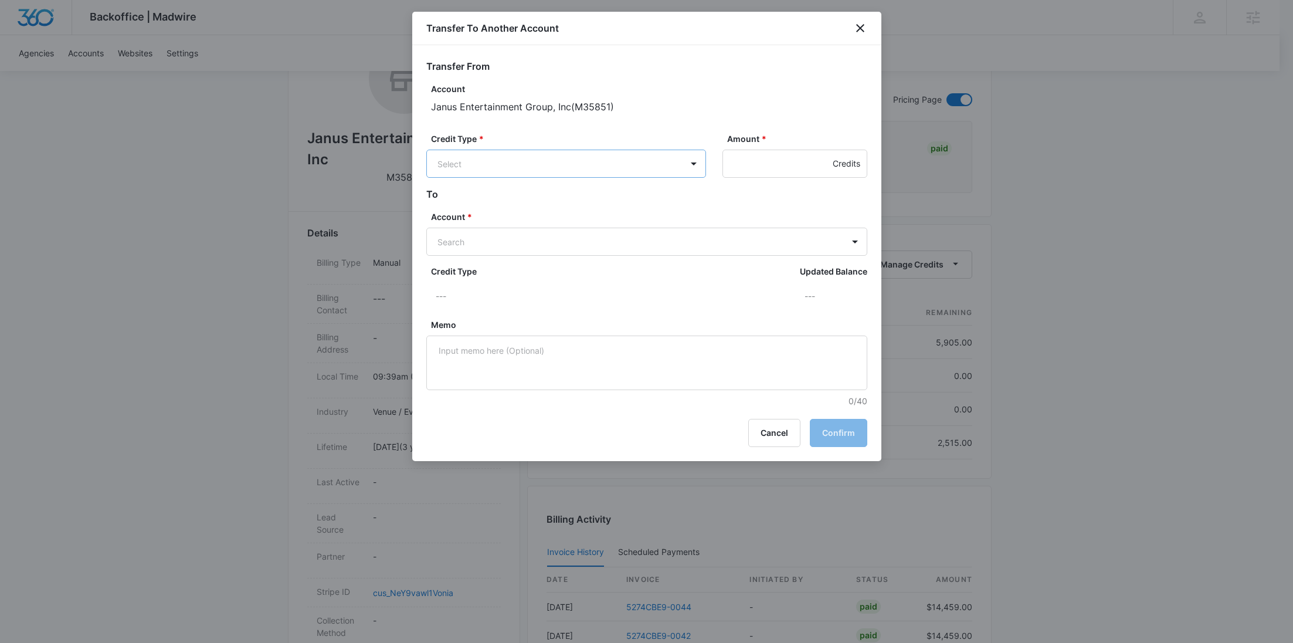
click at [531, 175] on body "Backoffice | Madwire Apps Settings RY Rochelle Young rochelle.young@madwire.com…" at bounding box center [646, 373] width 1293 height 1182
click at [532, 204] on p "Ad Credits (5905.00 Credits)" at bounding box center [525, 208] width 113 height 12
click at [486, 233] on body "Backoffice | Madwire Apps Settings RY Rochelle Young rochelle.young@madwire.com…" at bounding box center [646, 373] width 1293 height 1182
paste input "M35859"
type input "M35859"
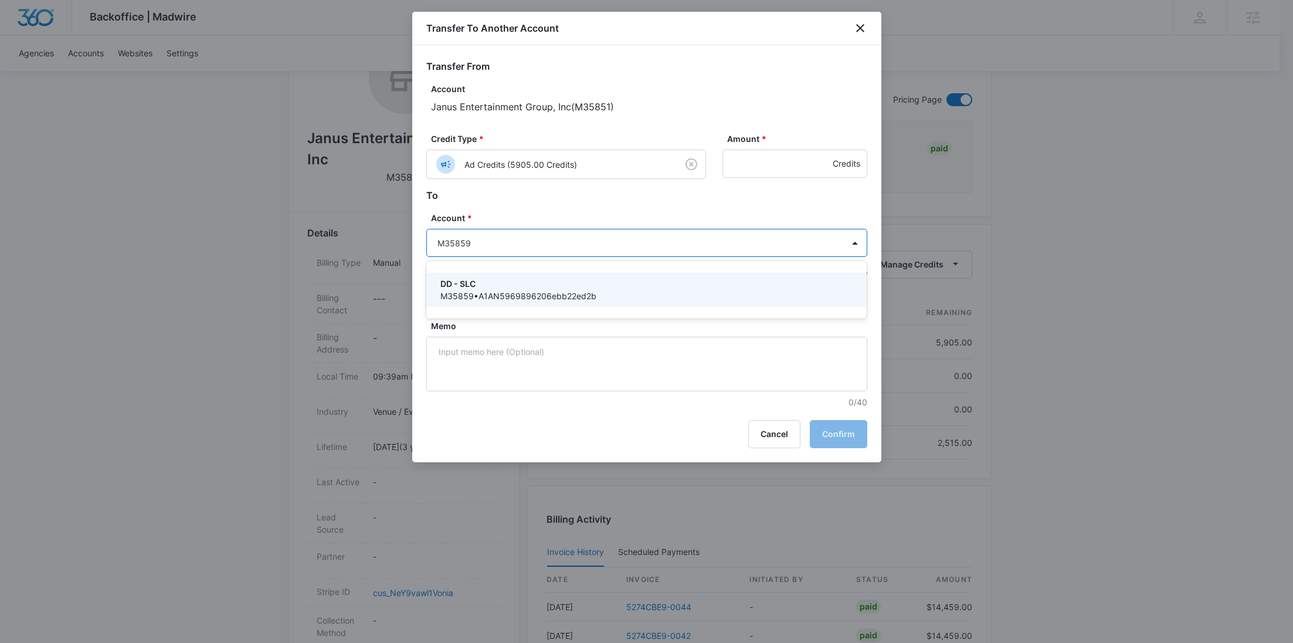
click at [489, 277] on p "DD - SLC" at bounding box center [646, 283] width 411 height 12
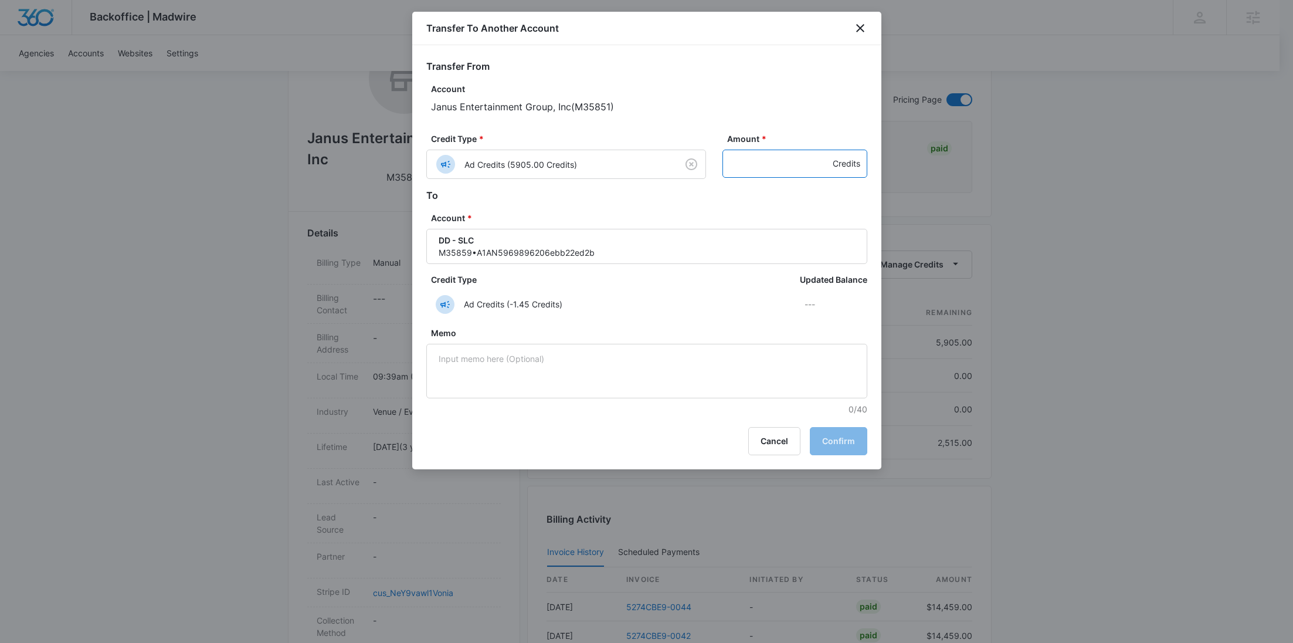
click at [760, 161] on input "Amount *" at bounding box center [795, 164] width 145 height 28
paste input "748"
type input "748"
click at [828, 439] on button "Confirm" at bounding box center [838, 441] width 57 height 28
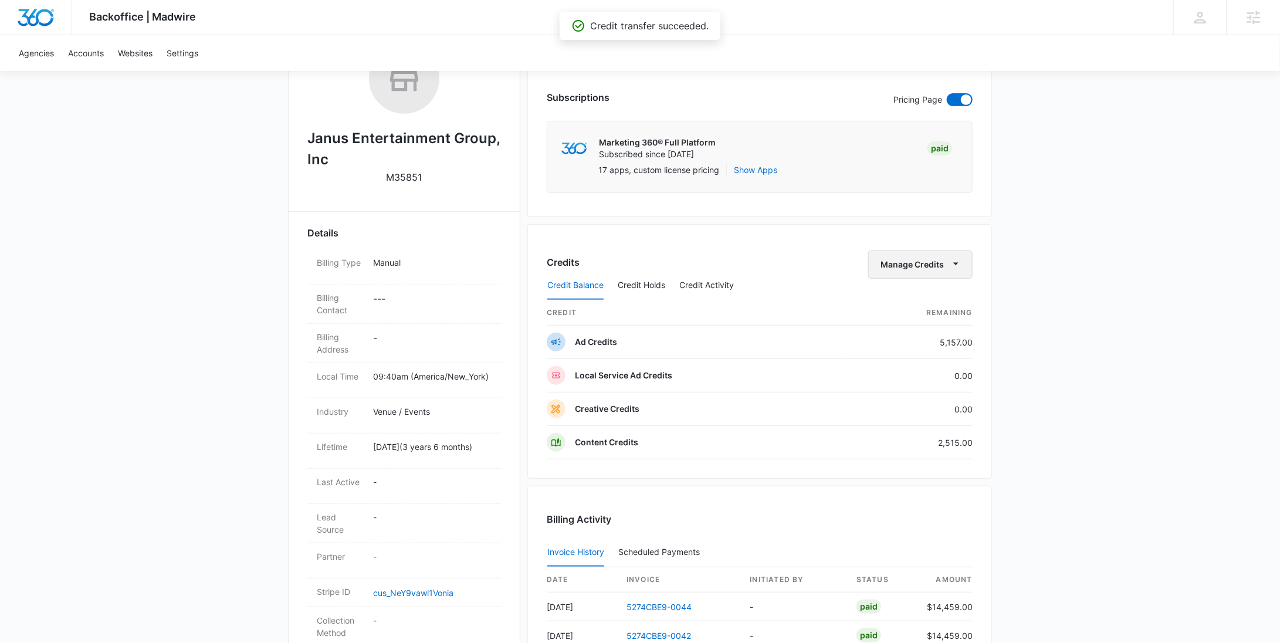
click at [908, 250] on button "Manage Credits" at bounding box center [920, 264] width 104 height 28
click at [905, 346] on button "Transfer To Another Account" at bounding box center [946, 354] width 152 height 18
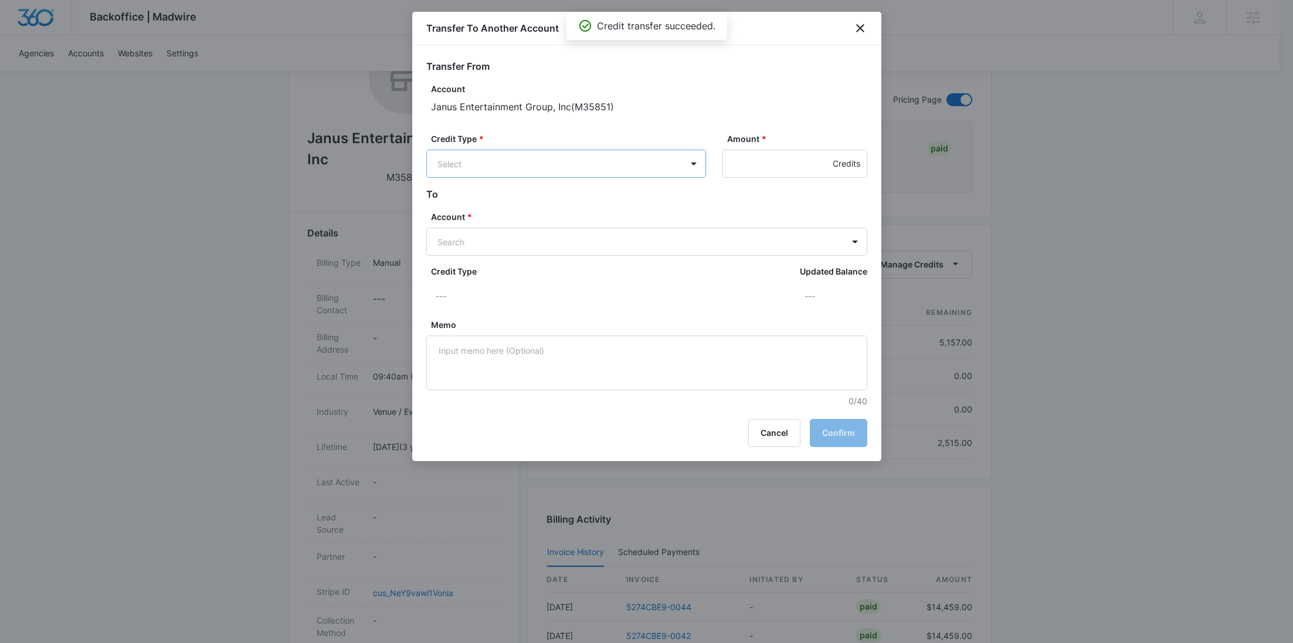
click at [600, 161] on body "Backoffice | Madwire Apps Settings RY Rochelle Young rochelle.young@madwire.com…" at bounding box center [646, 373] width 1293 height 1182
click at [577, 213] on p "Ad Credits (5157.00 Credits)" at bounding box center [524, 208] width 110 height 12
click at [470, 235] on body "Backoffice | Madwire Apps Settings RY Rochelle Young rochelle.young@madwire.com…" at bounding box center [646, 373] width 1293 height 1182
paste input "M35860"
type input "M35860"
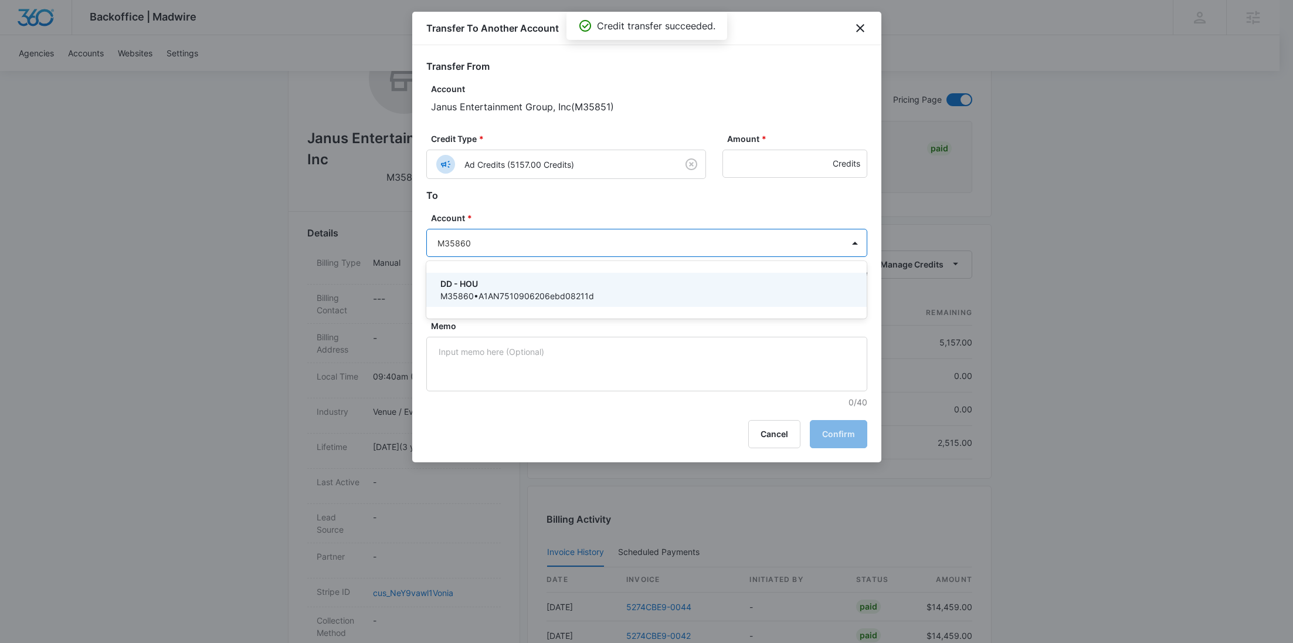
click at [471, 277] on div "DD - HOU M35860 • A1AN7510906206ebd08211d" at bounding box center [646, 290] width 441 height 34
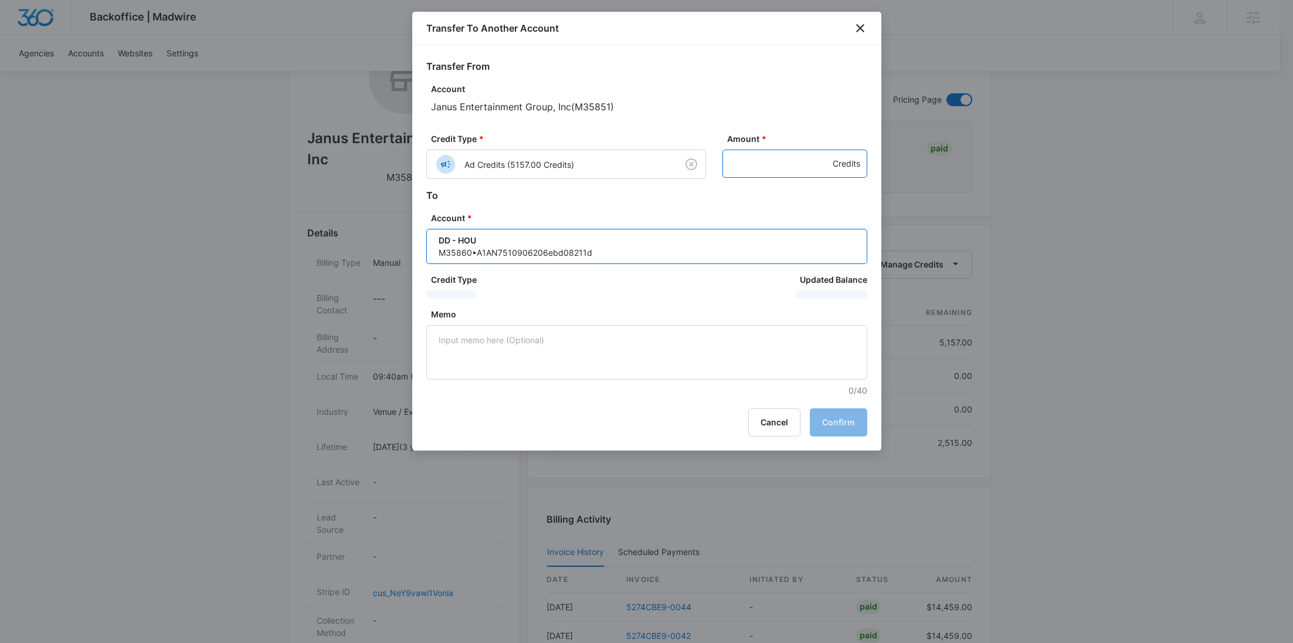
drag, startPoint x: 754, startPoint y: 167, endPoint x: 758, endPoint y: 173, distance: 7.6
click at [755, 167] on input "Amount *" at bounding box center [795, 164] width 145 height 28
paste input "648"
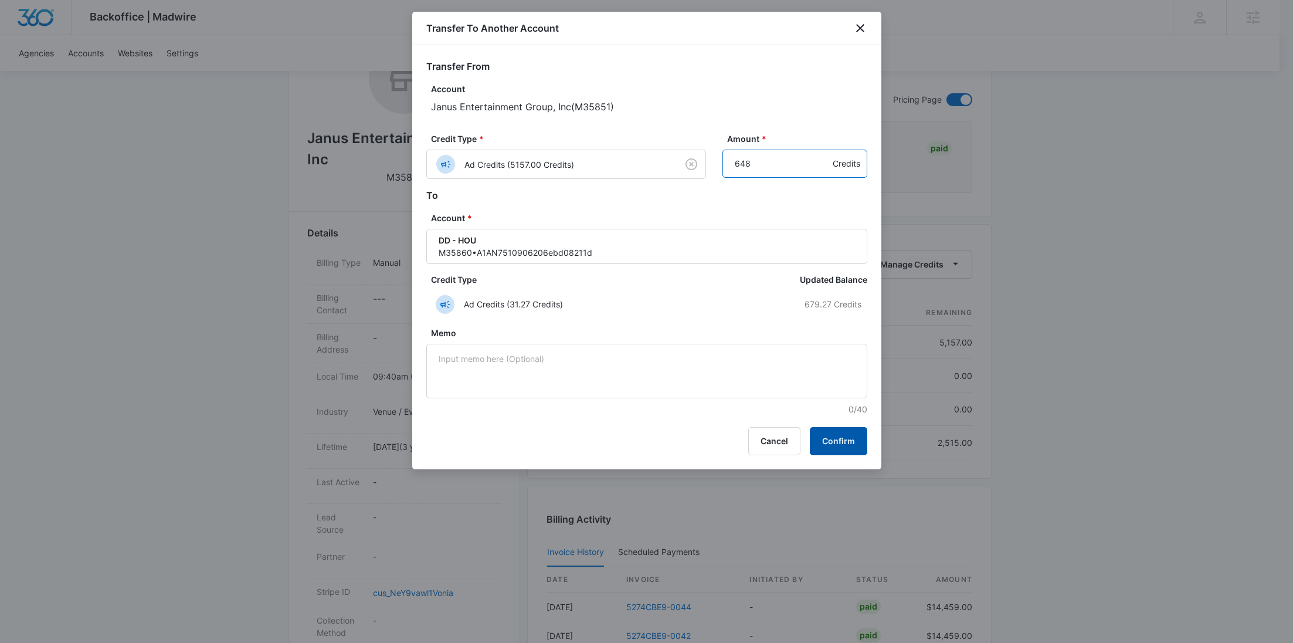
type input "648"
click at [846, 430] on button "Confirm" at bounding box center [838, 441] width 57 height 28
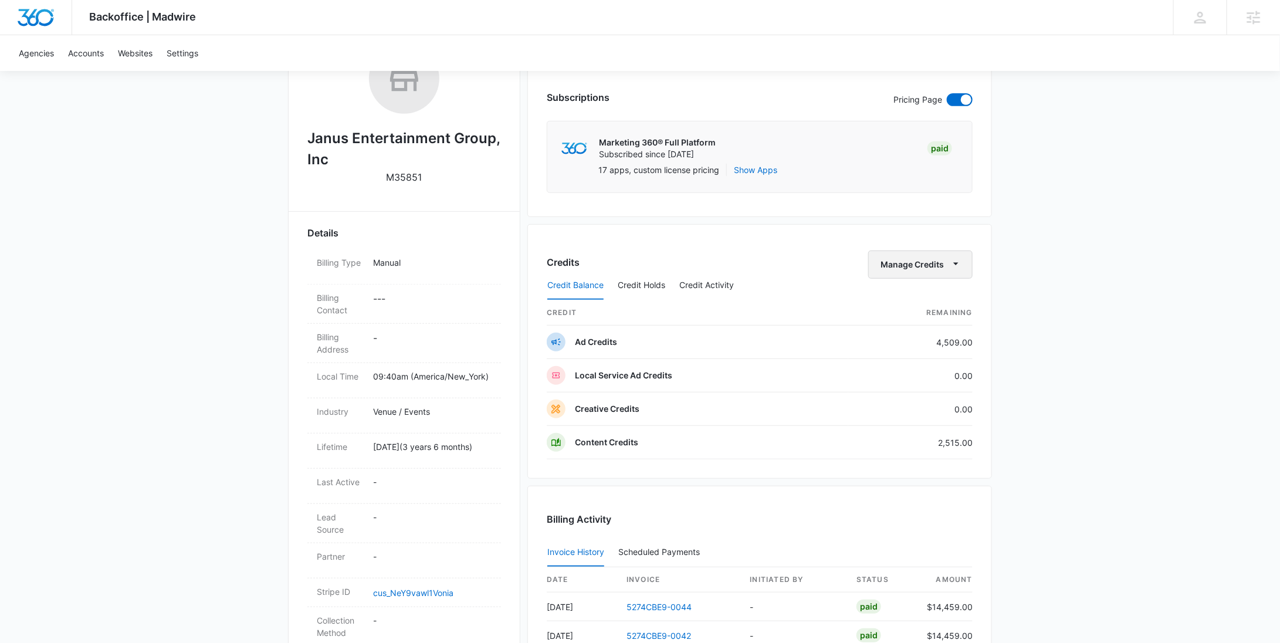
click at [931, 263] on button "Manage Credits" at bounding box center [920, 264] width 104 height 28
click at [919, 345] on button "Transfer To Another Account" at bounding box center [946, 354] width 152 height 18
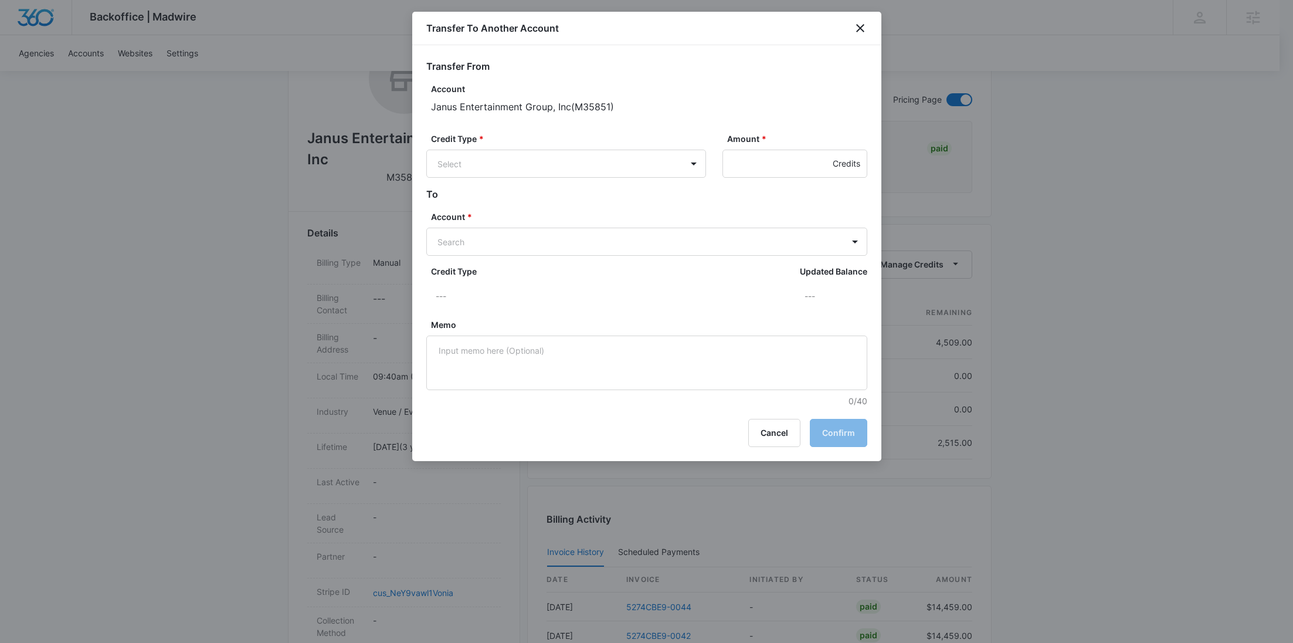
click at [605, 178] on div "Credit Type * Select Amount * Credits" at bounding box center [646, 160] width 441 height 55
click at [572, 182] on div "Credit Type * Select Amount * Credits" at bounding box center [646, 160] width 441 height 55
click at [567, 160] on body "Backoffice | Madwire Apps Settings RY Rochelle Young rochelle.young@madwire.com…" at bounding box center [646, 373] width 1293 height 1182
click at [533, 212] on p "Ad Credits (4509.00 Credits)" at bounding box center [525, 208] width 113 height 12
click at [483, 246] on body "Backoffice | Madwire Apps Settings RY Rochelle Young rochelle.young@madwire.com…" at bounding box center [646, 373] width 1293 height 1182
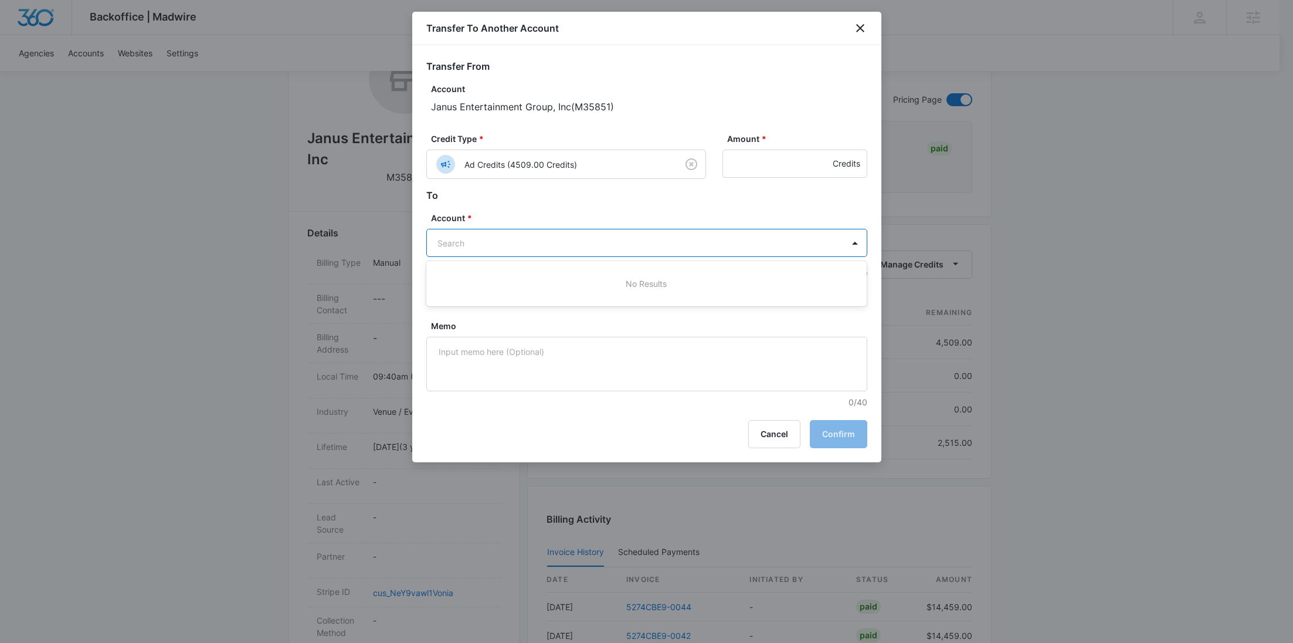
paste input "M35861"
type input "M35861"
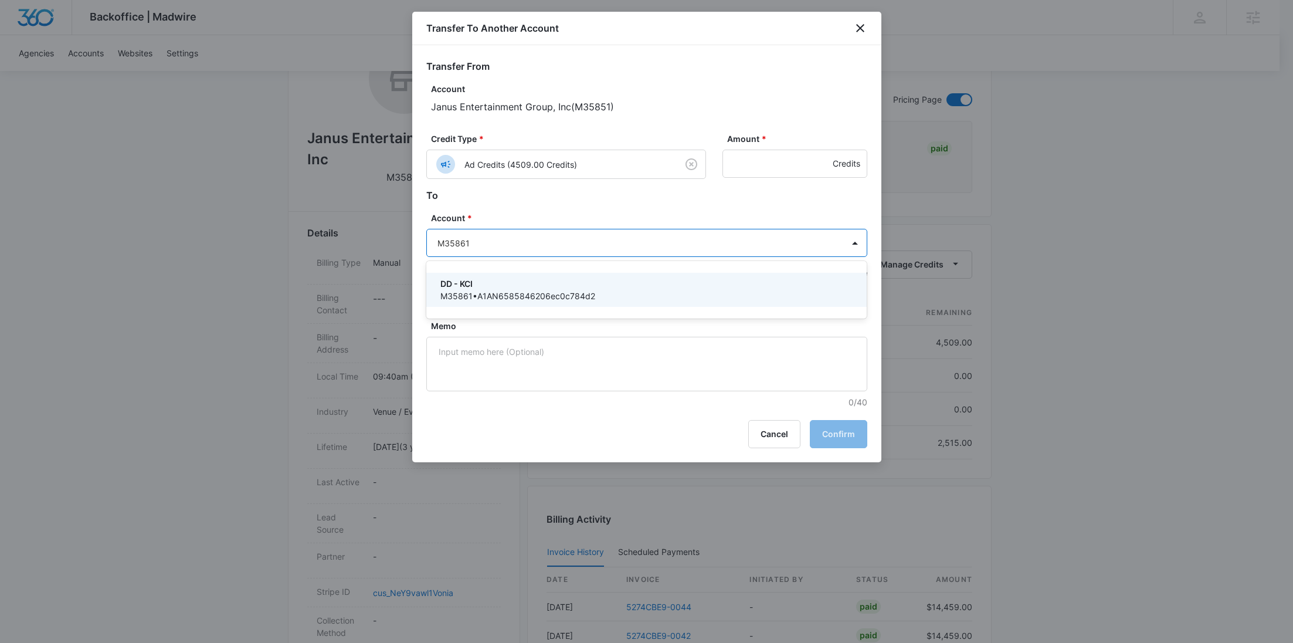
click at [487, 281] on p "DD - KCI" at bounding box center [646, 283] width 411 height 12
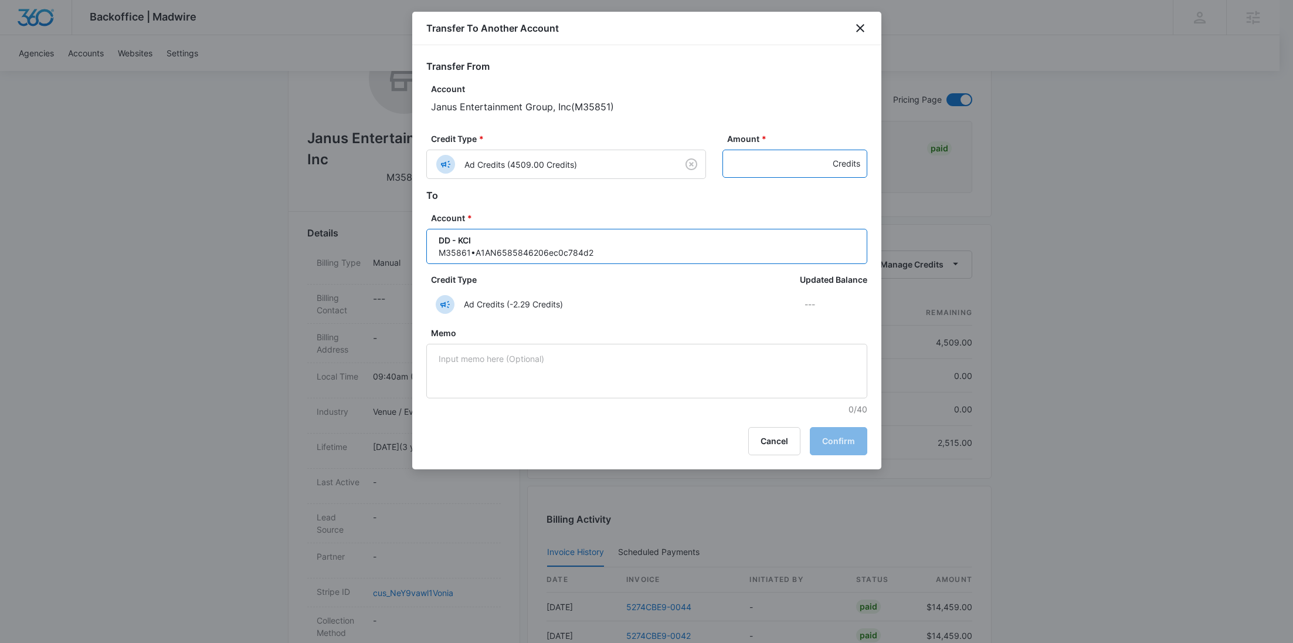
click at [774, 151] on input "Amount *" at bounding box center [795, 164] width 145 height 28
paste input "648"
type input "648"
click at [824, 428] on button "Confirm" at bounding box center [838, 441] width 57 height 28
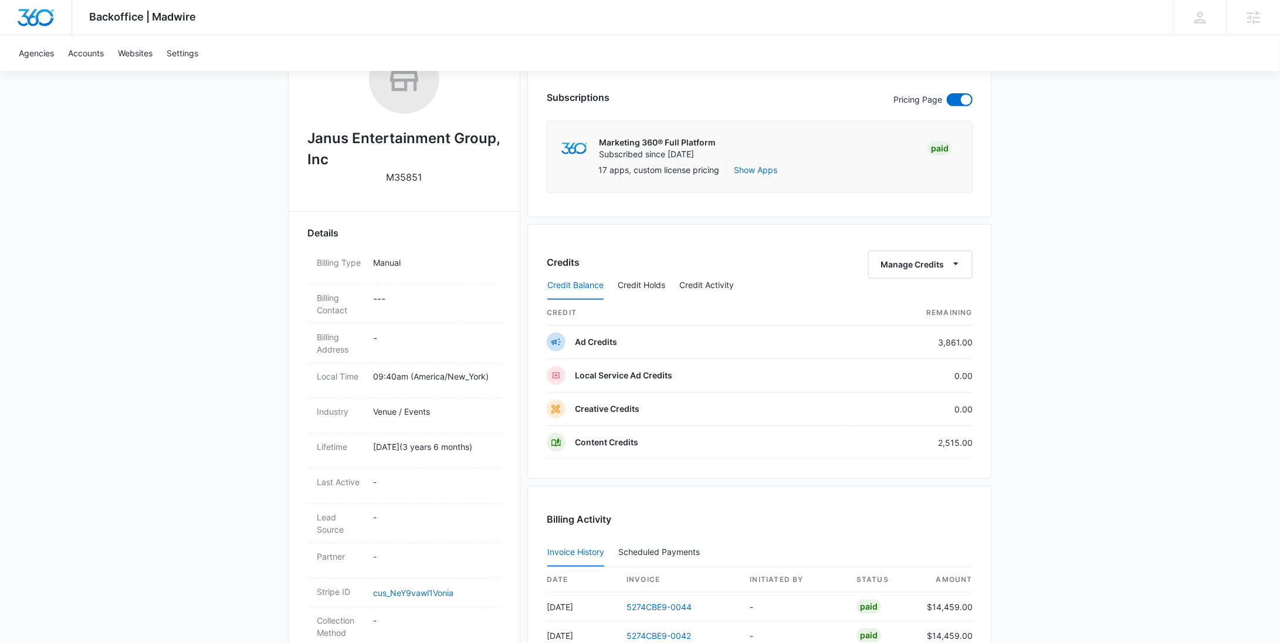
click at [875, 248] on div "Credits Manage Credits Credit Balance Credit Holds Credit Activity credit Remai…" at bounding box center [759, 351] width 465 height 255
click at [880, 260] on button "Manage Credits" at bounding box center [920, 264] width 104 height 28
click at [899, 353] on div "Transfer To Another Account" at bounding box center [939, 354] width 110 height 8
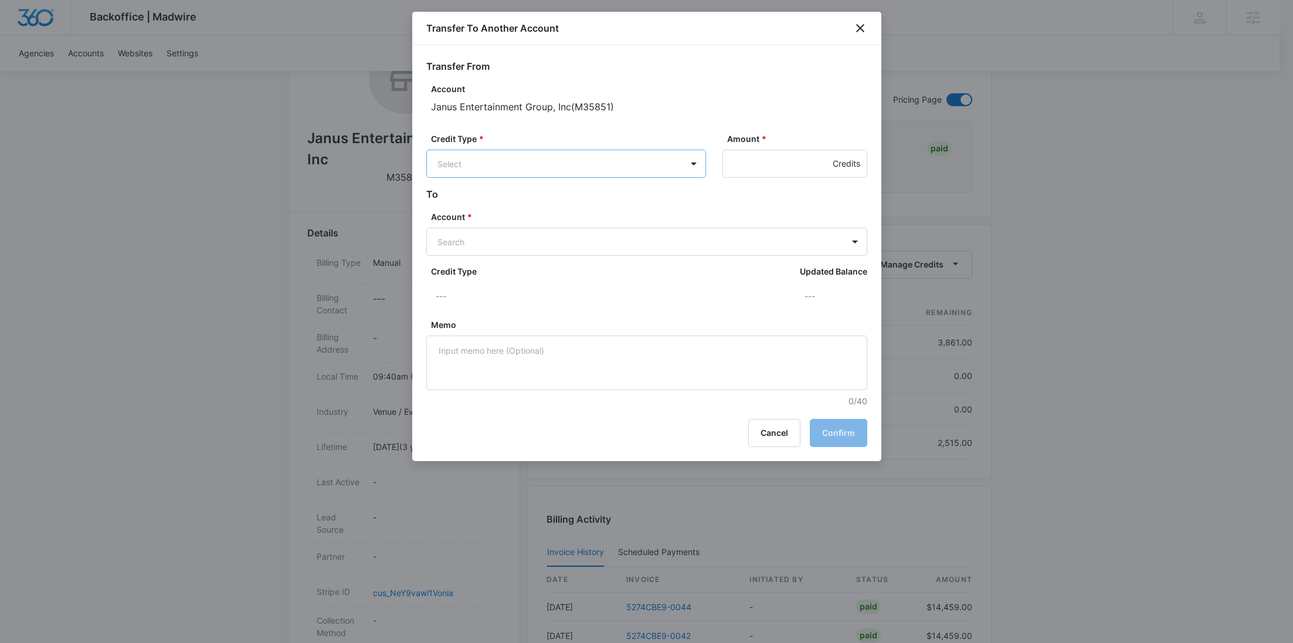
click at [588, 153] on body "Backoffice | Madwire Apps Settings RY Rochelle Young rochelle.young@madwire.com…" at bounding box center [646, 373] width 1293 height 1182
click at [514, 205] on p "Ad Credits (3861.00 Credits)" at bounding box center [524, 208] width 111 height 12
click at [483, 234] on body "Backoffice | Madwire Apps Settings RY Rochelle Young rochelle.young@madwire.com…" at bounding box center [646, 373] width 1293 height 1182
paste input "M35862"
type input "M35862"
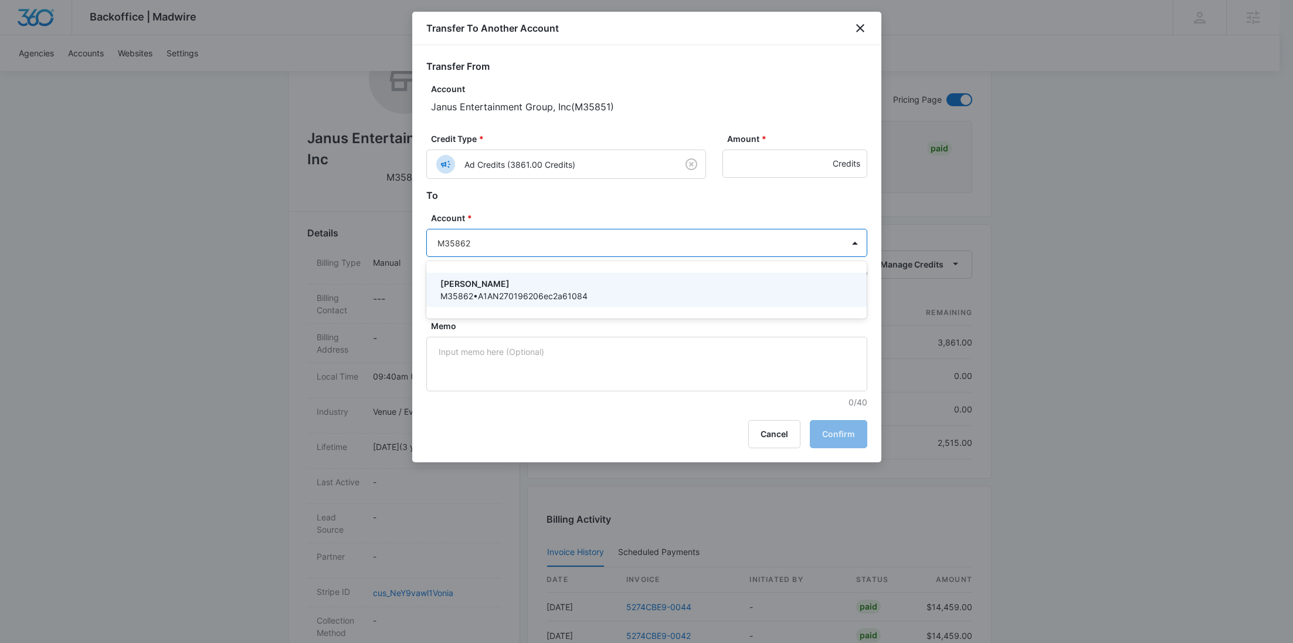
click at [489, 280] on p "DD - LOU" at bounding box center [646, 283] width 411 height 12
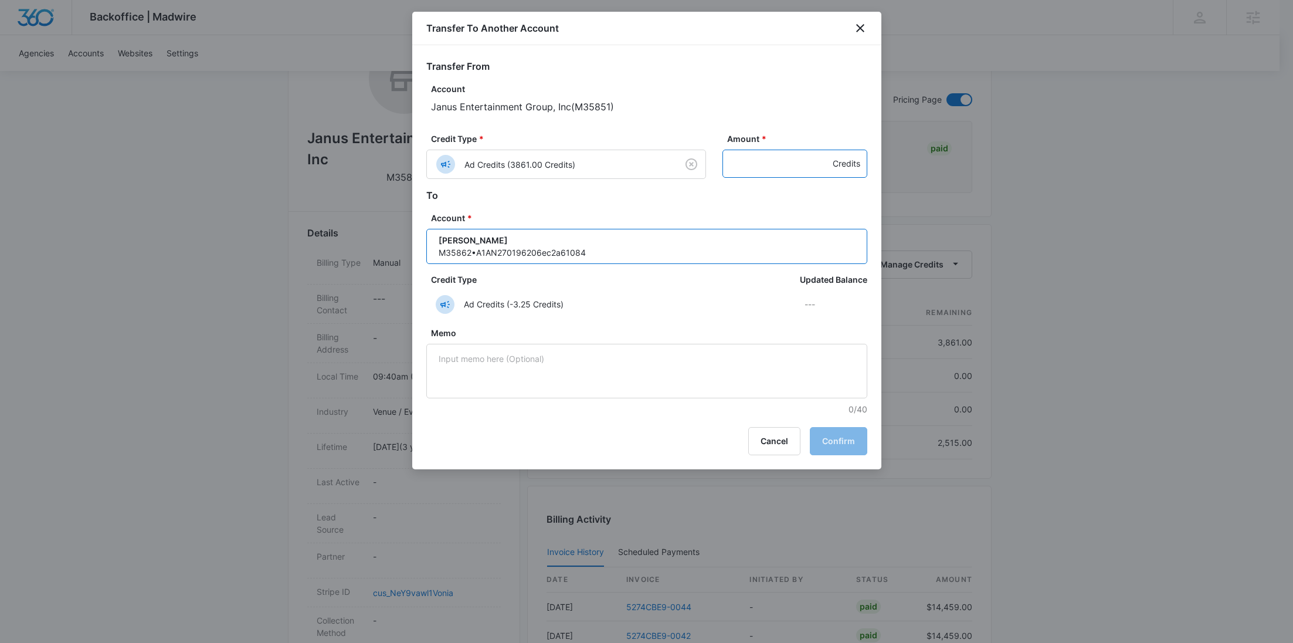
click at [744, 175] on input "Amount *" at bounding box center [795, 164] width 145 height 28
paste input "798"
type input "798"
click at [822, 427] on button "Confirm" at bounding box center [838, 441] width 57 height 28
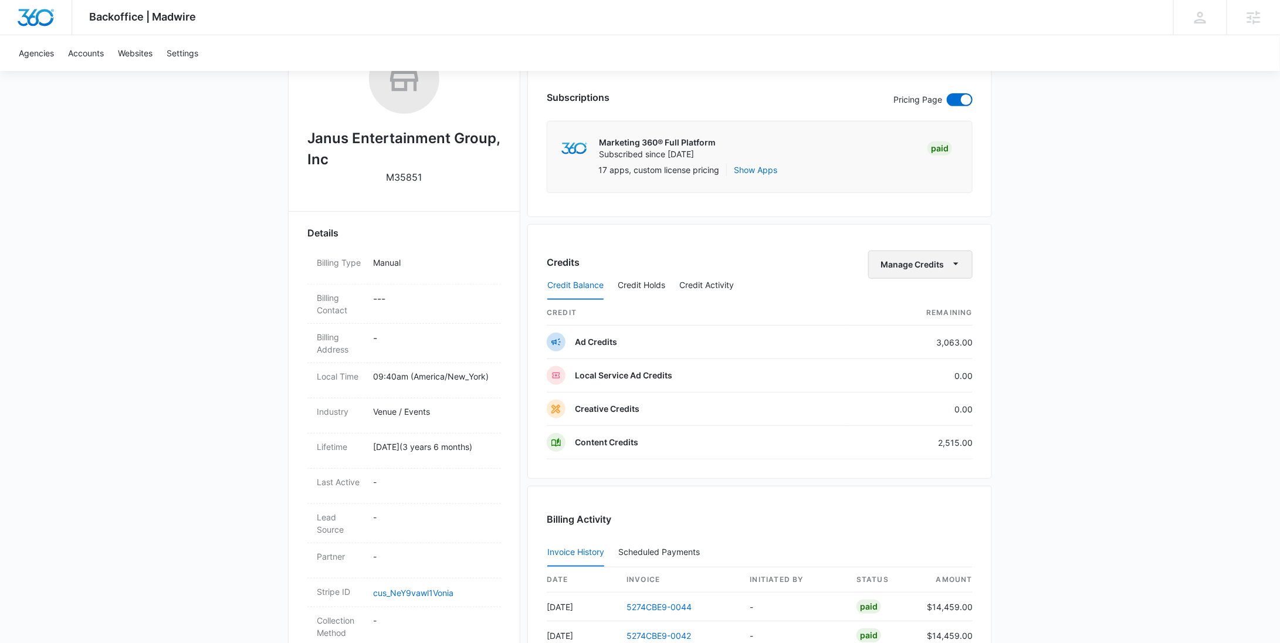
click at [922, 265] on button "Manage Credits" at bounding box center [920, 264] width 104 height 28
click at [922, 350] on div "Transfer To Another Account" at bounding box center [939, 354] width 110 height 8
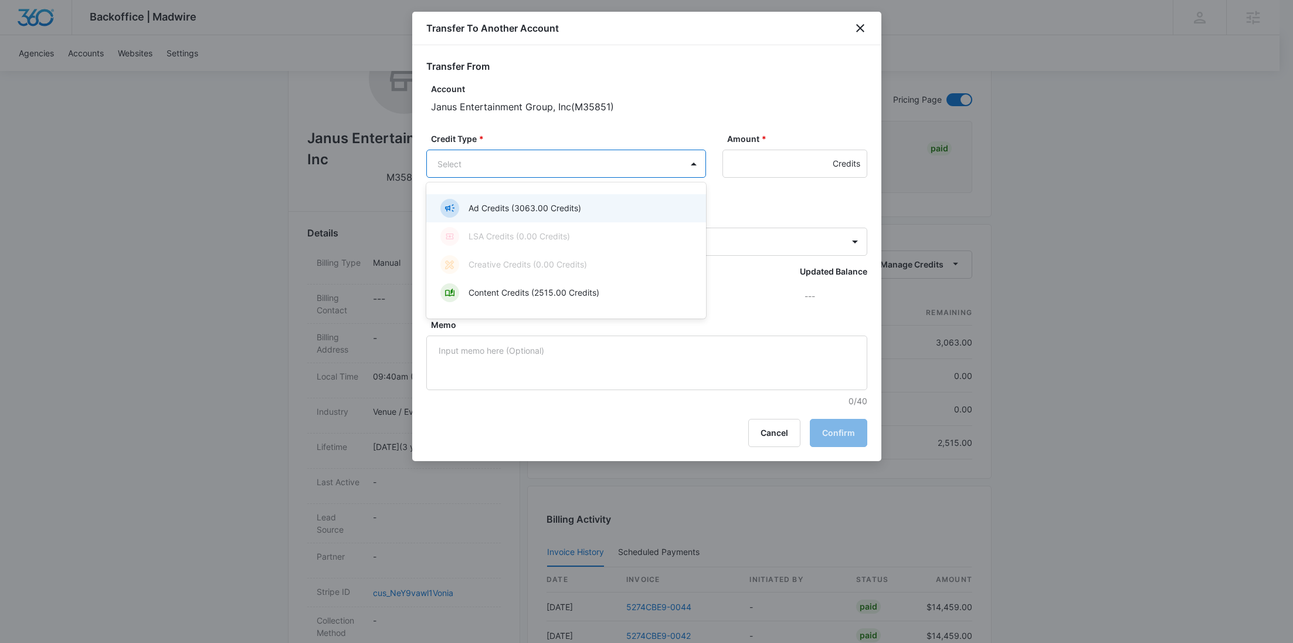
click at [633, 169] on body "Backoffice | Madwire Apps Settings RY Rochelle Young rochelle.young@madwire.com…" at bounding box center [646, 373] width 1293 height 1182
click at [582, 207] on div "Ad Credits (3063.00 Credits)" at bounding box center [565, 208] width 249 height 19
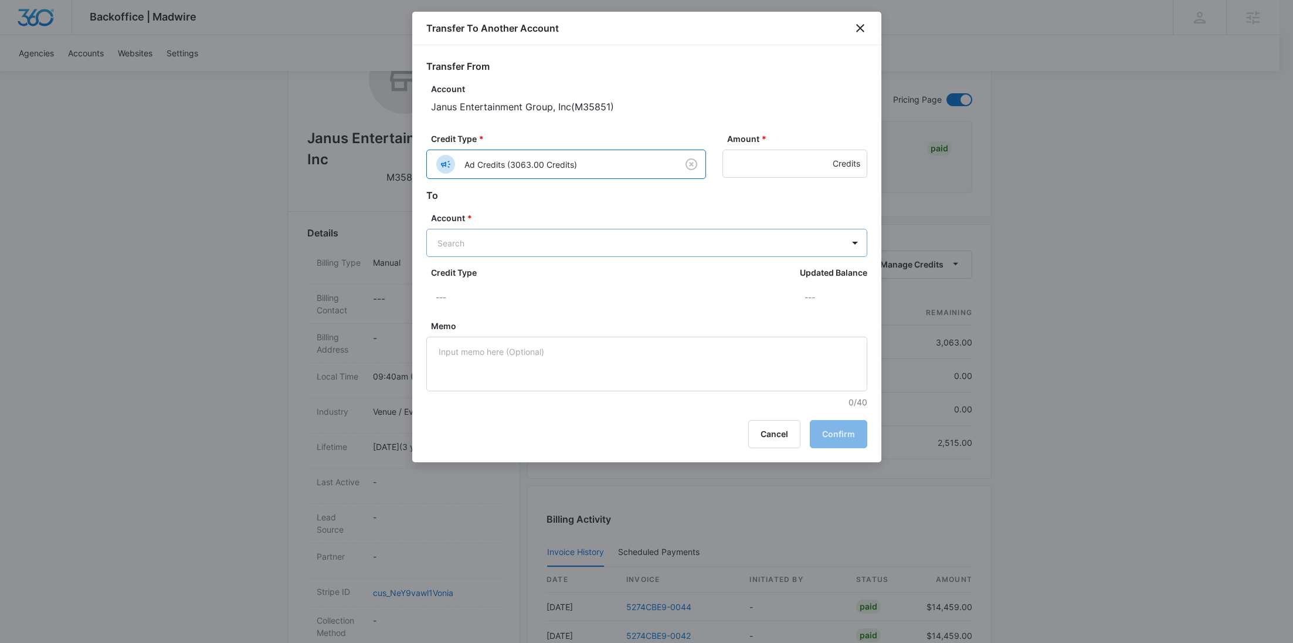
click at [518, 232] on body "Backoffice | Madwire Apps Settings RY Rochelle Young rochelle.young@madwire.com…" at bounding box center [646, 373] width 1293 height 1182
paste input "M35863"
type input "M35863"
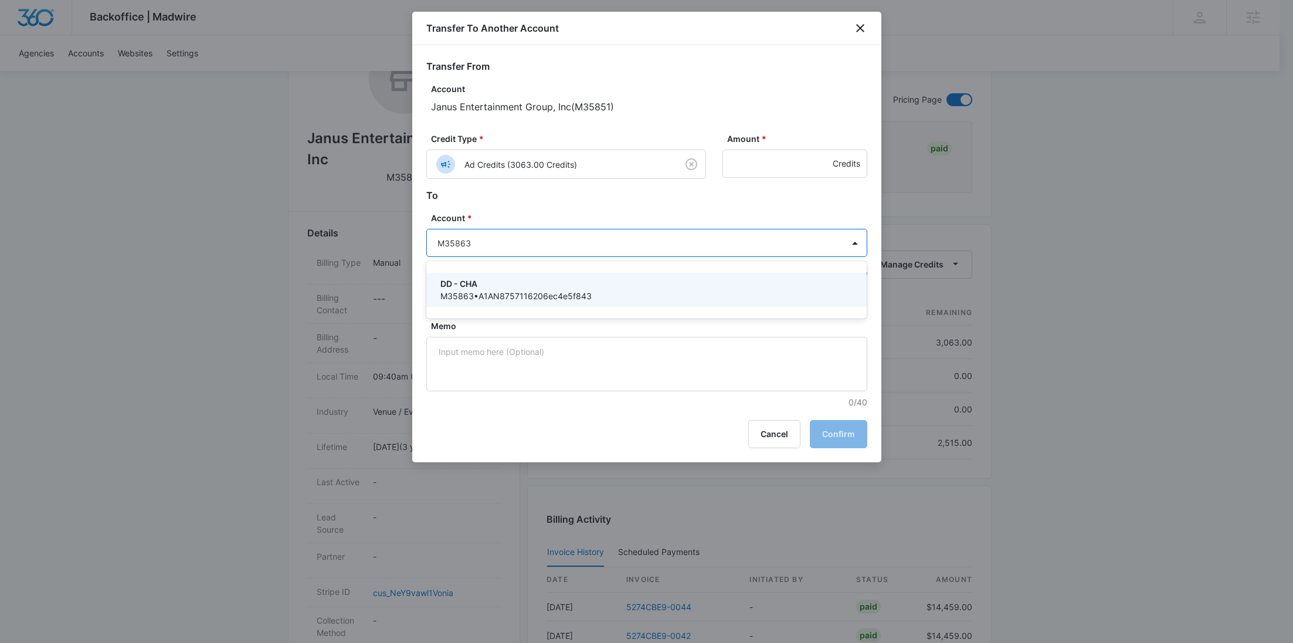
click at [497, 293] on p "M35863 • A1AN8757116206ec4e5f843" at bounding box center [646, 296] width 411 height 12
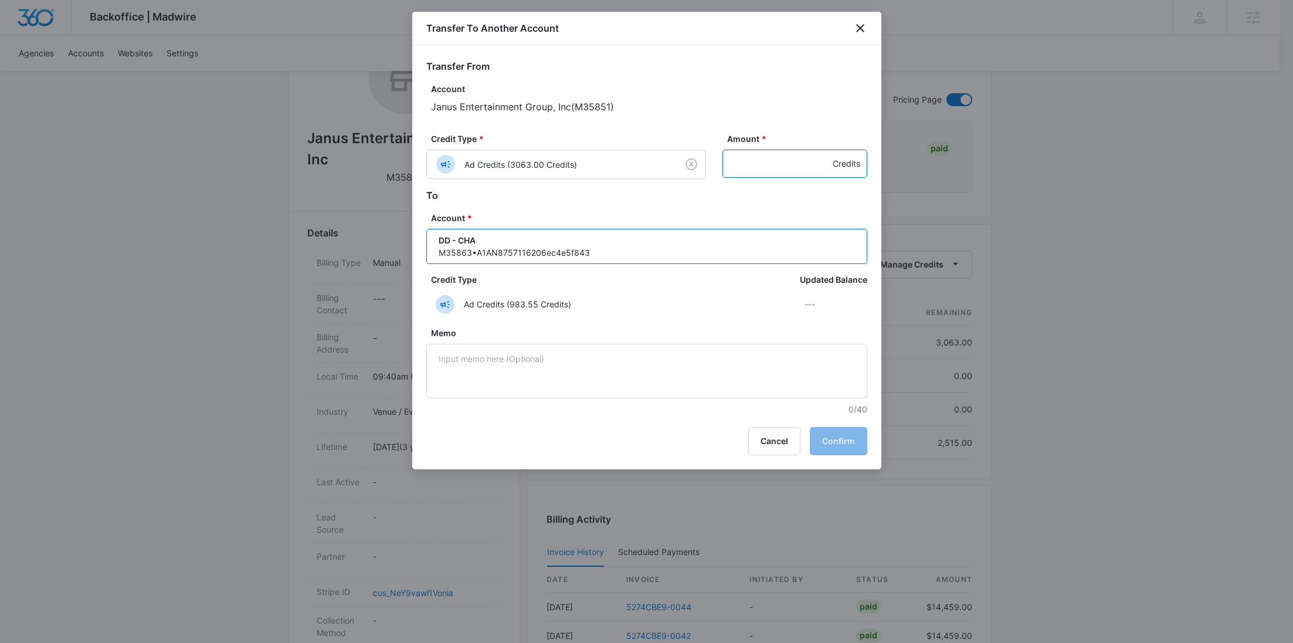
click at [774, 160] on input "Amount *" at bounding box center [795, 164] width 145 height 28
paste input "799"
type input "799"
click at [840, 438] on button "Confirm" at bounding box center [838, 441] width 57 height 28
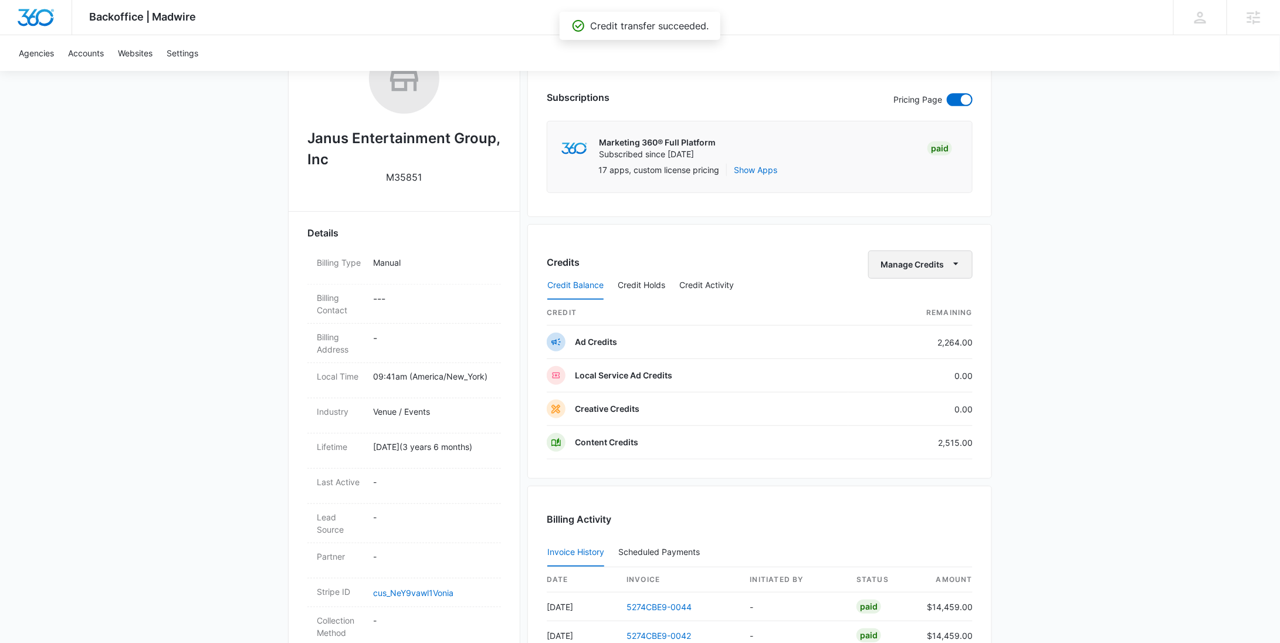
click at [928, 260] on button "Manage Credits" at bounding box center [920, 264] width 104 height 28
click at [922, 350] on div "Transfer To Another Account" at bounding box center [939, 354] width 110 height 8
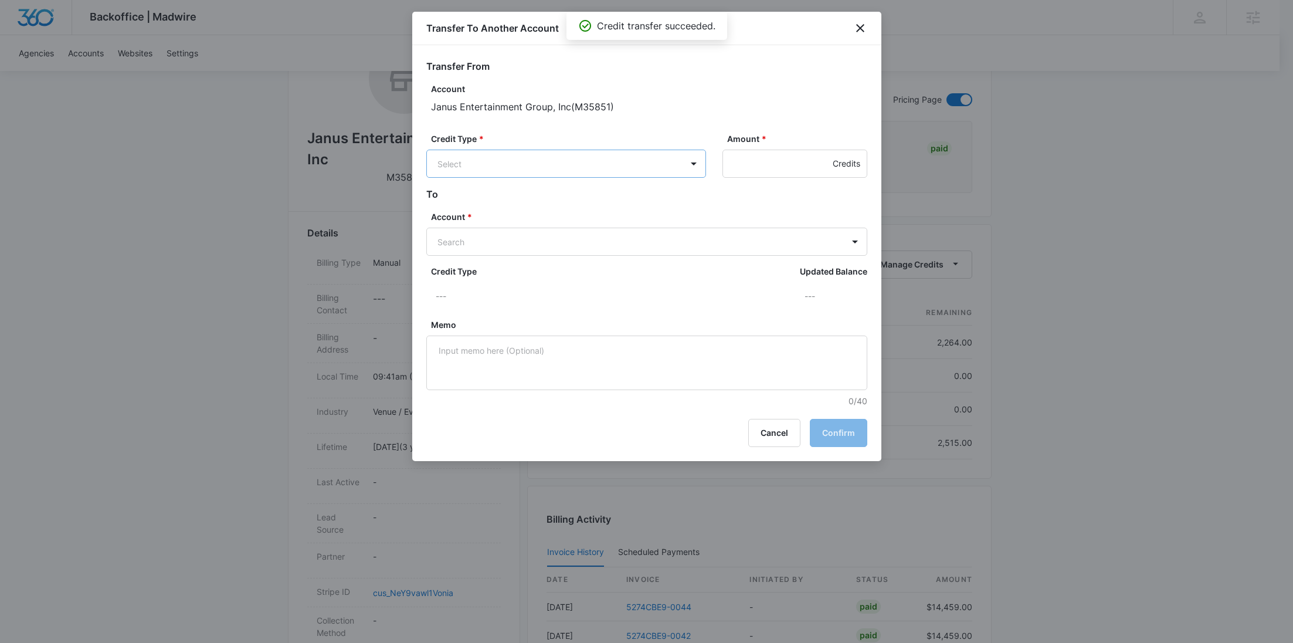
click at [577, 156] on body "Backoffice | Madwire Apps Settings RY Rochelle Young rochelle.young@madwire.com…" at bounding box center [646, 373] width 1293 height 1182
click at [547, 204] on p "Ad Credits (2264.00 Credits)" at bounding box center [524, 208] width 111 height 12
click at [487, 243] on body "Backoffice | Madwire Apps Settings RY Rochelle Young rochelle.young@madwire.com…" at bounding box center [646, 373] width 1293 height 1182
paste input "M35864"
type input "M35864"
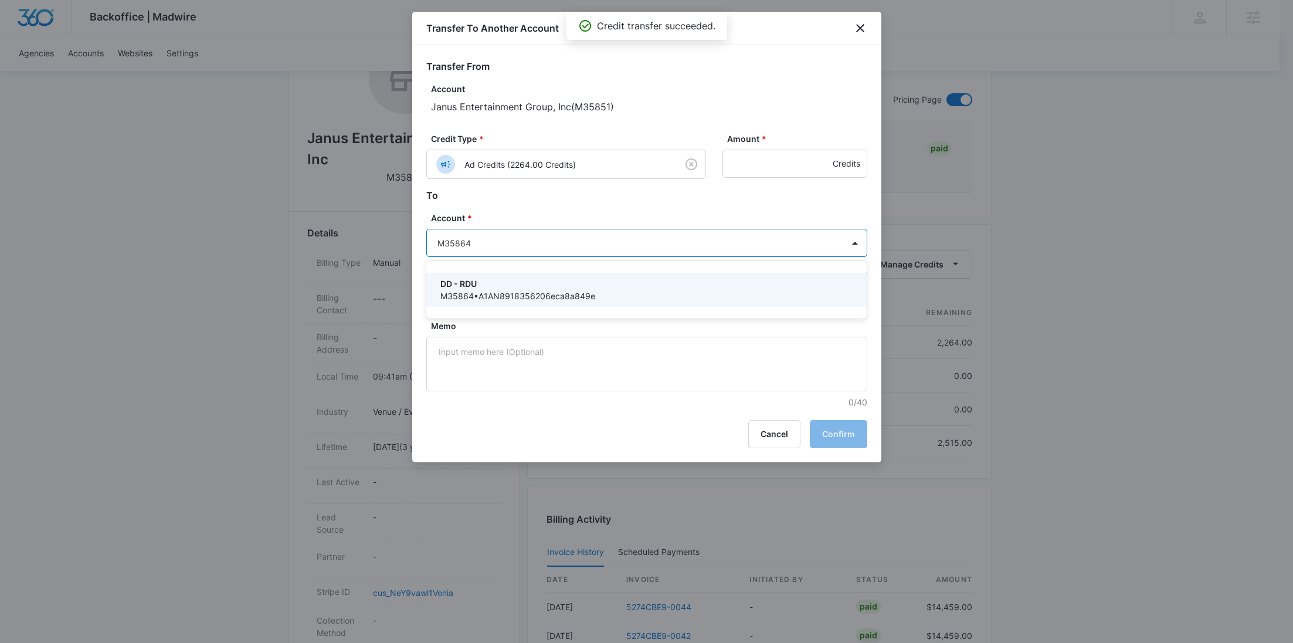
click at [474, 279] on p "DD - RDU" at bounding box center [646, 283] width 411 height 12
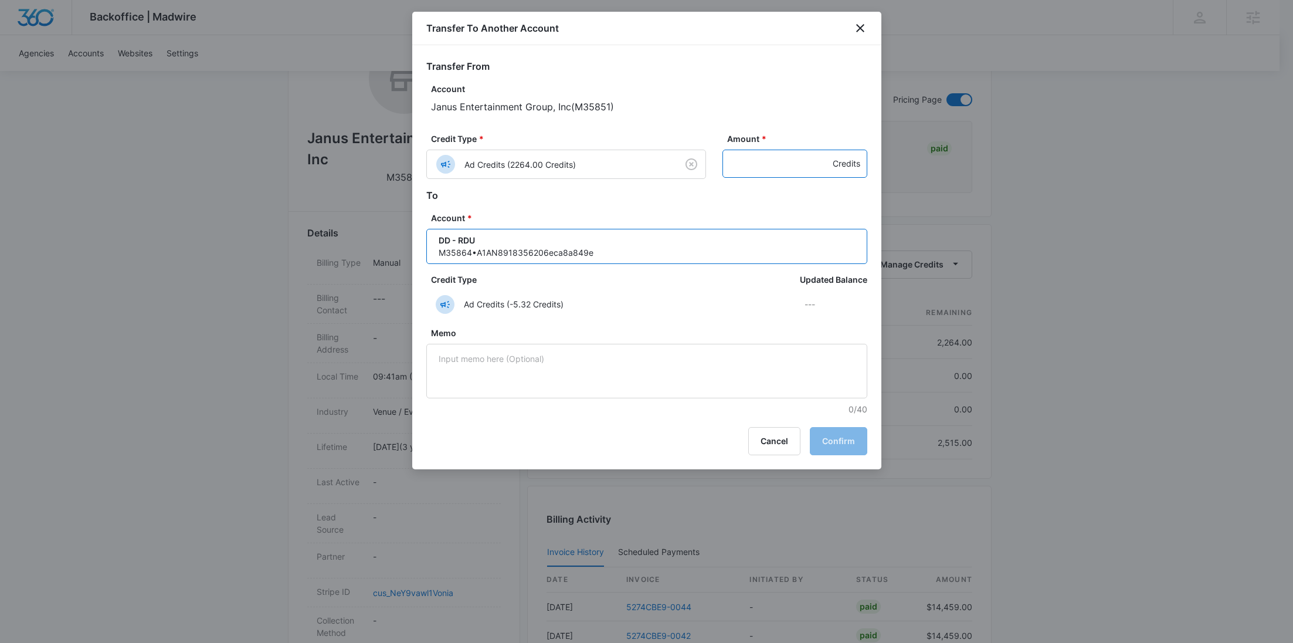
click at [805, 169] on input "Amount *" at bounding box center [795, 164] width 145 height 28
paste input "648"
type input "648"
click at [838, 438] on button "Confirm" at bounding box center [838, 441] width 57 height 28
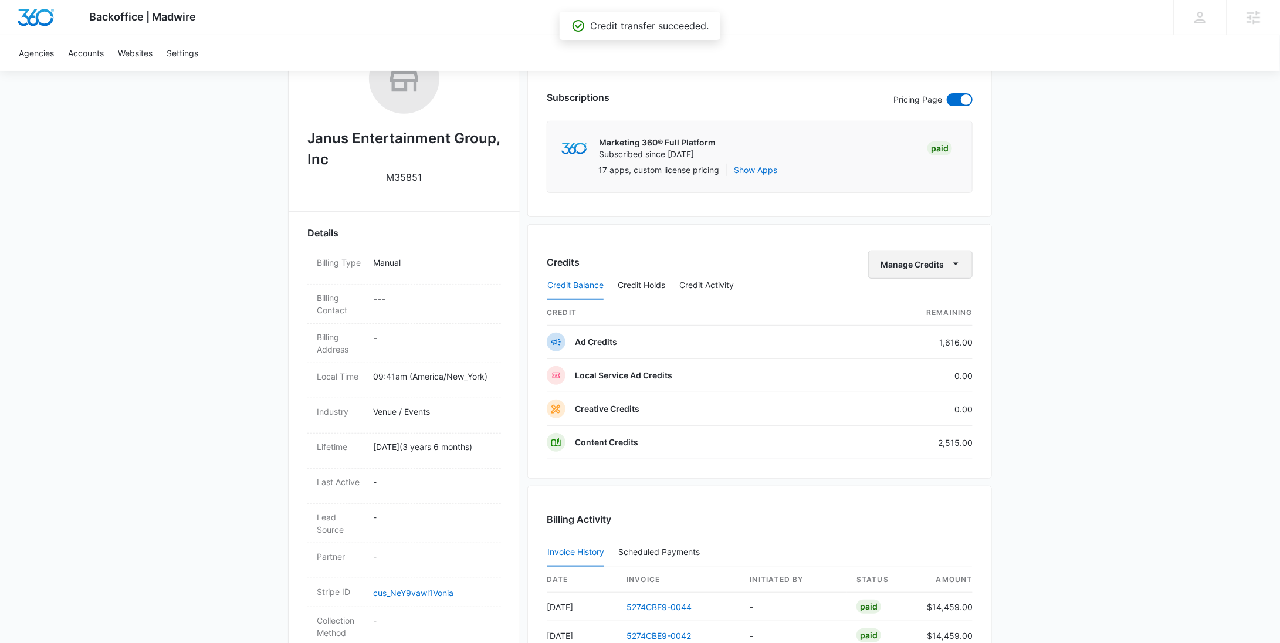
click at [933, 259] on button "Manage Credits" at bounding box center [920, 264] width 104 height 28
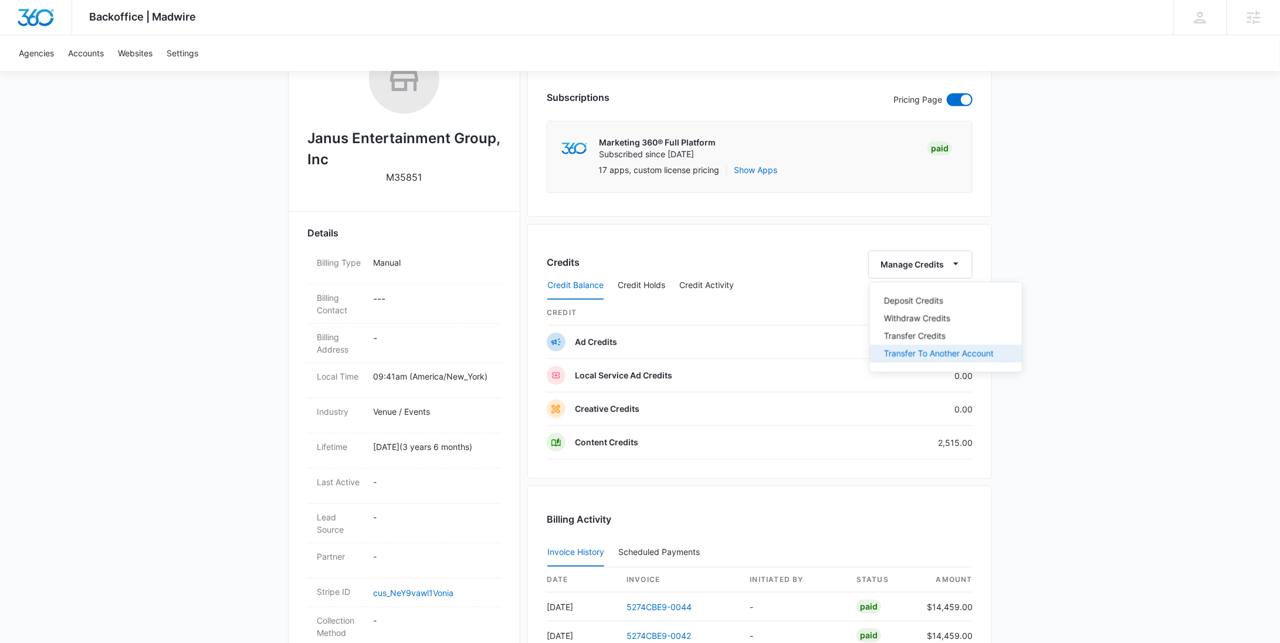
click at [923, 351] on div "Transfer To Another Account" at bounding box center [939, 354] width 110 height 8
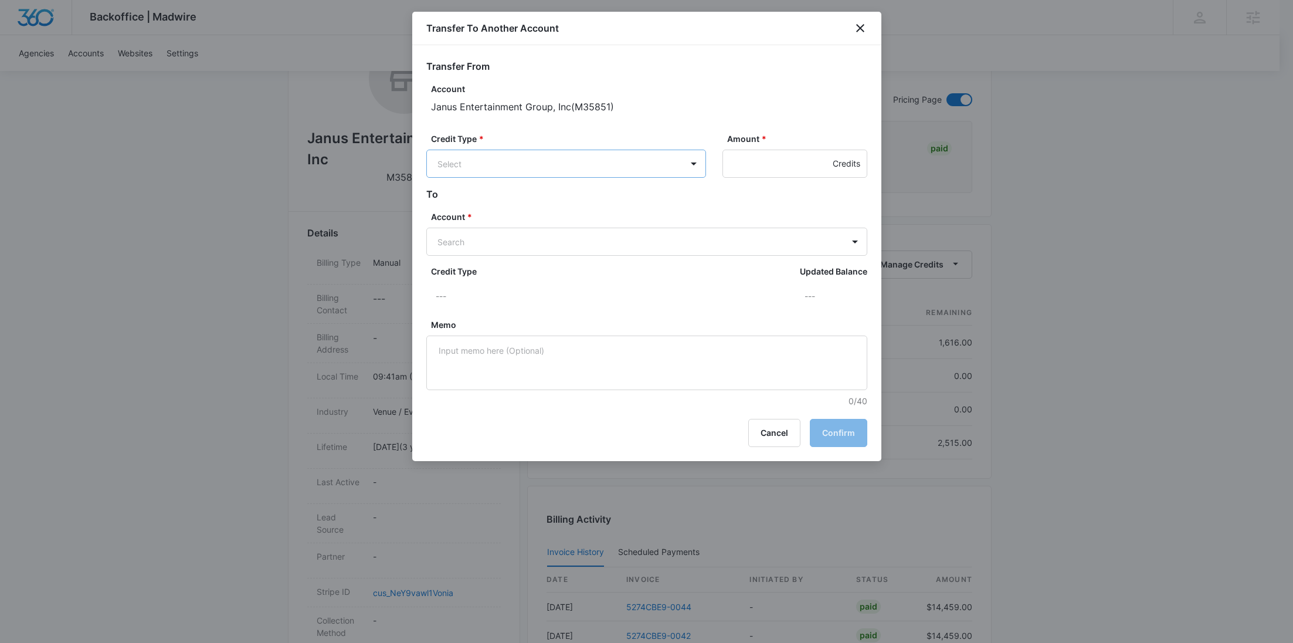
click at [602, 172] on body "Backoffice | Madwire Apps Settings RY Rochelle Young rochelle.young@madwire.com…" at bounding box center [646, 373] width 1293 height 1182
click at [577, 204] on p "Ad Credits (1616.00 Credits)" at bounding box center [524, 208] width 110 height 12
click at [496, 253] on body "Backoffice | Madwire Apps Settings RY Rochelle Young rochelle.young@madwire.com…" at bounding box center [646, 373] width 1293 height 1182
paste input "M37441"
type input "M37441"
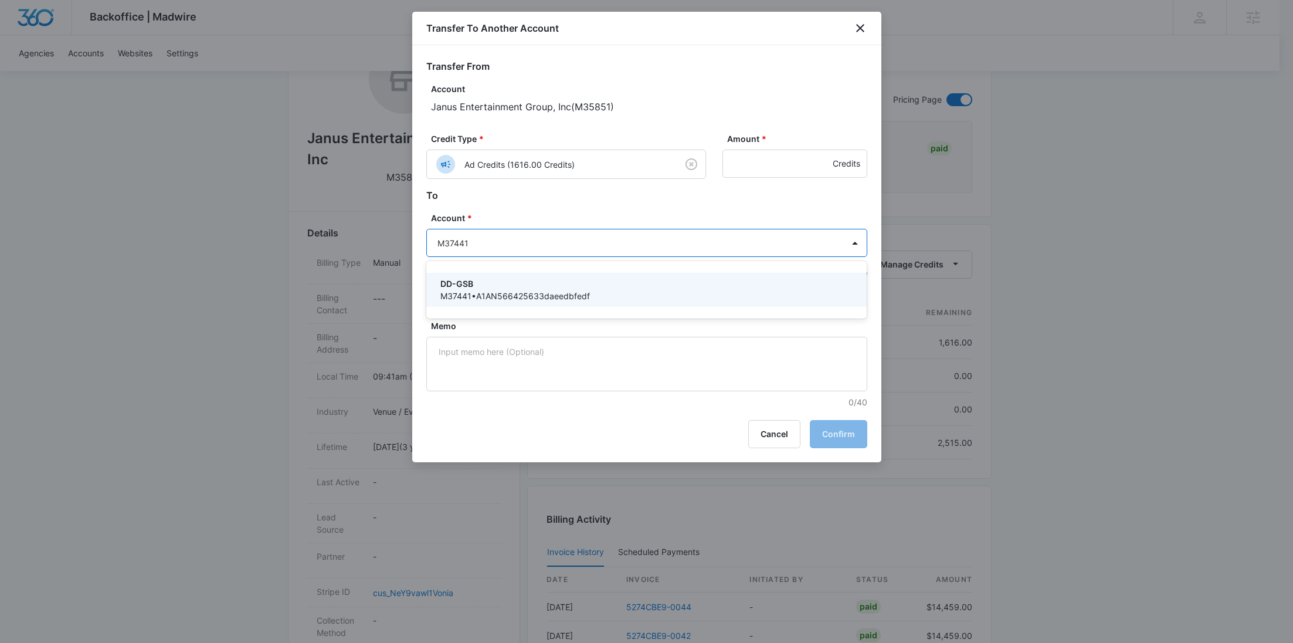
click at [486, 282] on p "DD-GSB" at bounding box center [646, 283] width 411 height 12
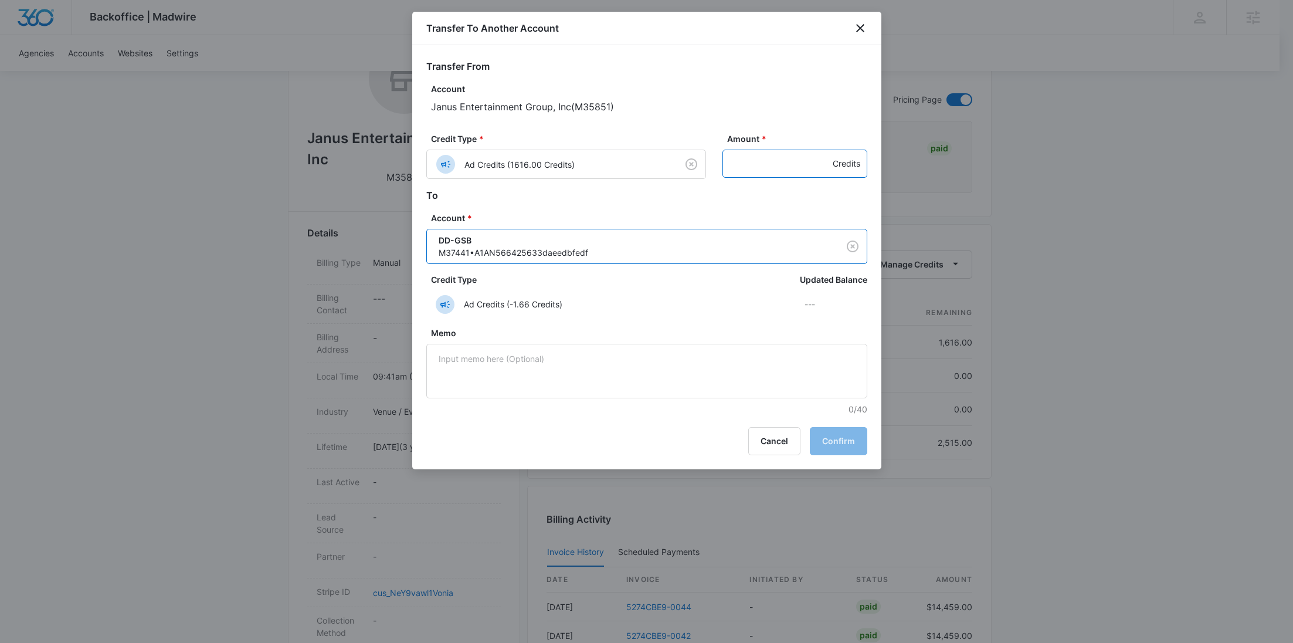
click at [769, 166] on input "Amount *" at bounding box center [795, 164] width 145 height 28
paste input "808"
type input "808"
click at [832, 449] on button "Confirm" at bounding box center [838, 441] width 57 height 28
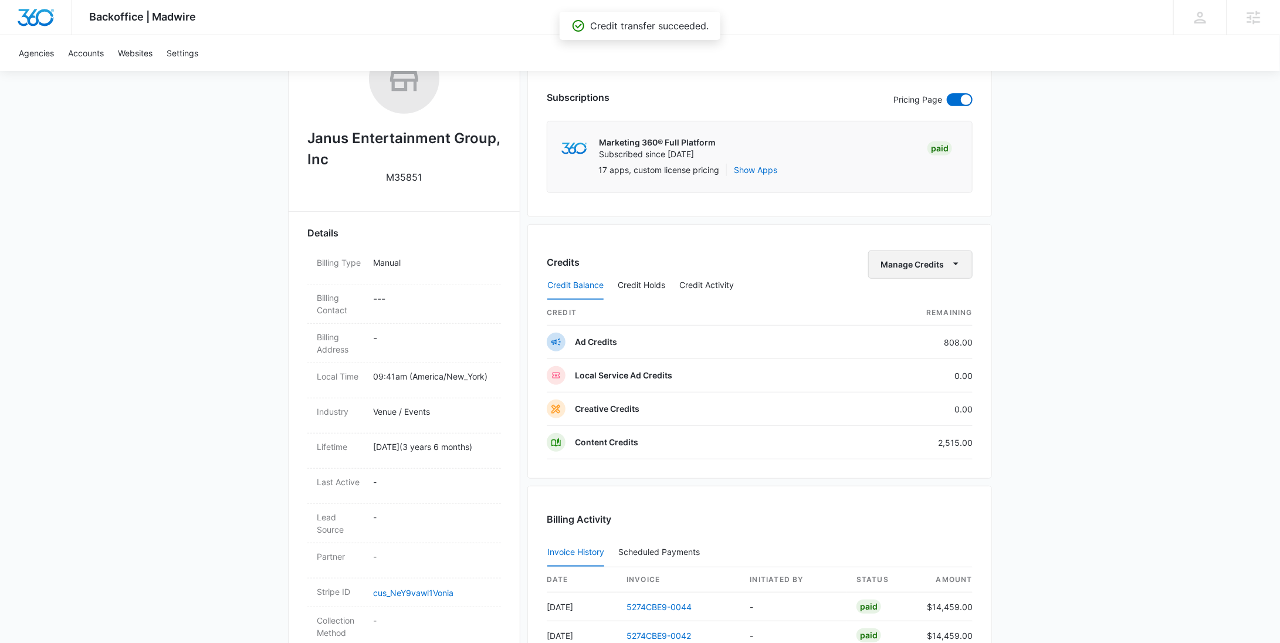
click at [893, 267] on button "Manage Credits" at bounding box center [920, 264] width 104 height 28
click at [905, 358] on div "Transfer To Another Account" at bounding box center [939, 354] width 110 height 8
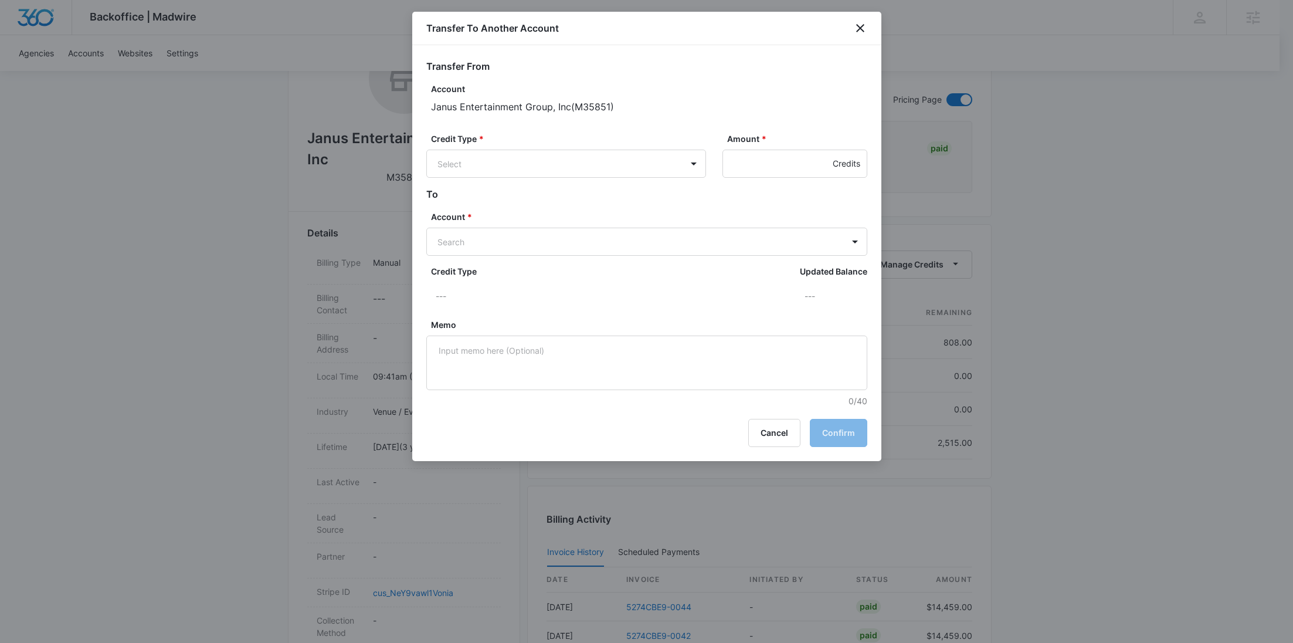
click at [594, 178] on div "Credit Type * Select Amount * Credits" at bounding box center [646, 160] width 441 height 55
click at [585, 170] on body "Backoffice | Madwire Apps Settings RY Rochelle Young rochelle.young@madwire.com…" at bounding box center [646, 373] width 1293 height 1182
click at [565, 200] on div "Ad Credits (808.00 Credits)" at bounding box center [565, 208] width 249 height 19
click at [508, 244] on body "Backoffice | Madwire Apps Settings RY Rochelle Young rochelle.young@madwire.com…" at bounding box center [646, 373] width 1293 height 1182
paste input "M37558"
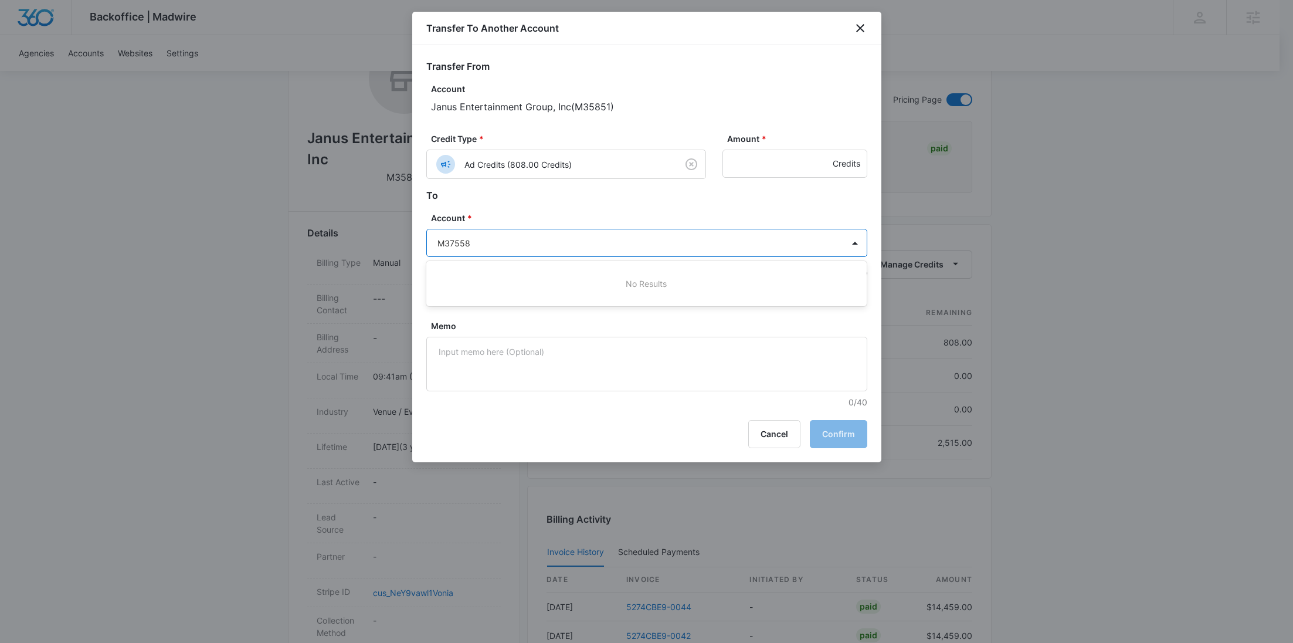
type input "M37558"
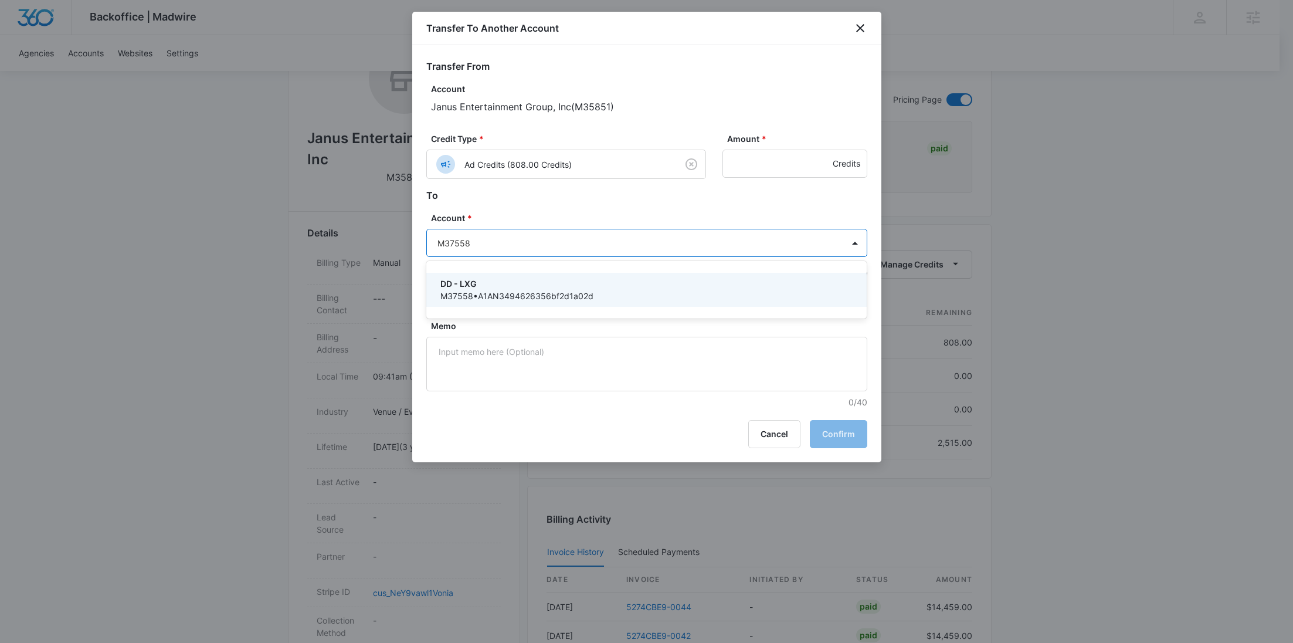
click at [493, 279] on p "DD - LXG" at bounding box center [646, 283] width 411 height 12
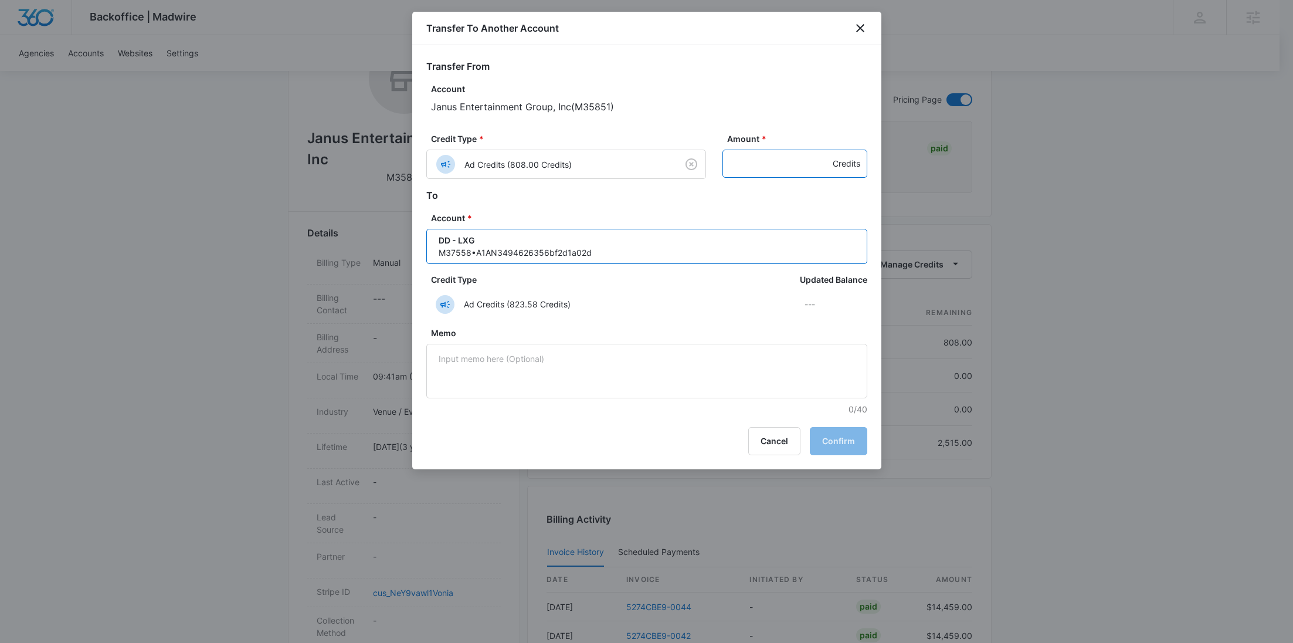
click at [766, 165] on input "Amount *" at bounding box center [795, 164] width 145 height 28
paste input "808"
type input "808"
click at [856, 430] on button "Confirm" at bounding box center [838, 441] width 57 height 28
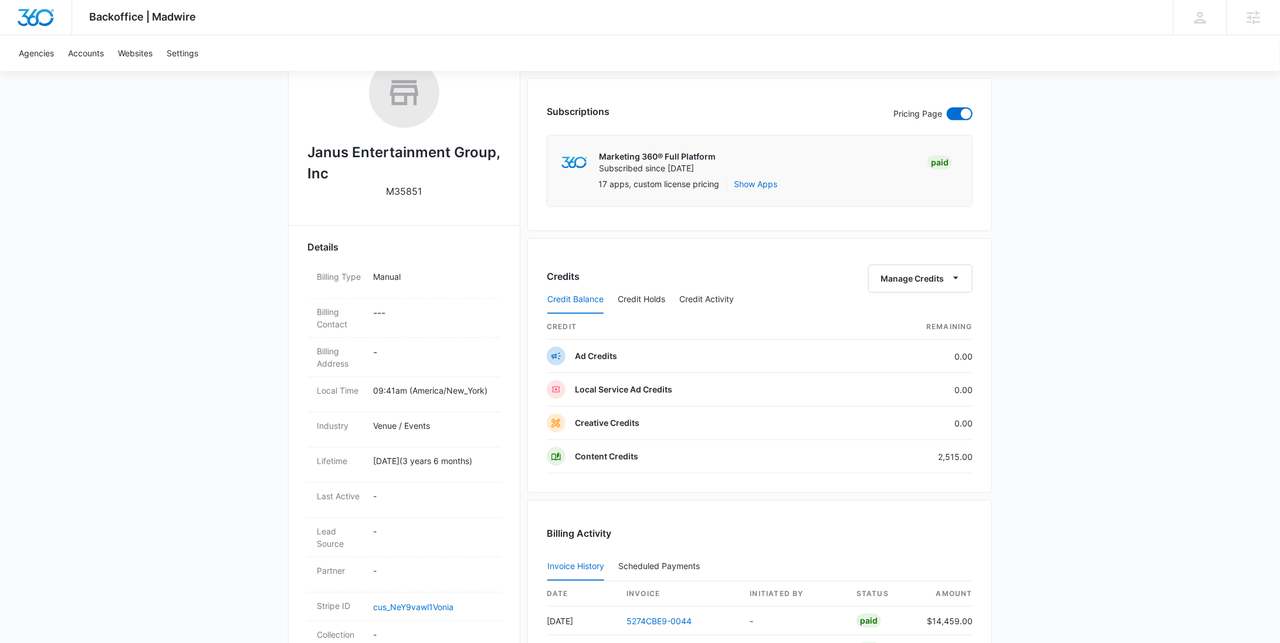
scroll to position [0, 0]
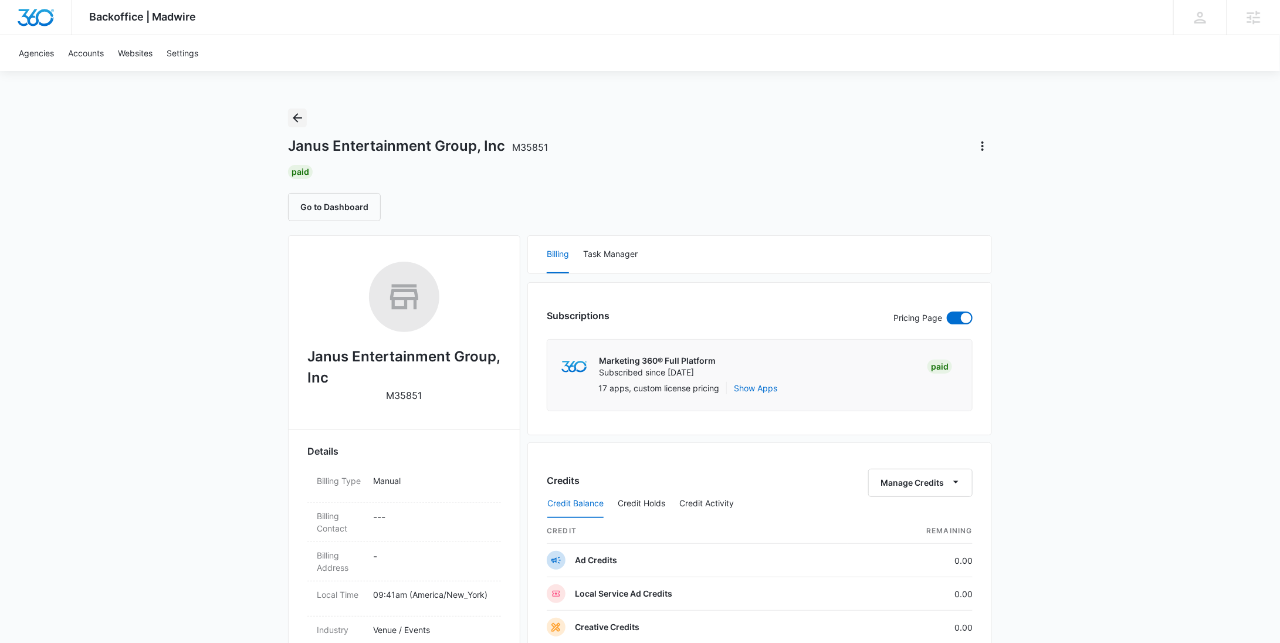
click at [299, 121] on icon "Back" at bounding box center [297, 118] width 14 height 14
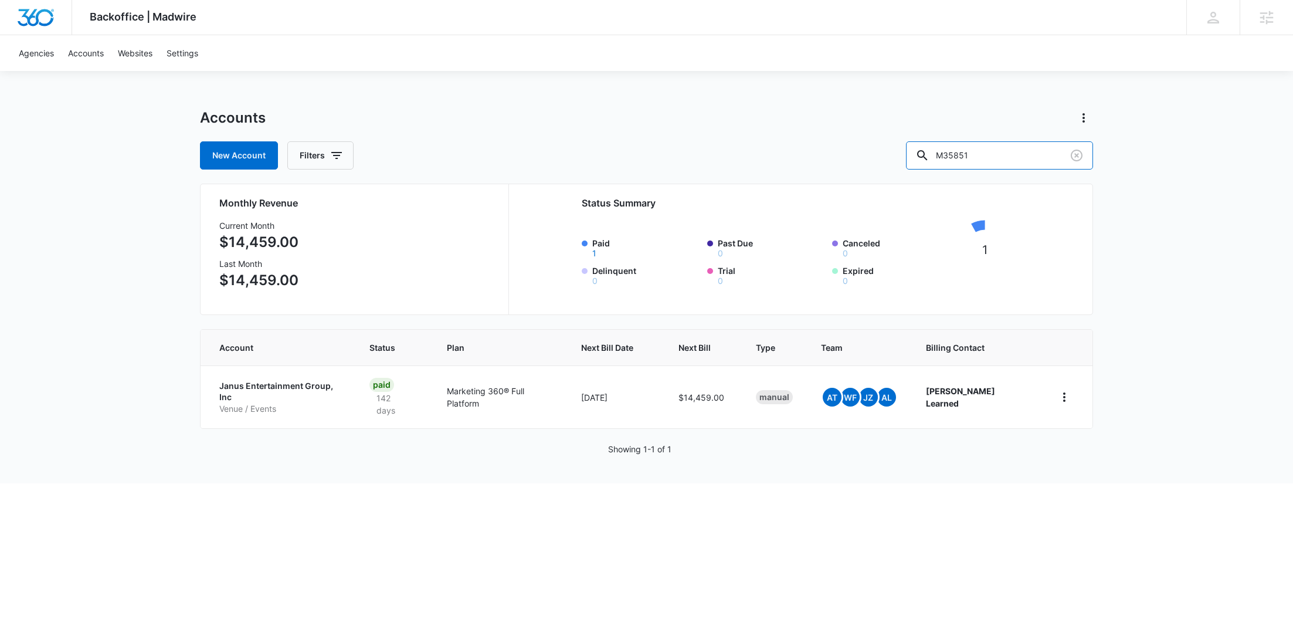
drag, startPoint x: 1014, startPoint y: 148, endPoint x: 911, endPoint y: 150, distance: 103.2
click at [912, 150] on div "New Account Filters M35851" at bounding box center [646, 155] width 893 height 28
paste input "2438"
type input "M24381"
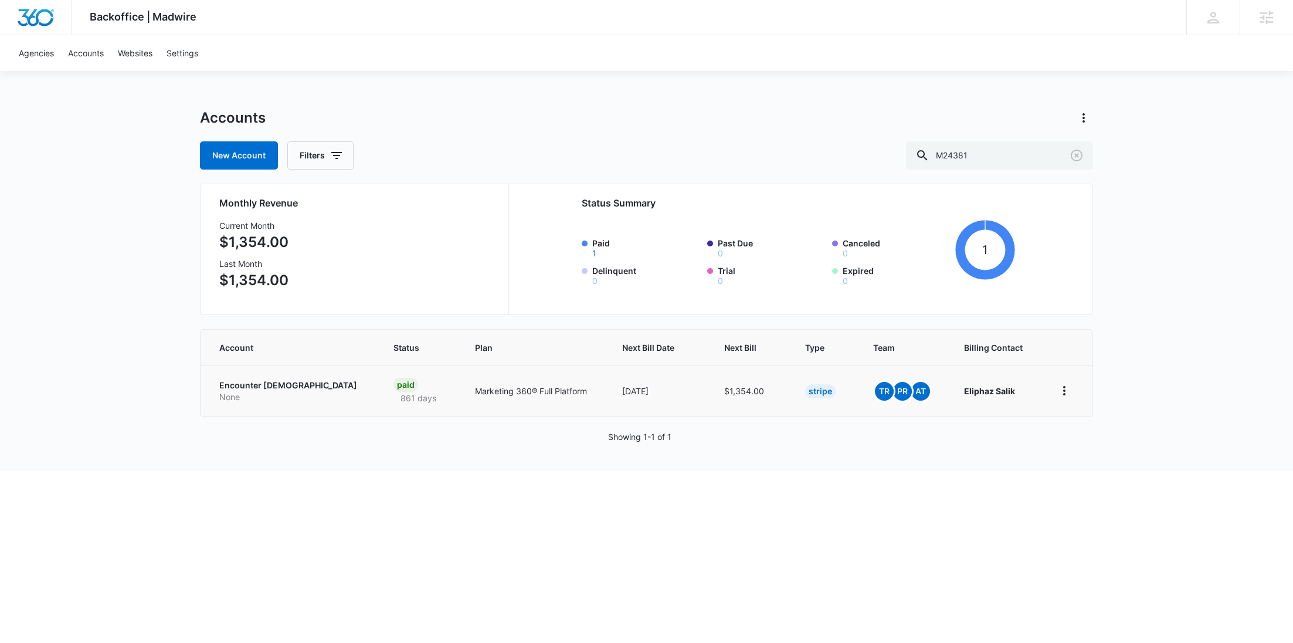
click at [248, 385] on p "Encounter Church" at bounding box center [292, 386] width 146 height 12
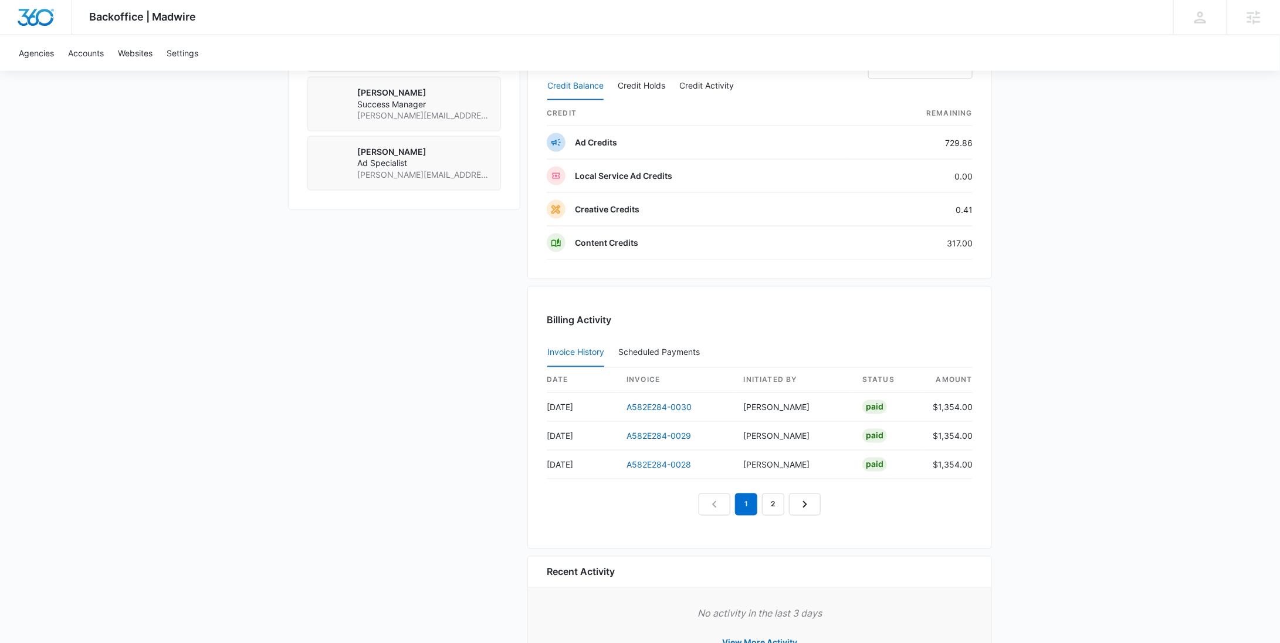
scroll to position [887, 0]
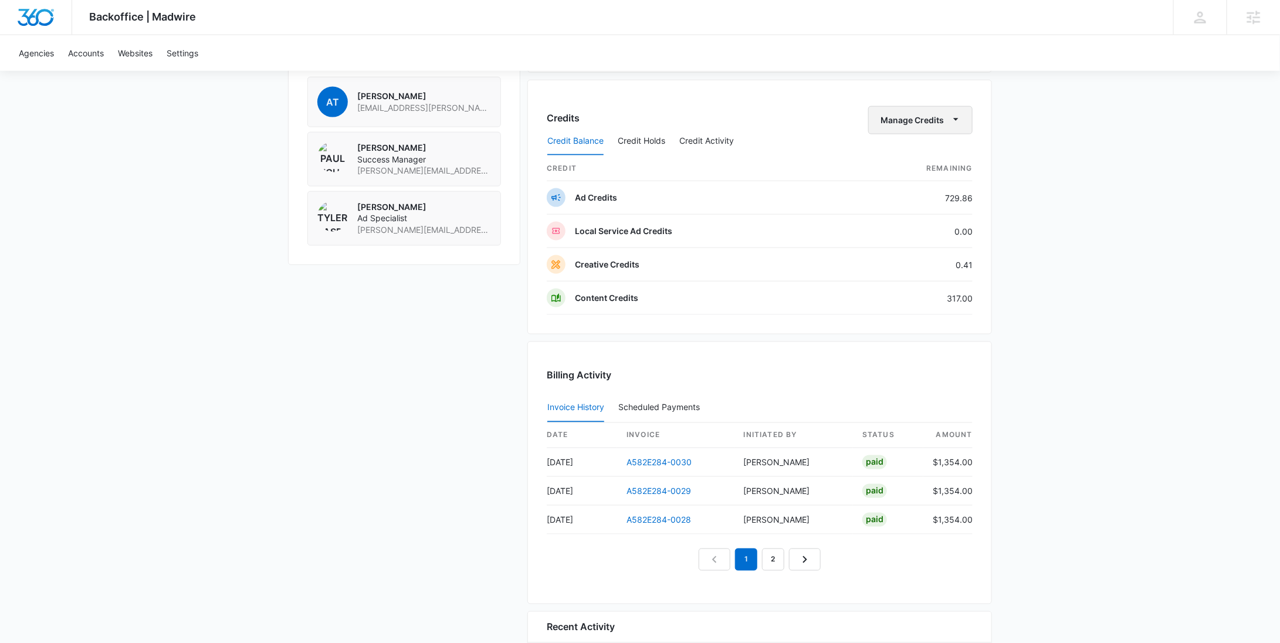
click at [895, 117] on button "Manage Credits" at bounding box center [920, 120] width 104 height 28
click at [894, 172] on div "Withdraw Credits" at bounding box center [939, 172] width 110 height 8
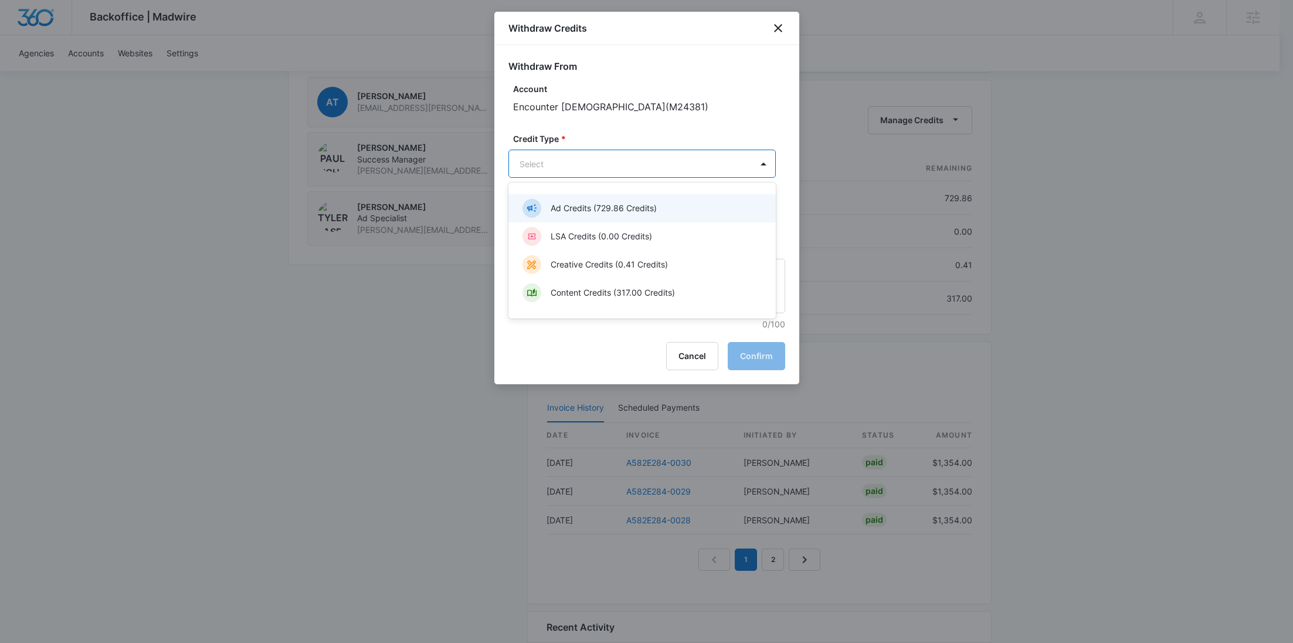
click at [603, 267] on p "Creative Credits (0.41 Credits)" at bounding box center [609, 264] width 117 height 12
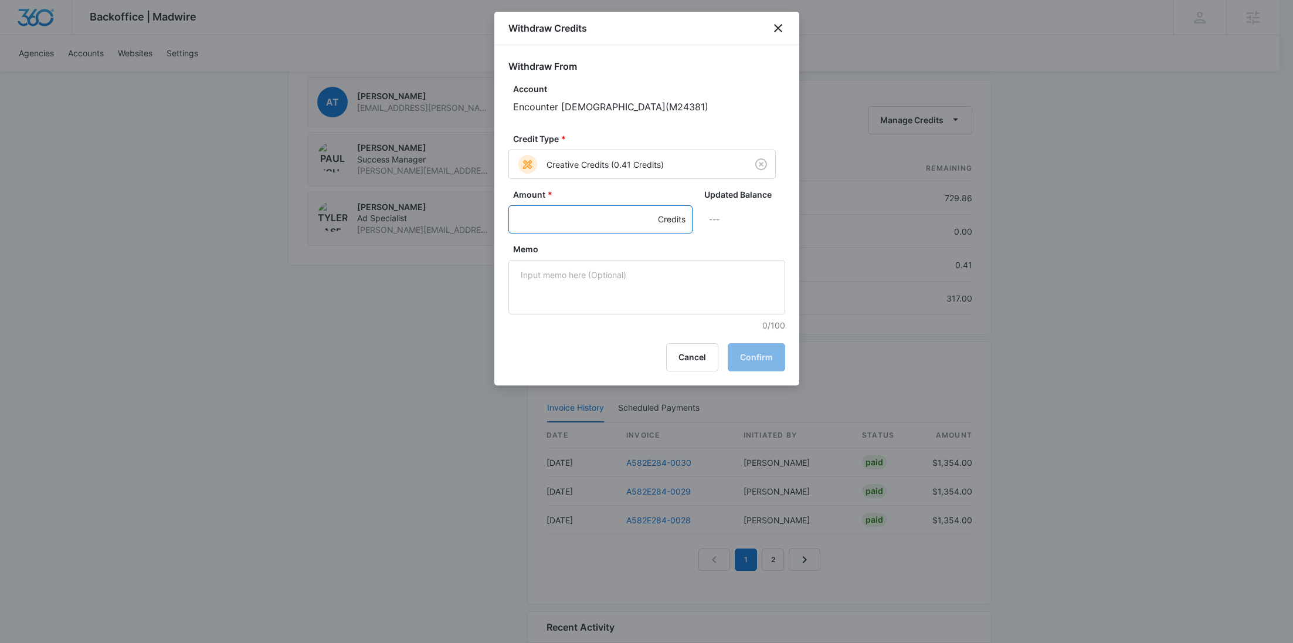
click at [557, 211] on input "Amount *" at bounding box center [601, 219] width 184 height 28
type input ".41"
click at [591, 278] on textarea "Memo" at bounding box center [647, 287] width 277 height 55
paste textarea "Clearing creative"
type textarea "Clearing creative"
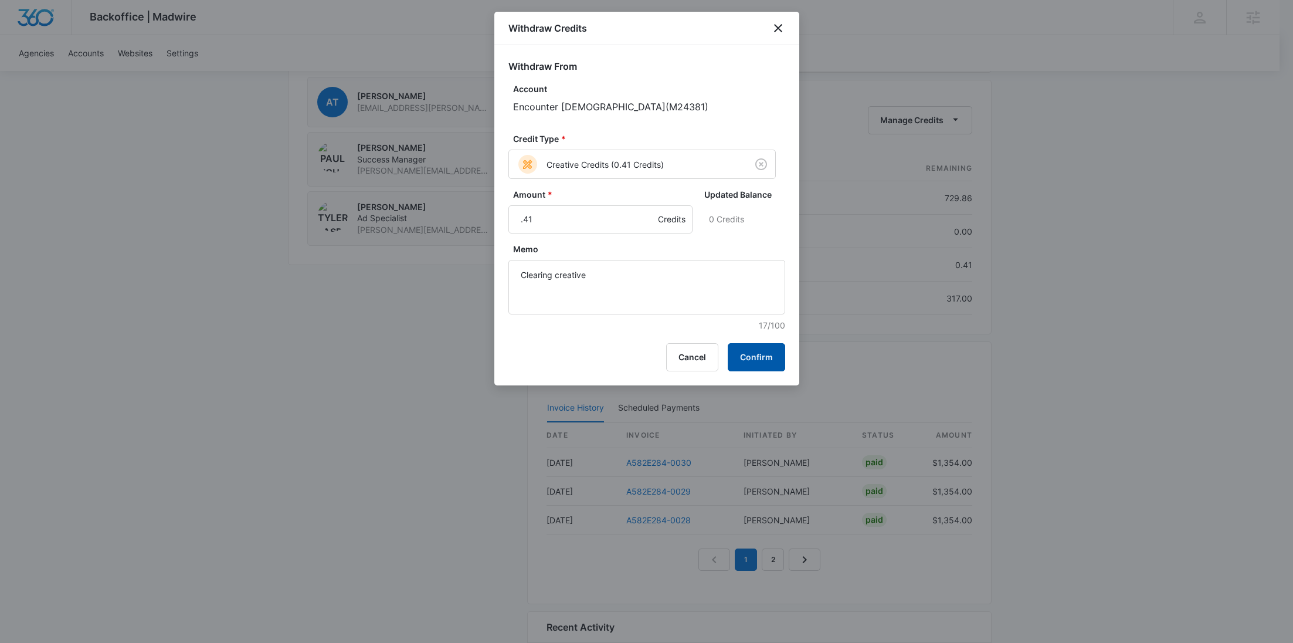
click at [749, 358] on button "Confirm" at bounding box center [756, 357] width 57 height 28
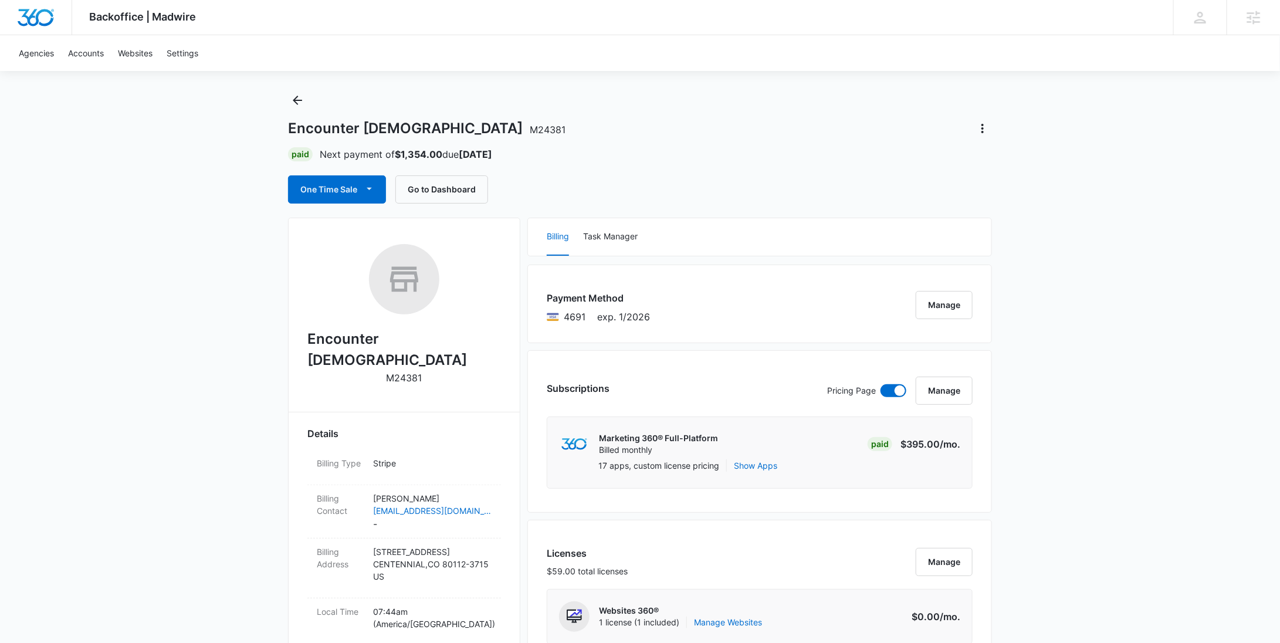
scroll to position [0, 0]
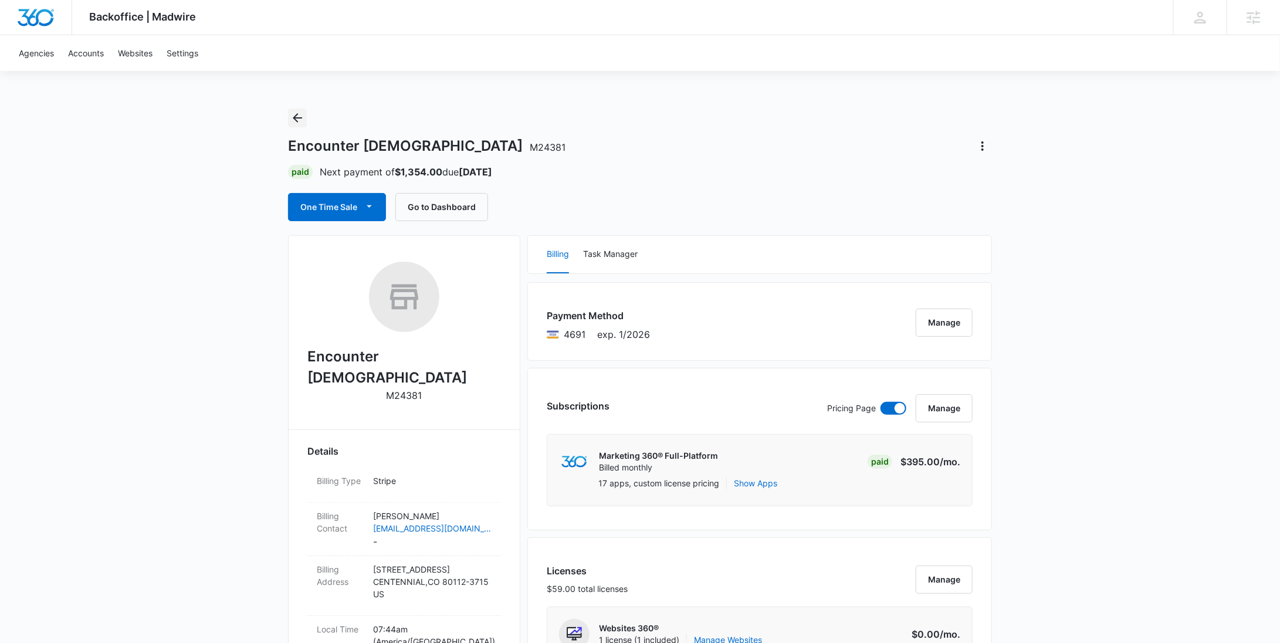
click at [298, 121] on icon "Back" at bounding box center [297, 117] width 9 height 9
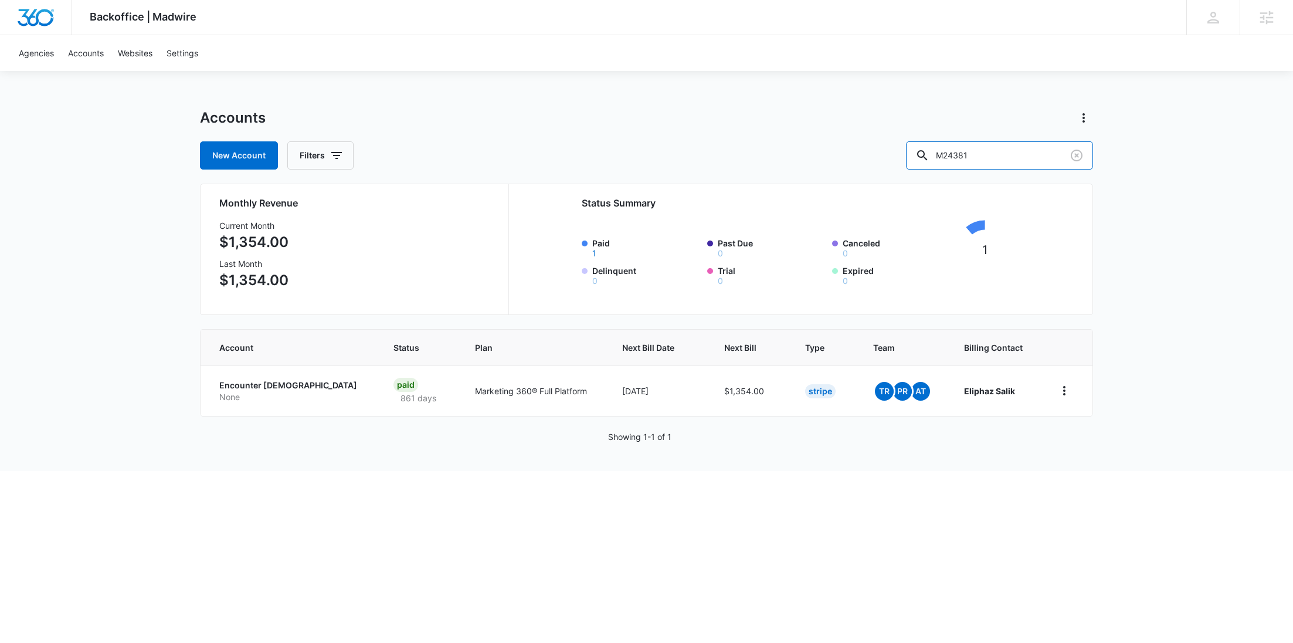
drag, startPoint x: 1025, startPoint y: 164, endPoint x: 900, endPoint y: 164, distance: 125.5
click at [897, 164] on div "New Account Filters M24381" at bounding box center [646, 155] width 893 height 28
paste input "12285"
type input "M12285"
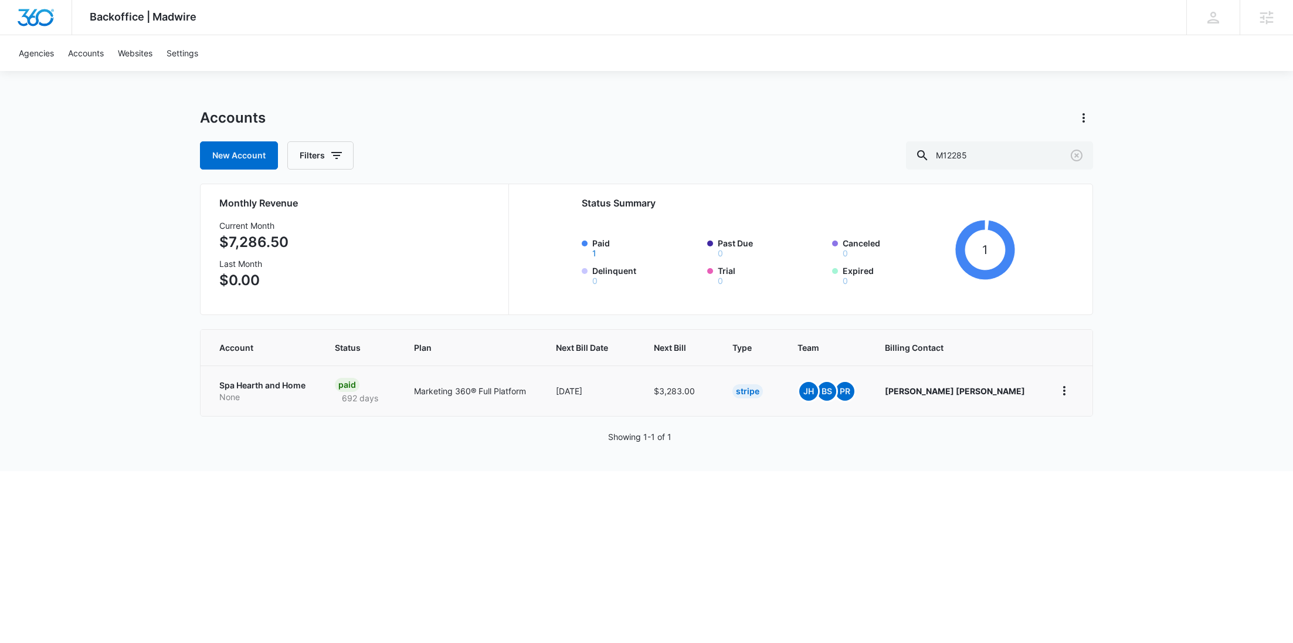
click at [239, 395] on p "None" at bounding box center [262, 397] width 87 height 12
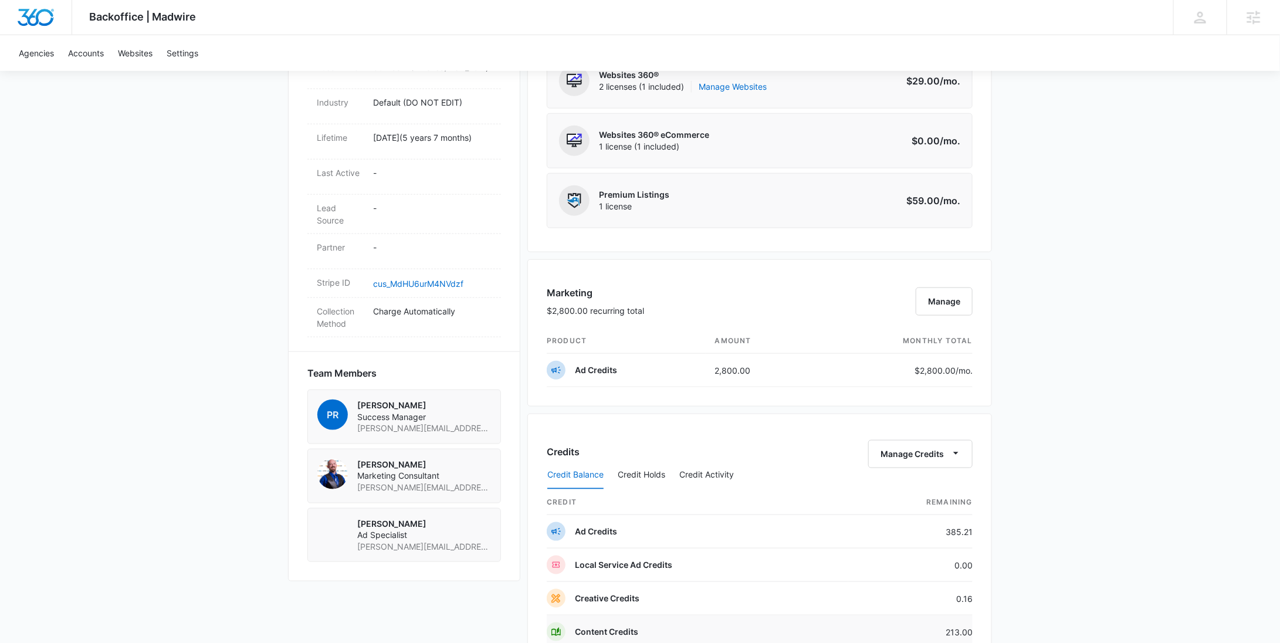
scroll to position [785, 0]
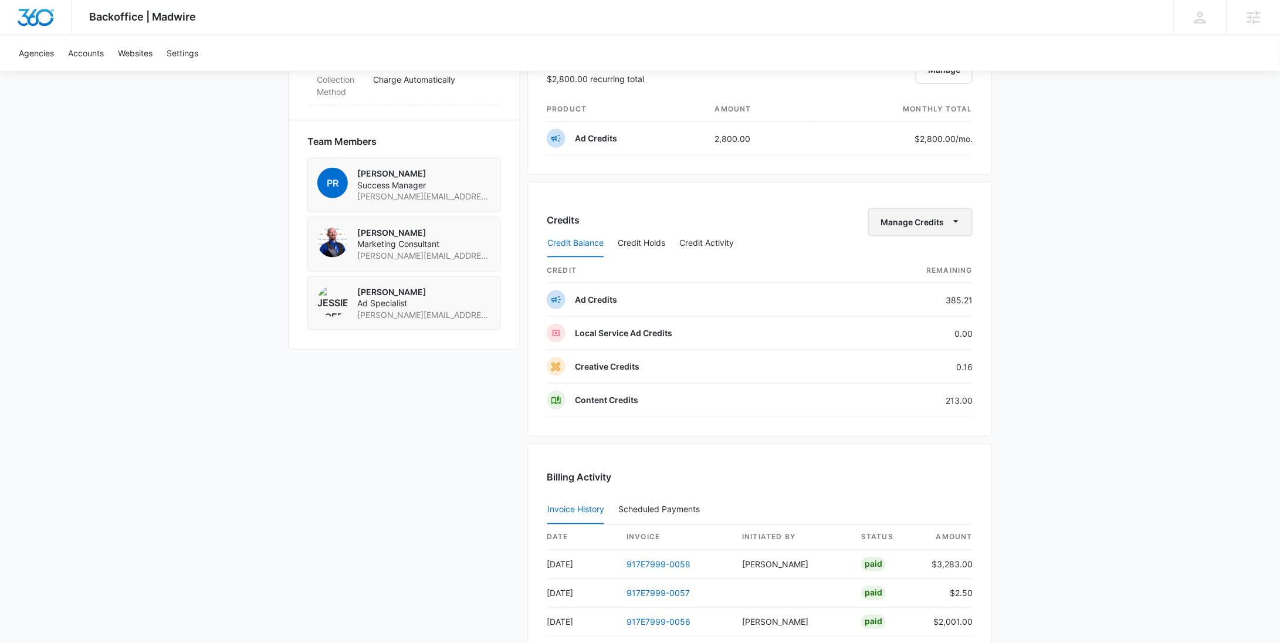
click at [923, 211] on button "Manage Credits" at bounding box center [920, 222] width 104 height 28
click at [913, 277] on div "Withdraw Credits" at bounding box center [939, 274] width 110 height 8
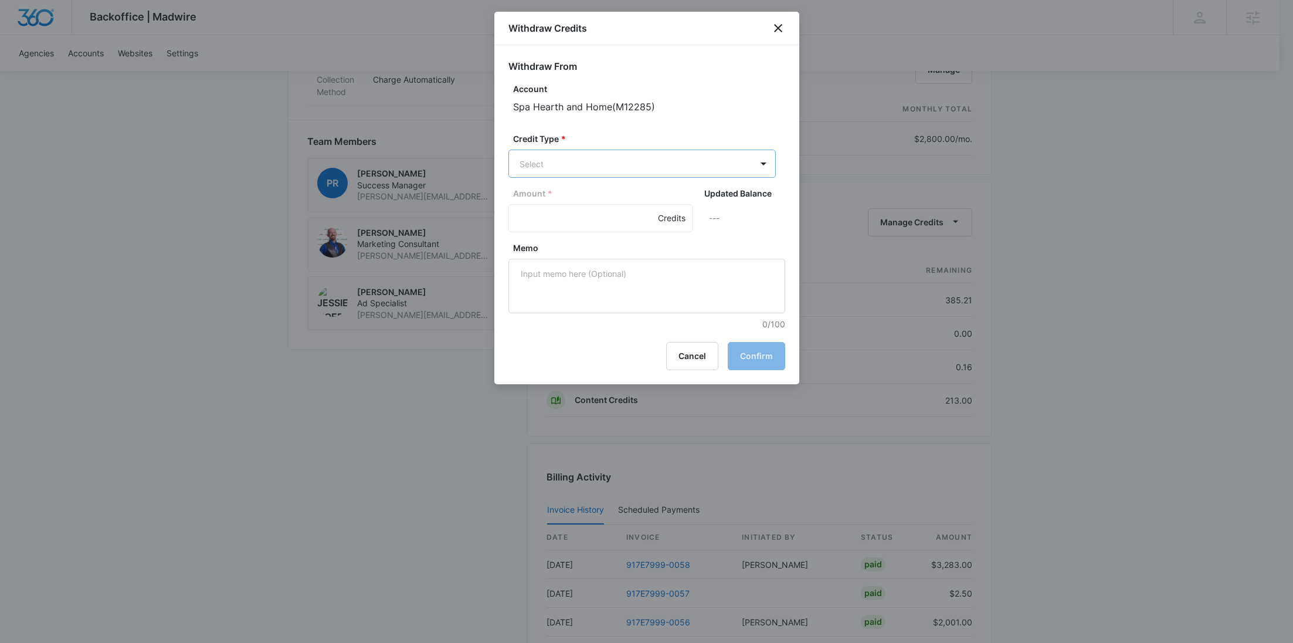
click at [604, 162] on body "Backoffice | Madwire Apps Settings RY Rochelle Young rochelle.young@madwire.com…" at bounding box center [646, 35] width 1293 height 1641
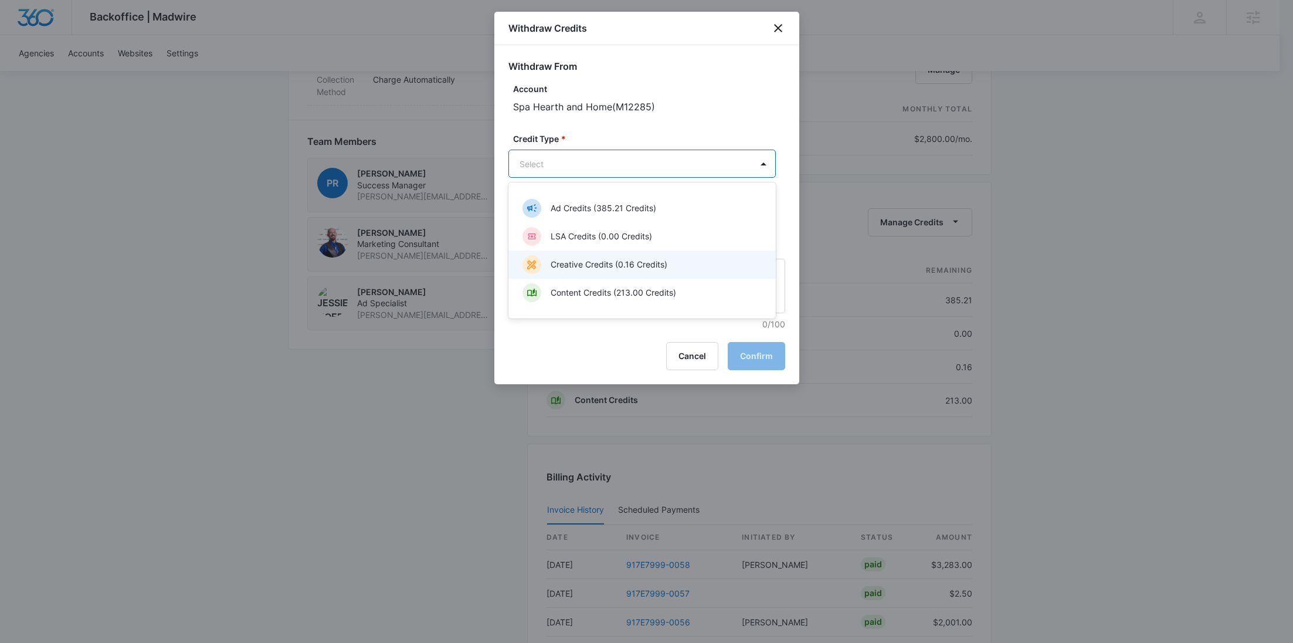
click at [602, 276] on div "Creative Credits (0.16 Credits)" at bounding box center [642, 264] width 267 height 28
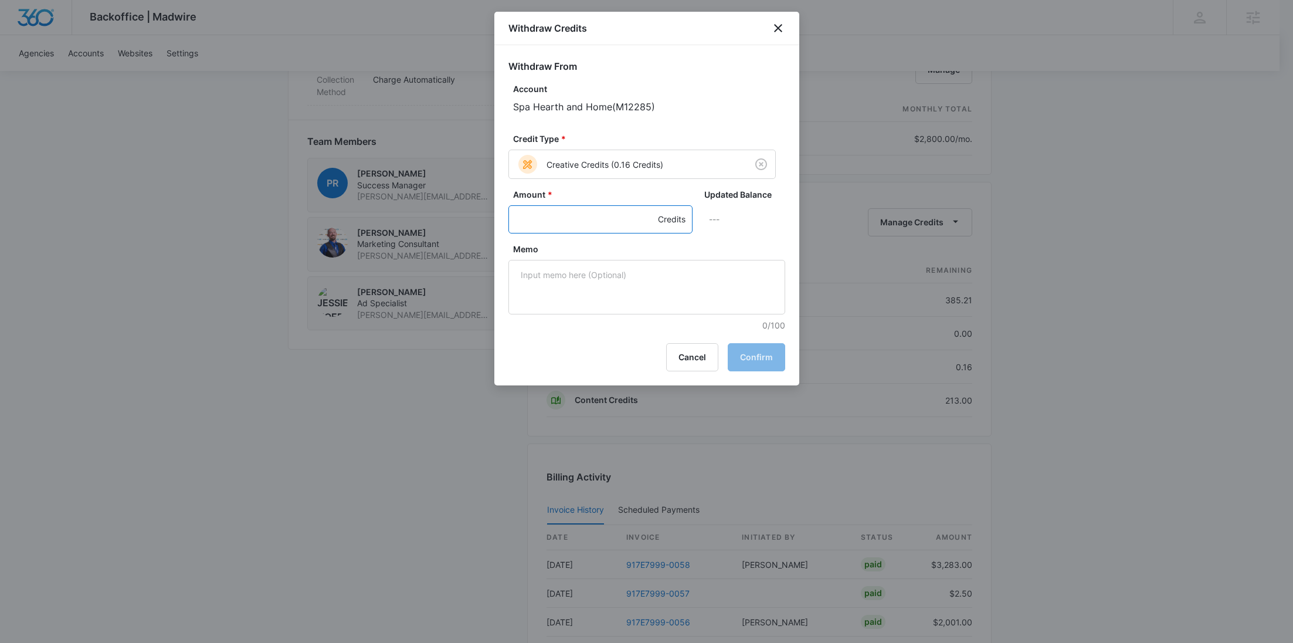
click at [557, 221] on input "Amount *" at bounding box center [601, 219] width 184 height 28
type input ".16"
click at [601, 297] on textarea "Memo" at bounding box center [647, 287] width 277 height 55
paste textarea "Clearing creative"
type textarea "Clearing creative"
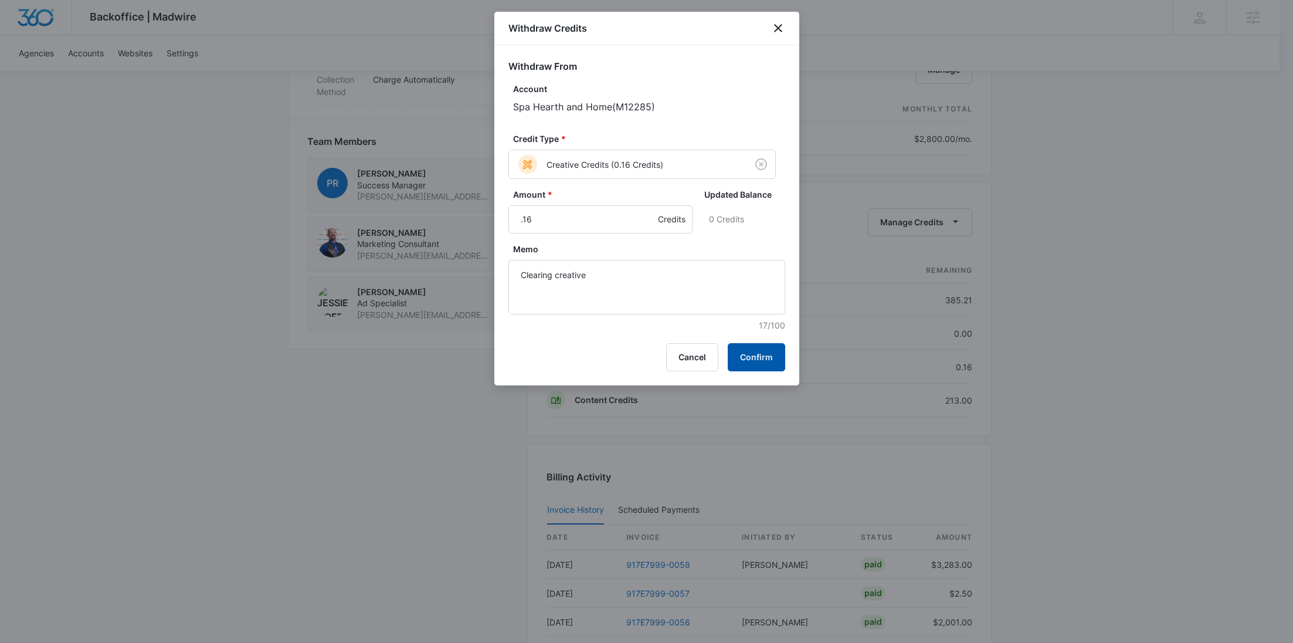
click at [751, 349] on button "Confirm" at bounding box center [756, 357] width 57 height 28
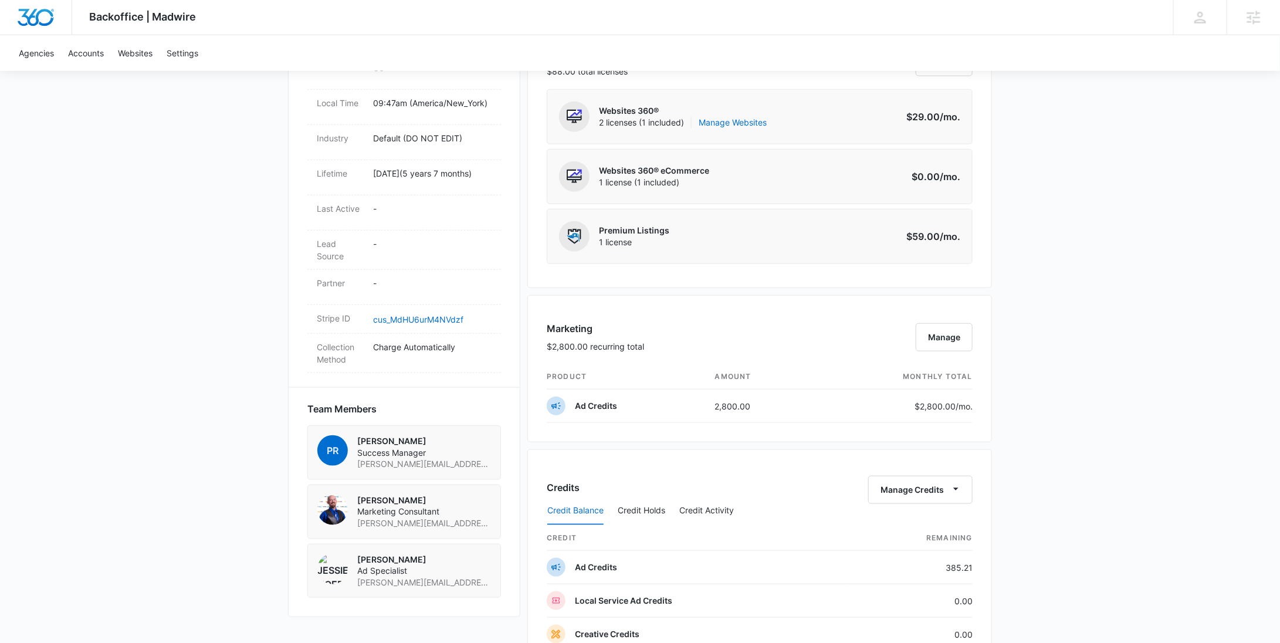
scroll to position [0, 0]
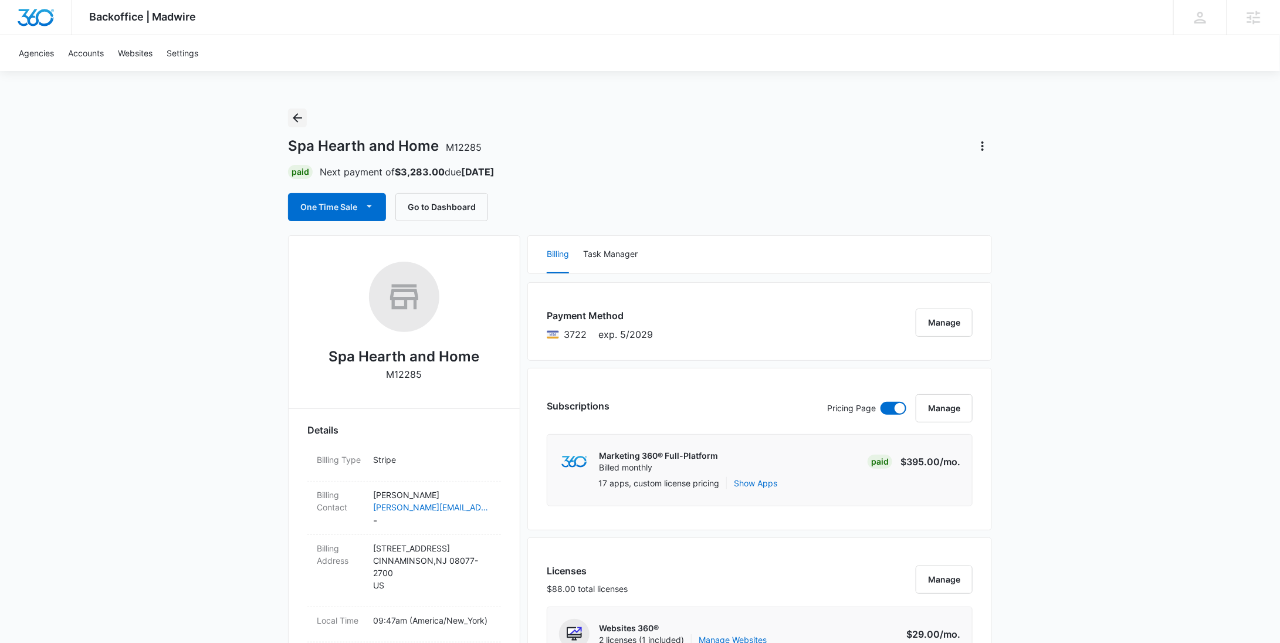
click at [295, 116] on icon "Back" at bounding box center [297, 117] width 9 height 9
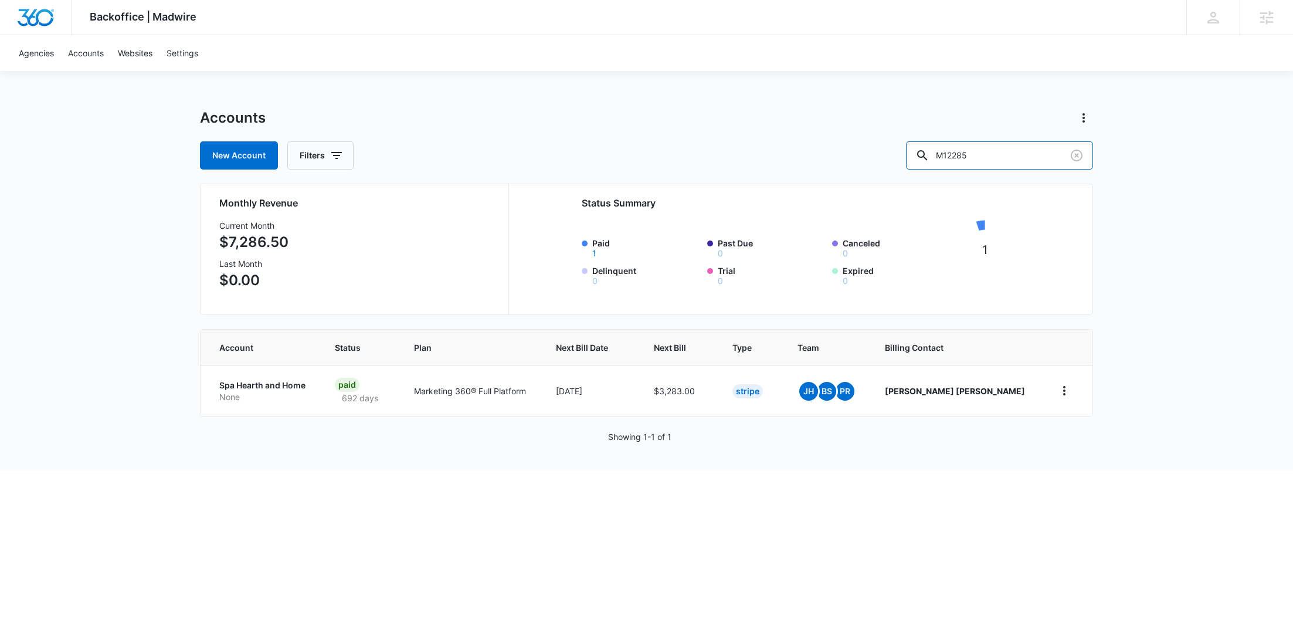
drag, startPoint x: 948, startPoint y: 160, endPoint x: 909, endPoint y: 157, distance: 38.9
click at [914, 158] on div "New Account Filters M12285" at bounding box center [646, 155] width 893 height 28
paste input "330290"
type input "M330290"
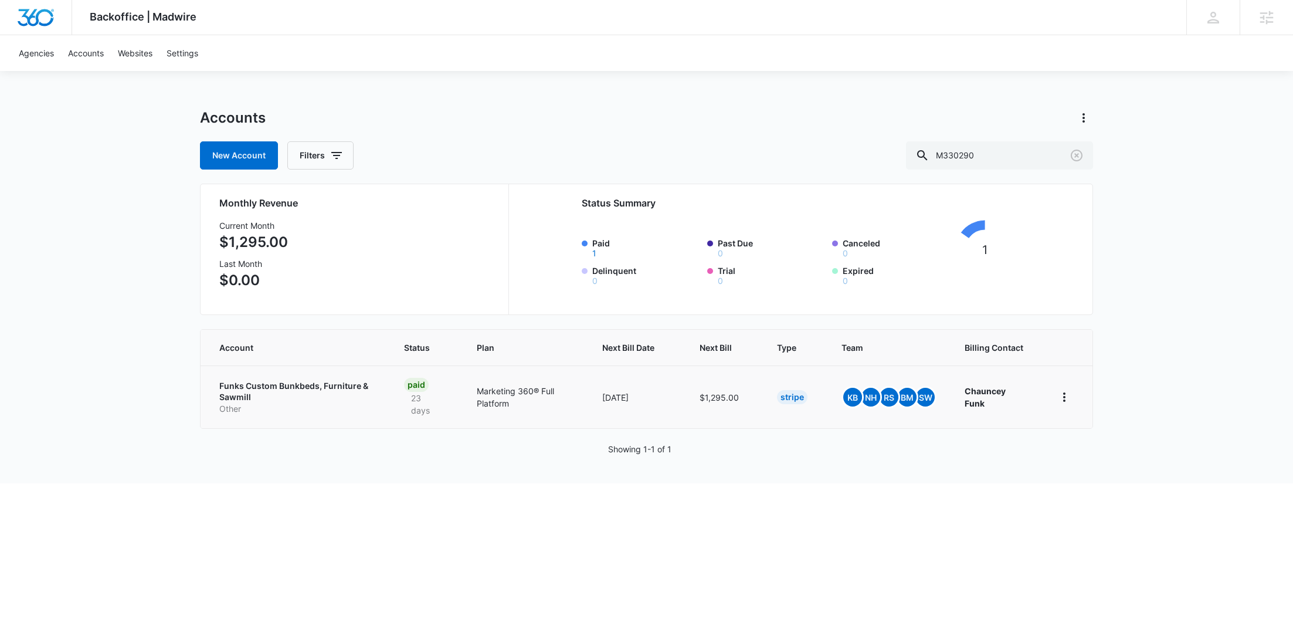
click at [263, 398] on p "Funks Custom Bunkbeds, Furniture & Sawmill" at bounding box center [297, 391] width 157 height 23
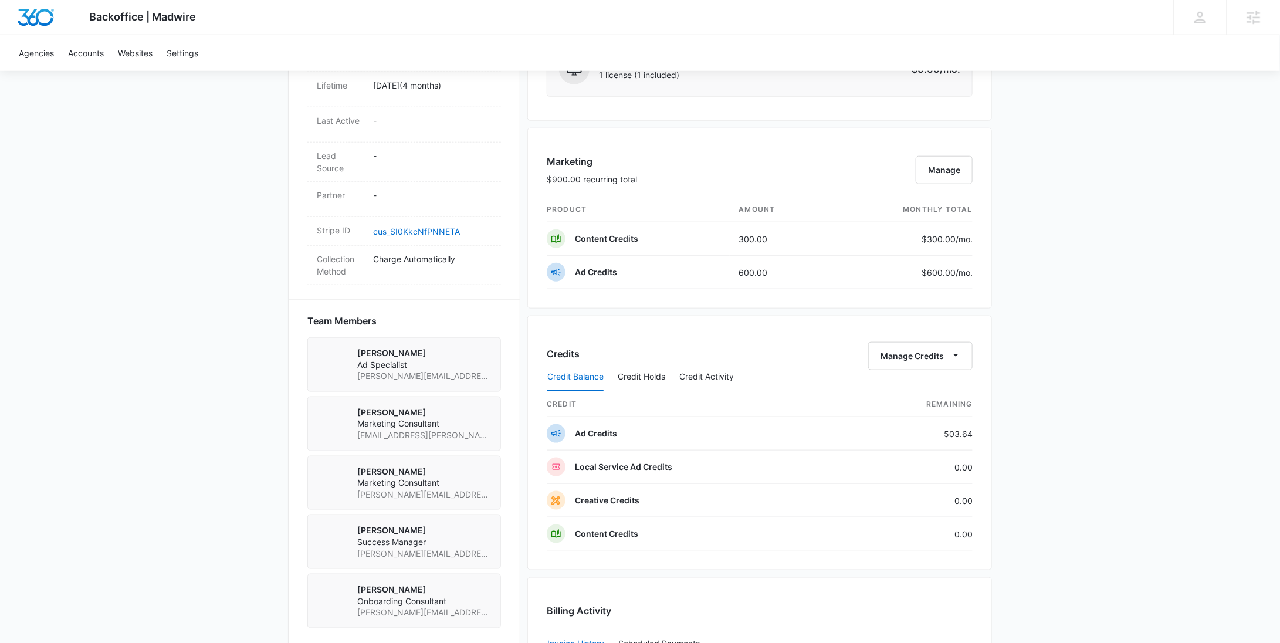
scroll to position [1174, 0]
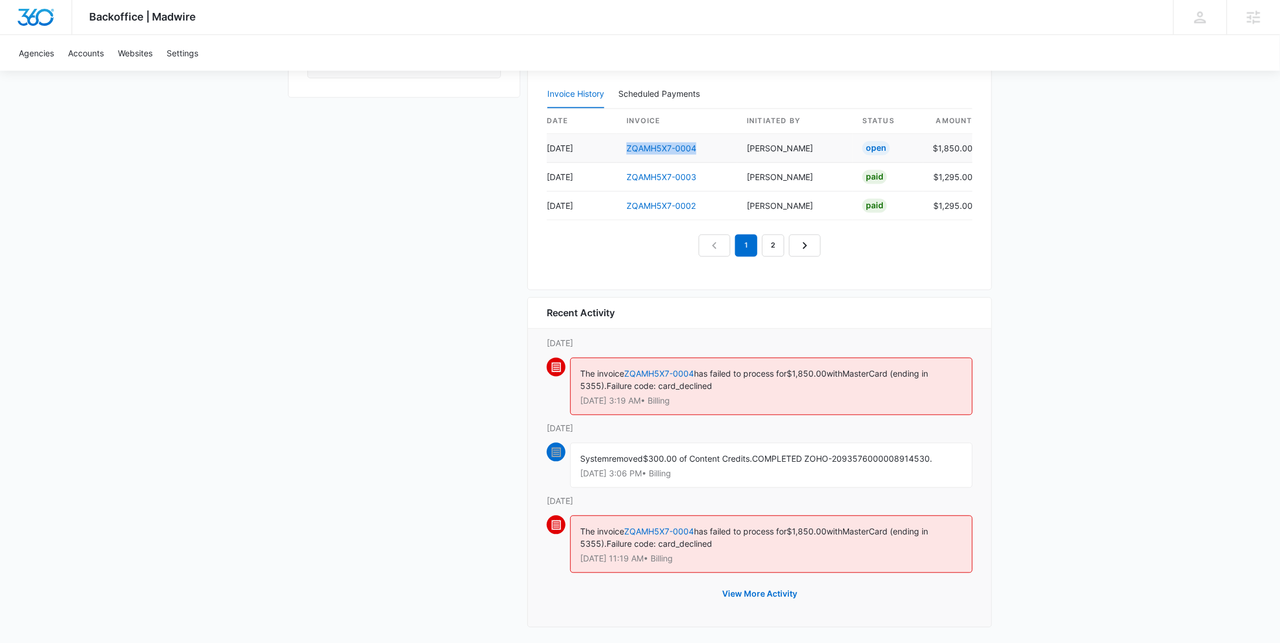
drag, startPoint x: 709, startPoint y: 146, endPoint x: 625, endPoint y: 145, distance: 83.9
click at [625, 145] on td "ZQAMH5X7-0004" at bounding box center [677, 148] width 120 height 29
copy link "ZQAMH5X7-0004"
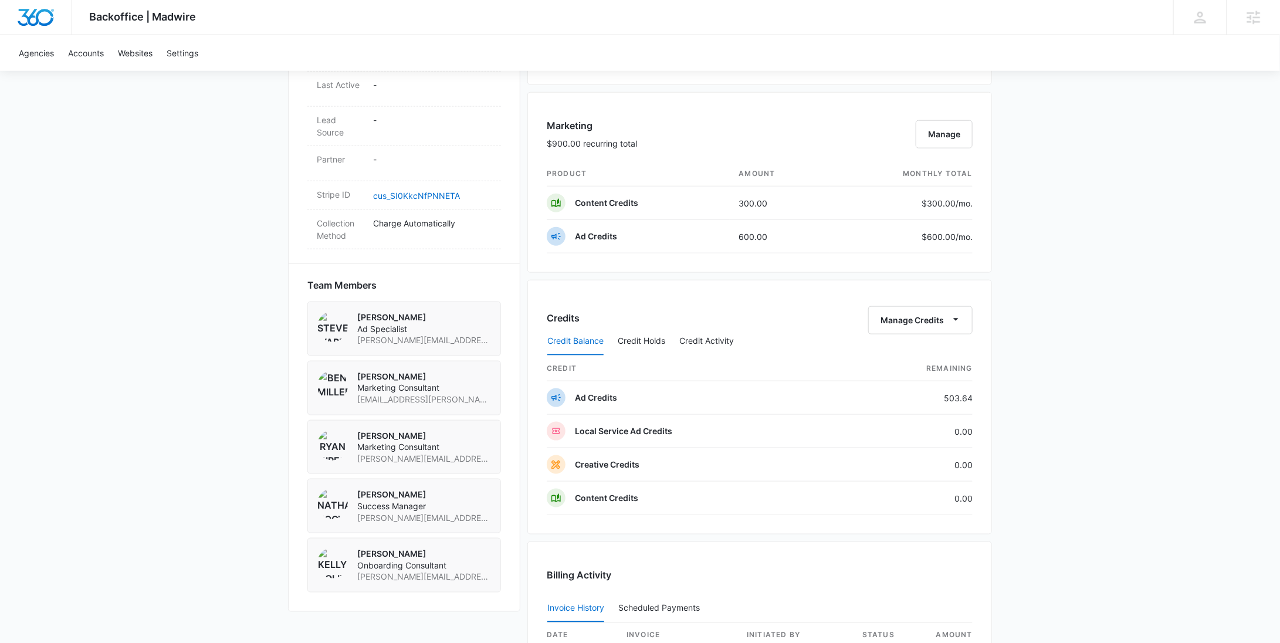
scroll to position [520, 0]
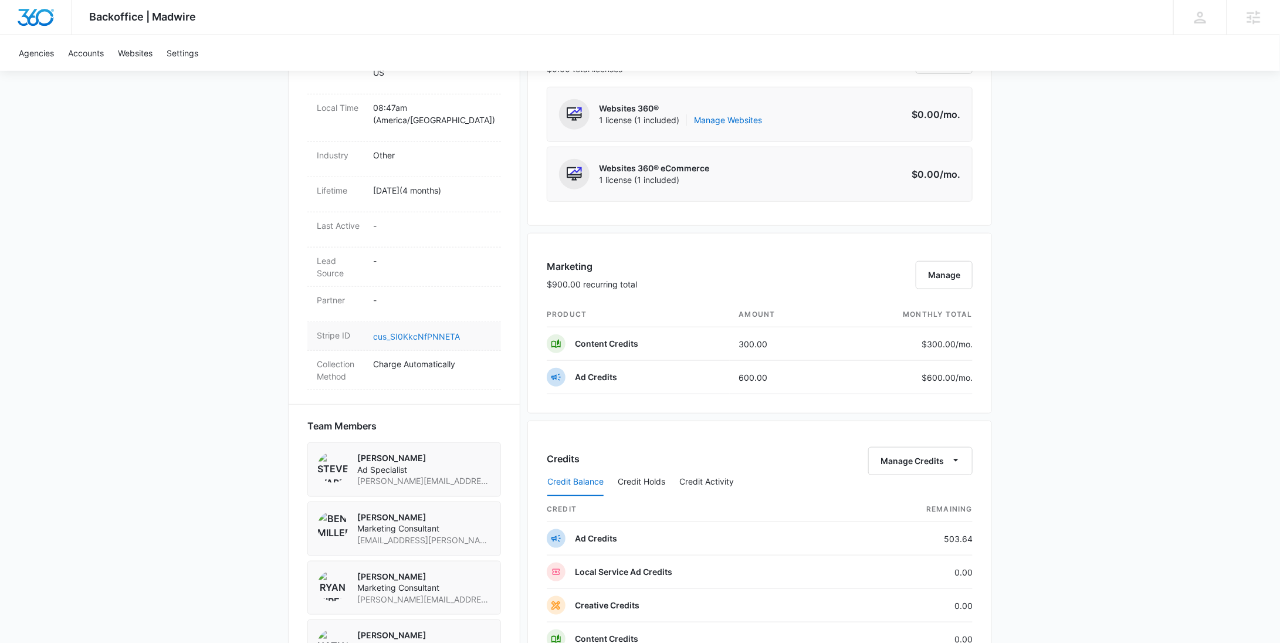
click at [435, 331] on link "cus_SI0KkcNfPNNETA" at bounding box center [416, 336] width 87 height 10
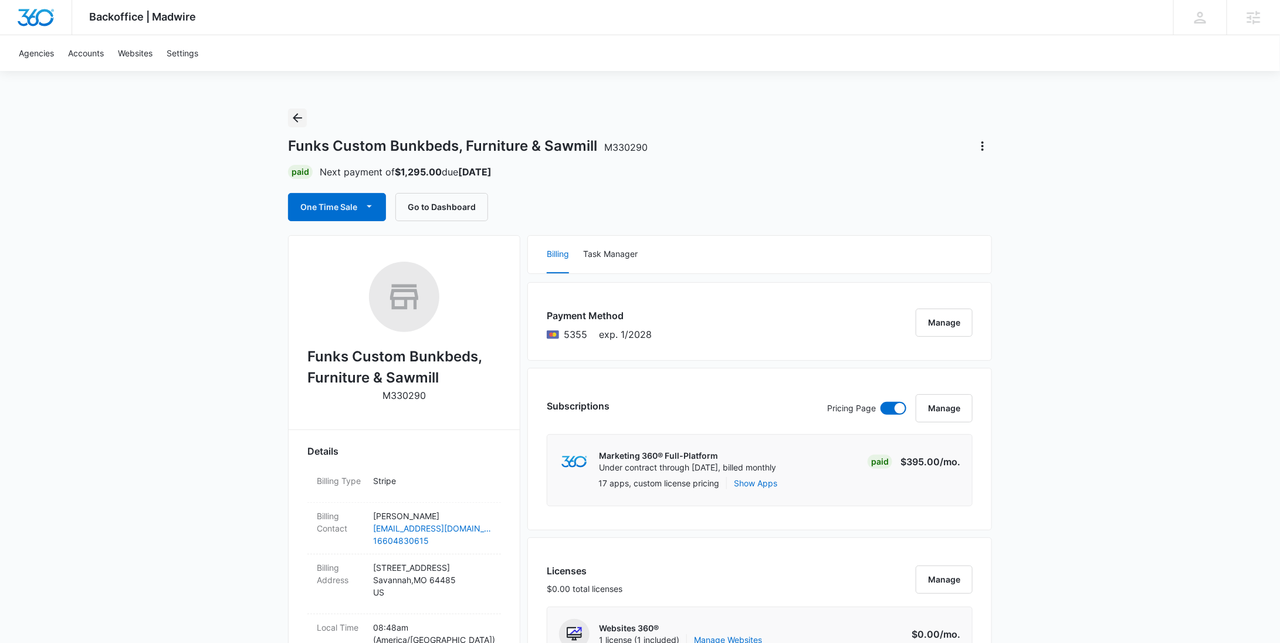
click at [304, 120] on icon "Back" at bounding box center [297, 118] width 14 height 14
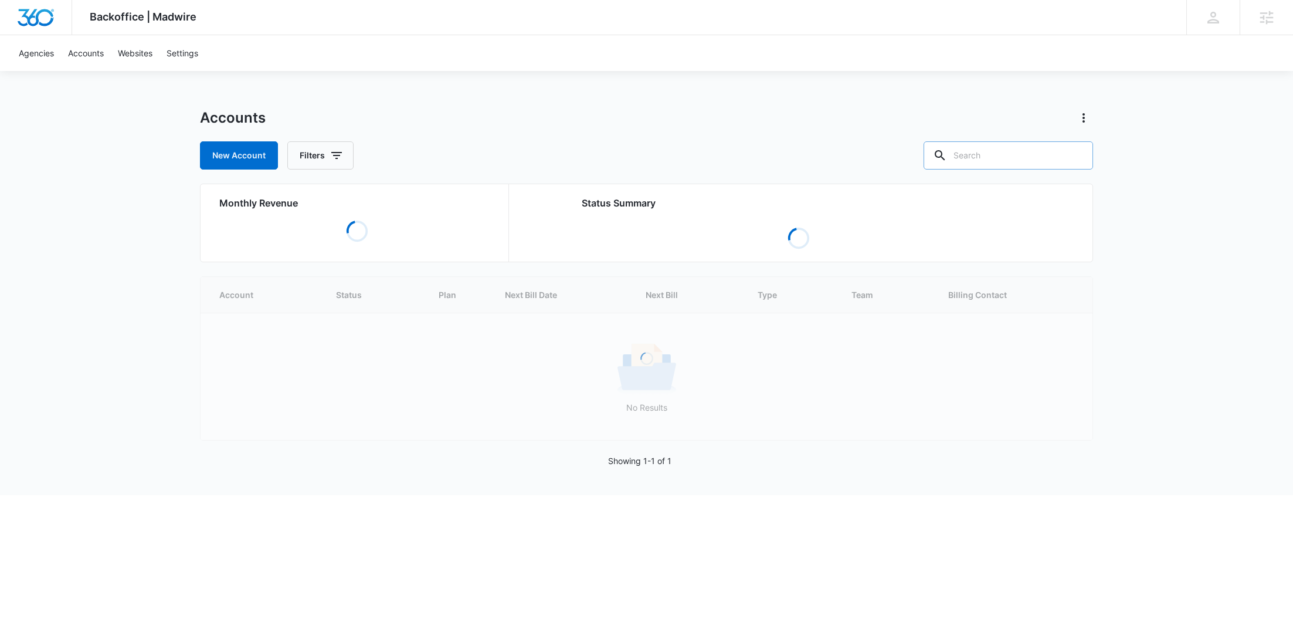
click at [1034, 157] on input "text" at bounding box center [1009, 155] width 170 height 28
paste input "M309488"
type input "M309488"
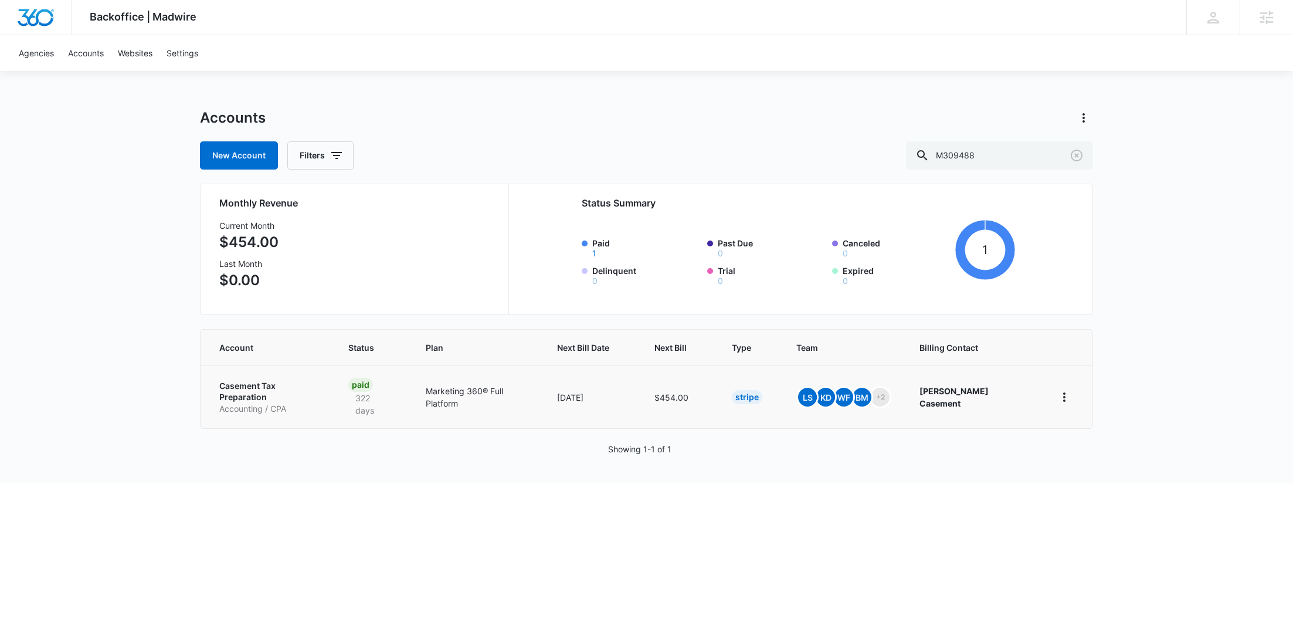
click at [295, 403] on p "Accounting / CPA" at bounding box center [269, 409] width 101 height 12
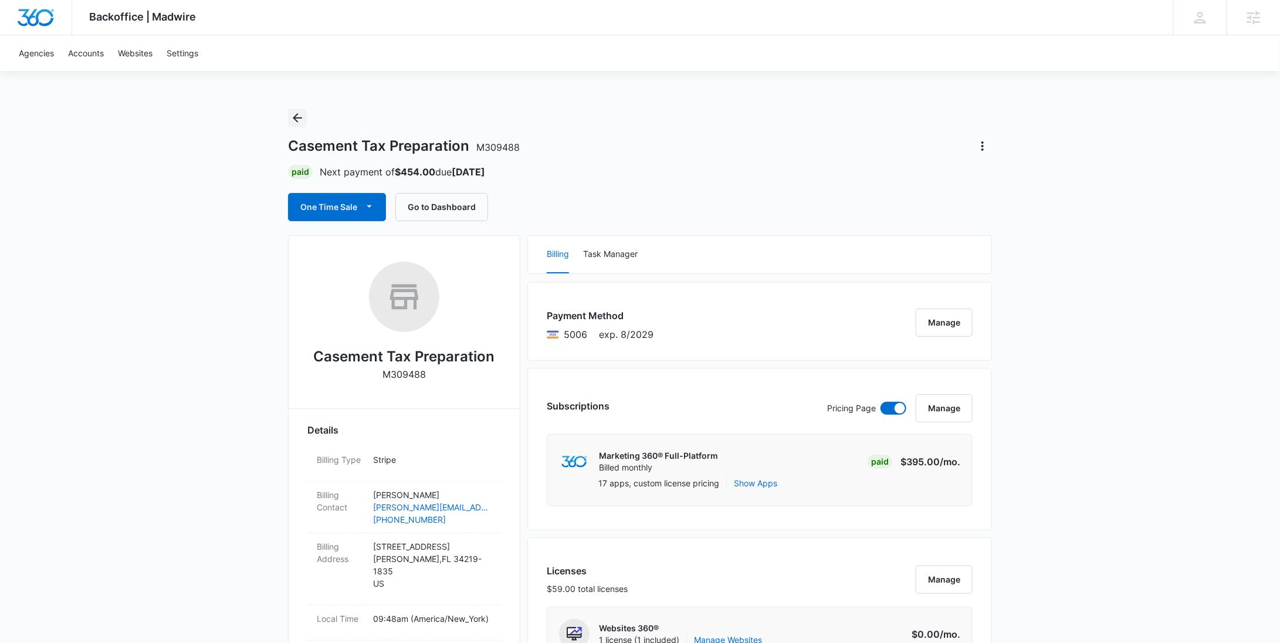
click at [305, 118] on button "Back" at bounding box center [297, 118] width 19 height 19
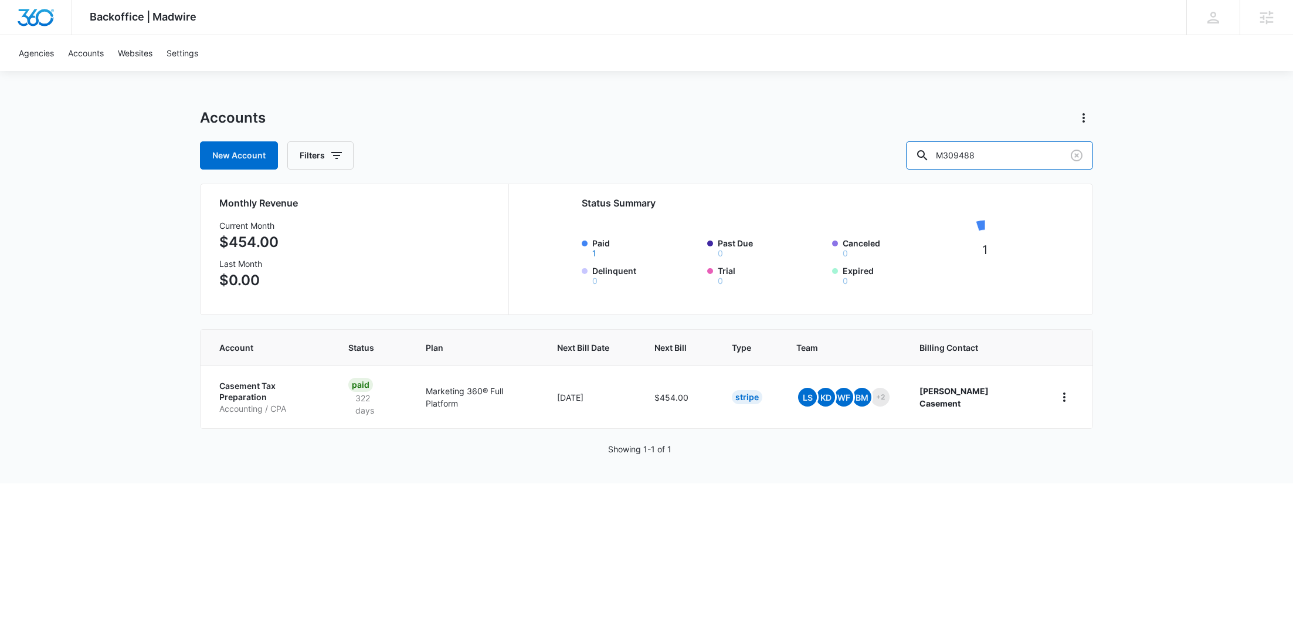
drag, startPoint x: 1018, startPoint y: 157, endPoint x: 927, endPoint y: 157, distance: 91.5
click at [929, 157] on div "New Account Filters M309488" at bounding box center [646, 155] width 893 height 28
paste input "Cherry"
type input "Cherry"
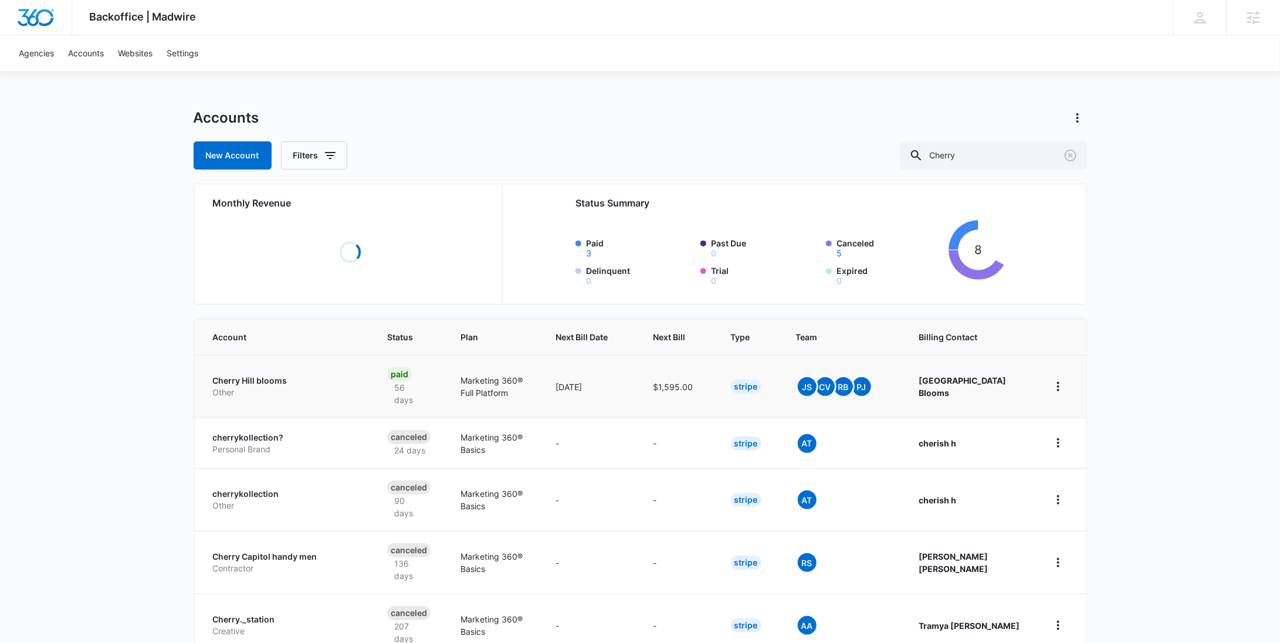
click at [246, 385] on p "Cherry Hill blooms" at bounding box center [286, 381] width 147 height 12
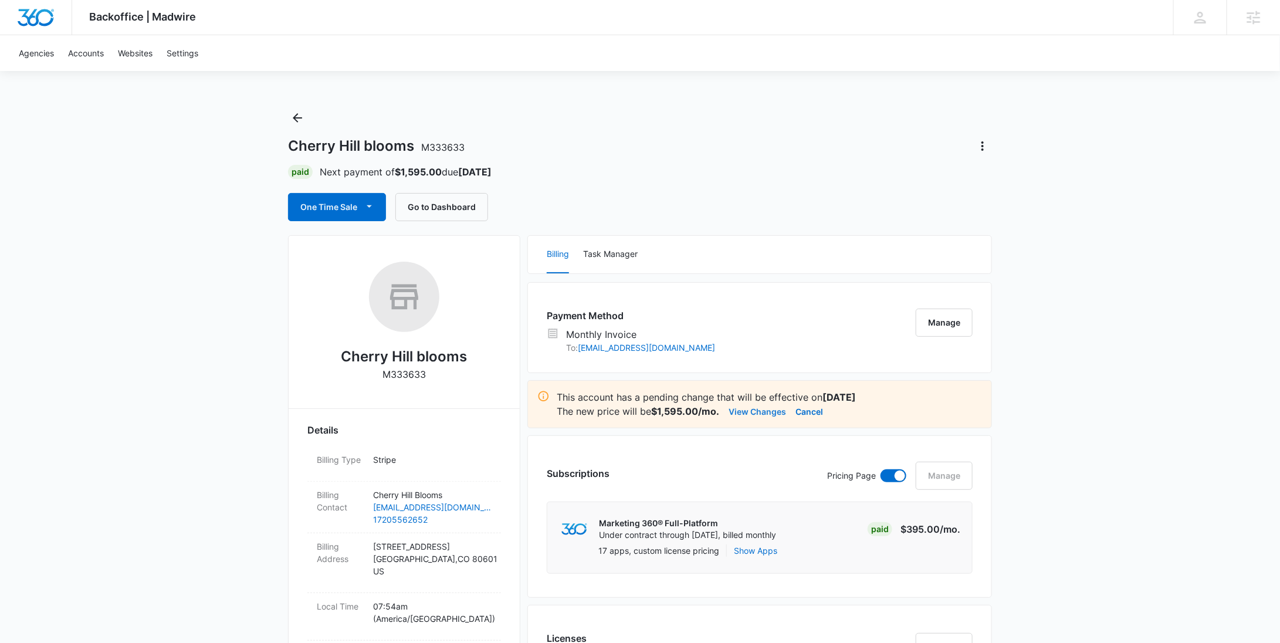
click at [775, 411] on button "View Changes" at bounding box center [757, 411] width 57 height 14
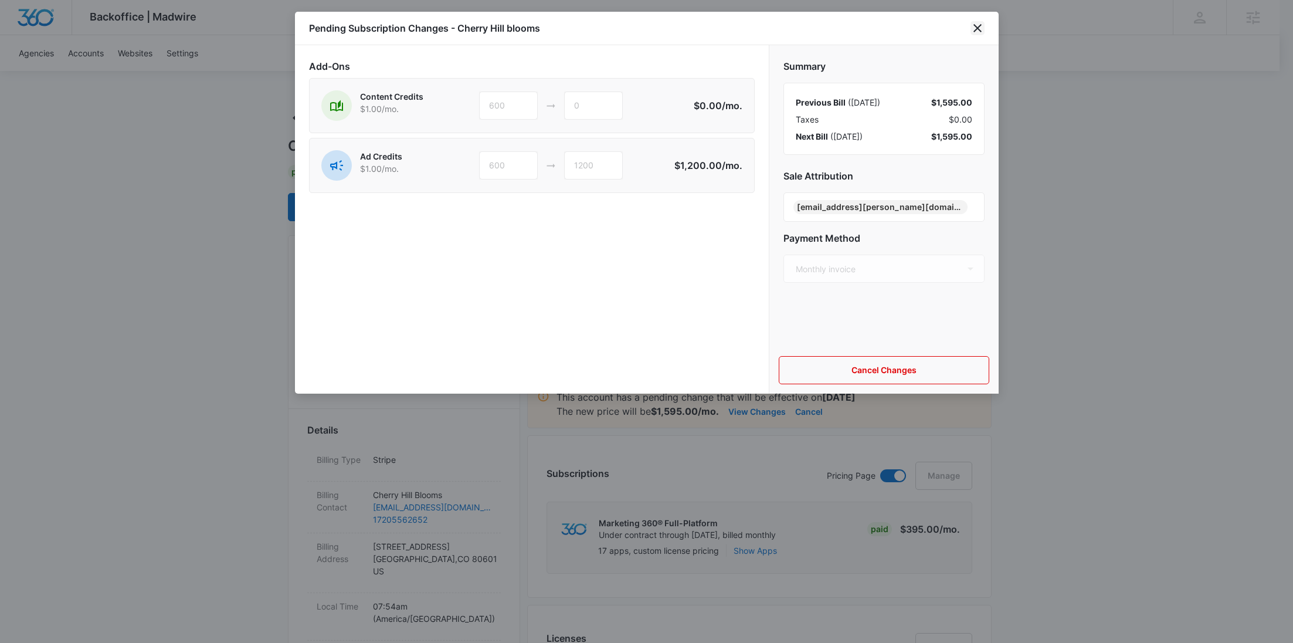
click at [983, 26] on icon "close" at bounding box center [978, 28] width 14 height 14
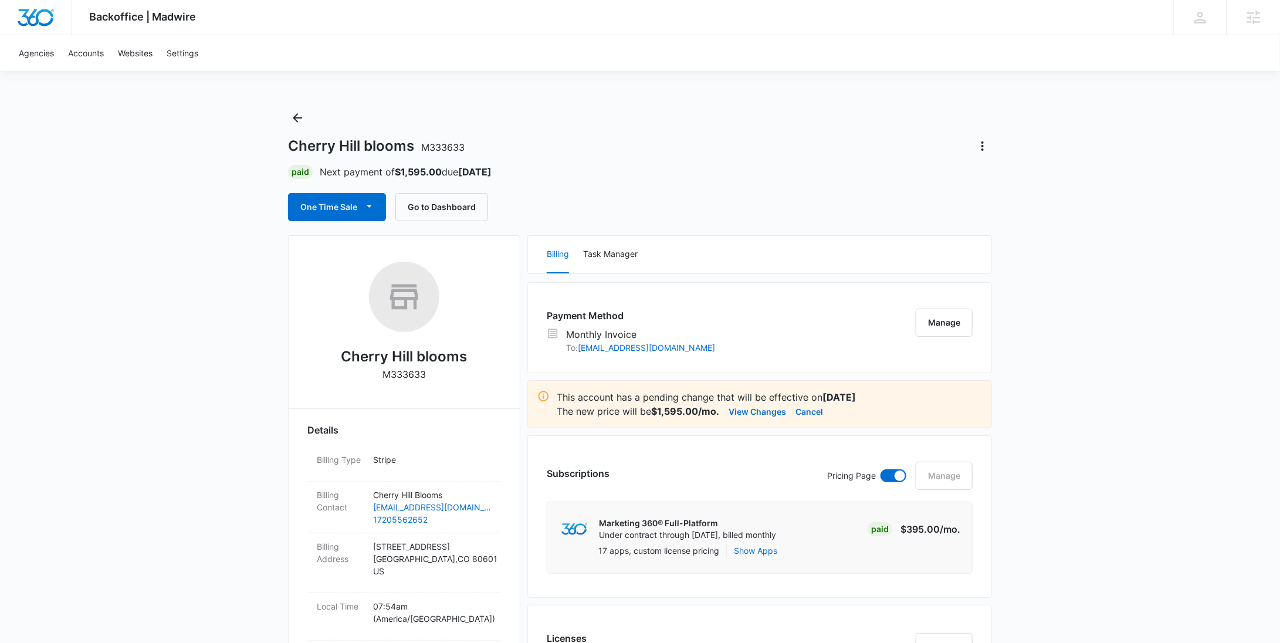
click at [413, 375] on p "M333633" at bounding box center [403, 374] width 43 height 14
copy p "M333633"
